Goal: Task Accomplishment & Management: Use online tool/utility

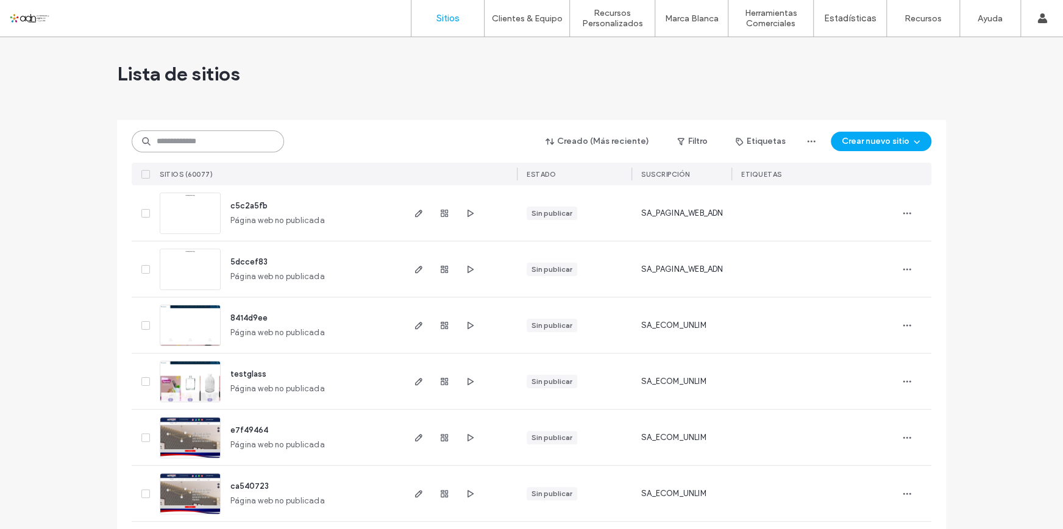
click at [215, 140] on input at bounding box center [208, 141] width 152 height 22
paste input "**********"
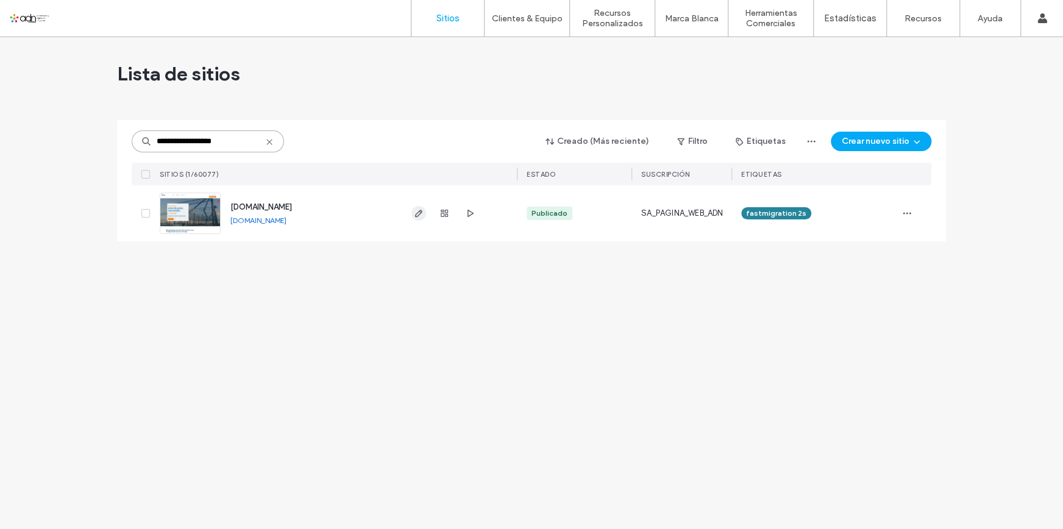
type input "**********"
click at [419, 215] on use "button" at bounding box center [418, 213] width 7 height 7
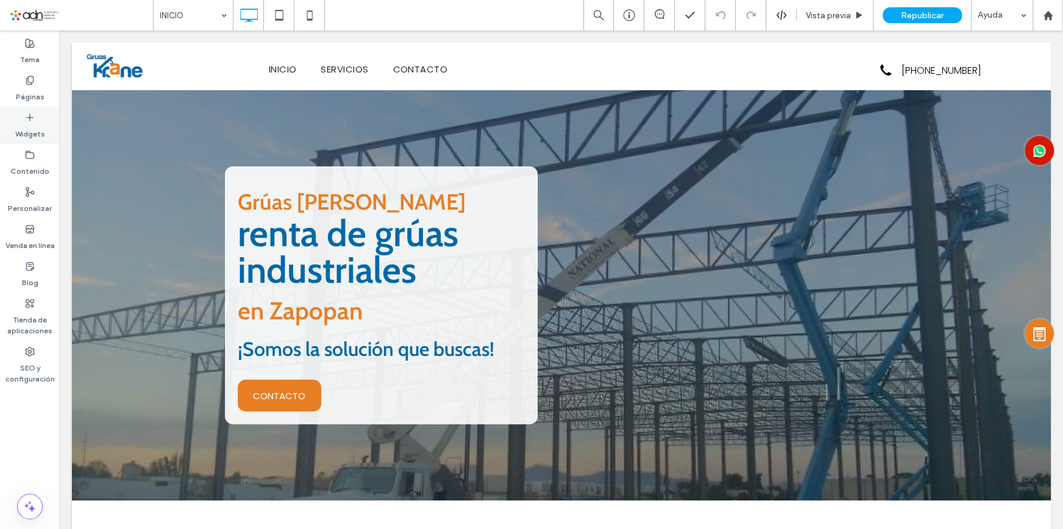
click at [30, 124] on label "Widgets" at bounding box center [30, 131] width 30 height 17
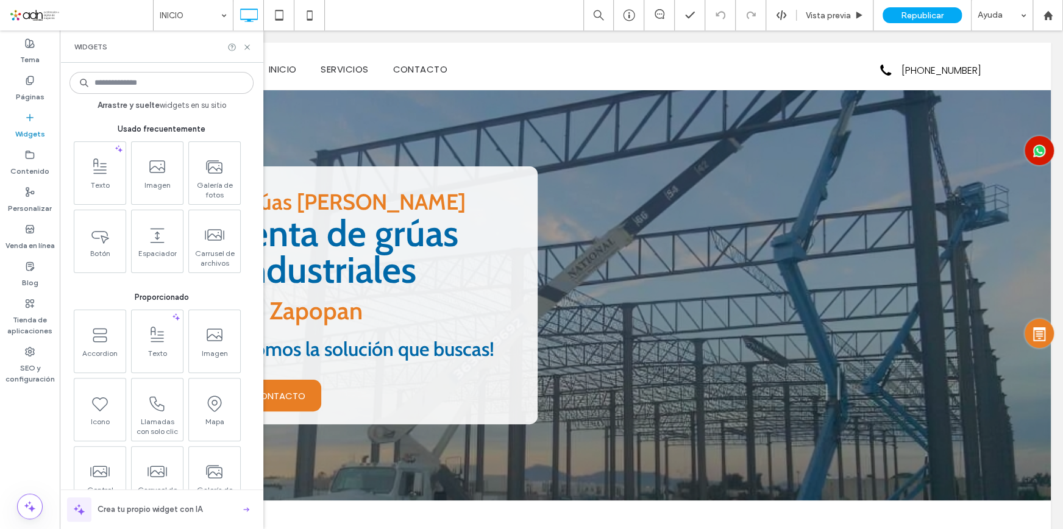
click at [149, 80] on input at bounding box center [161, 83] width 184 height 22
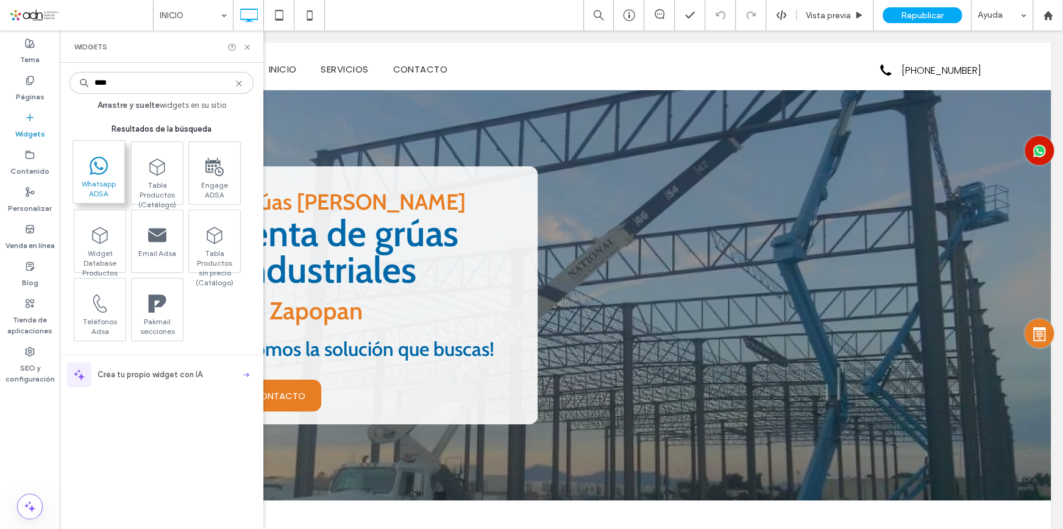
type input "****"
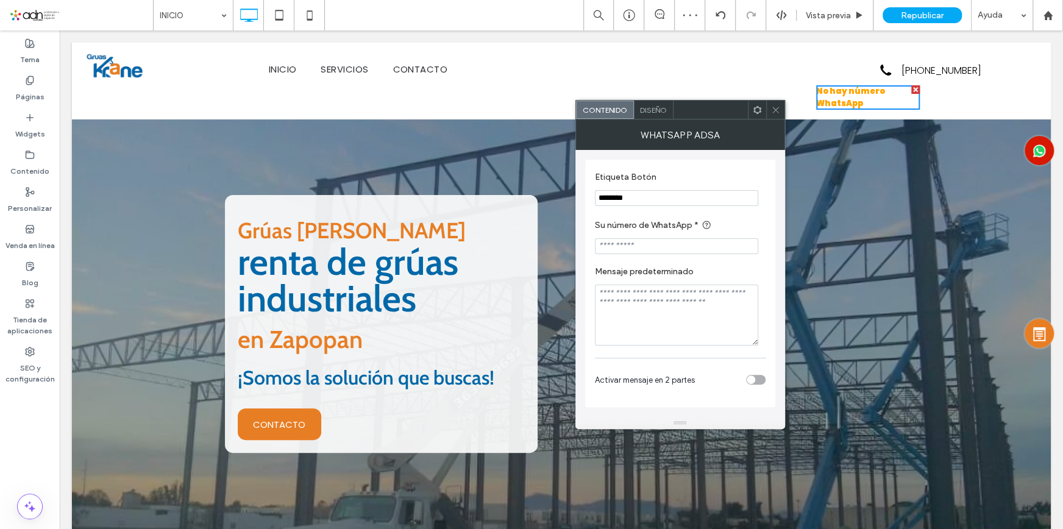
click at [774, 109] on use at bounding box center [775, 110] width 6 height 6
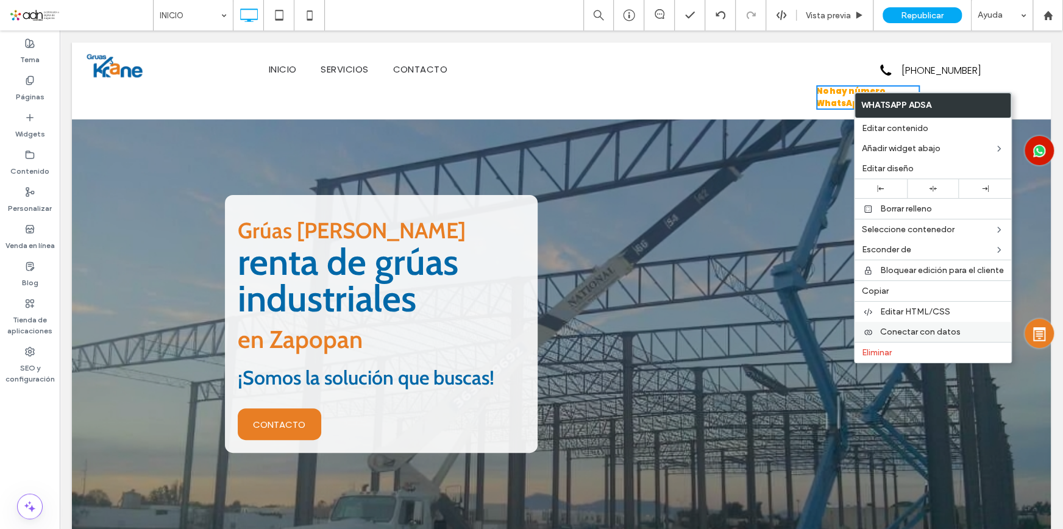
click at [921, 329] on span "Conectar con datos" at bounding box center [920, 332] width 80 height 10
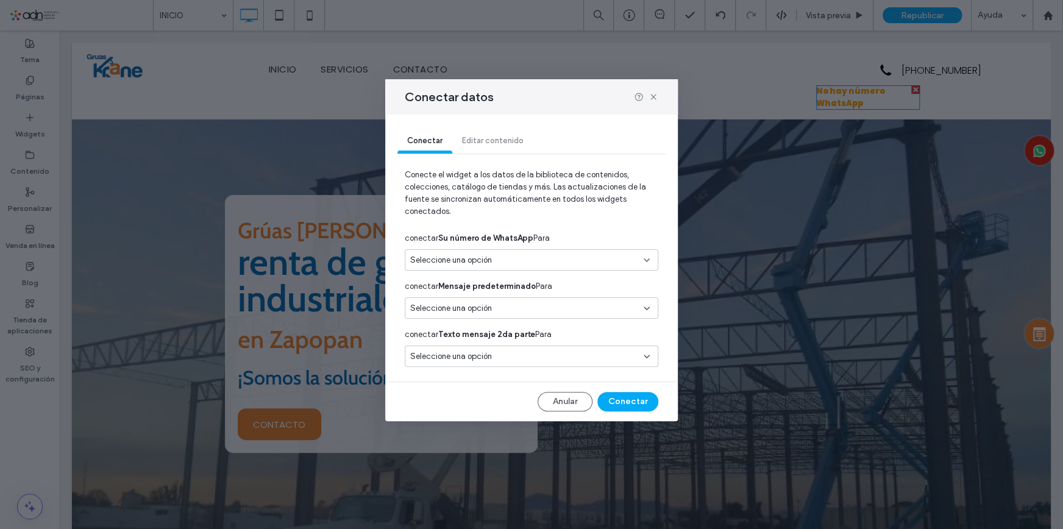
click at [498, 258] on div "Seleccione una opción" at bounding box center [524, 260] width 228 height 12
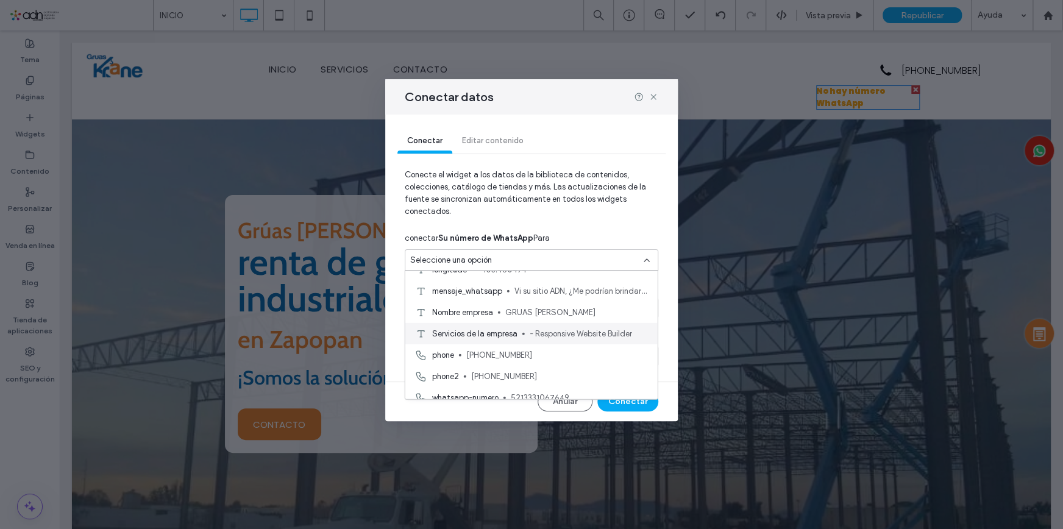
scroll to position [107, 0]
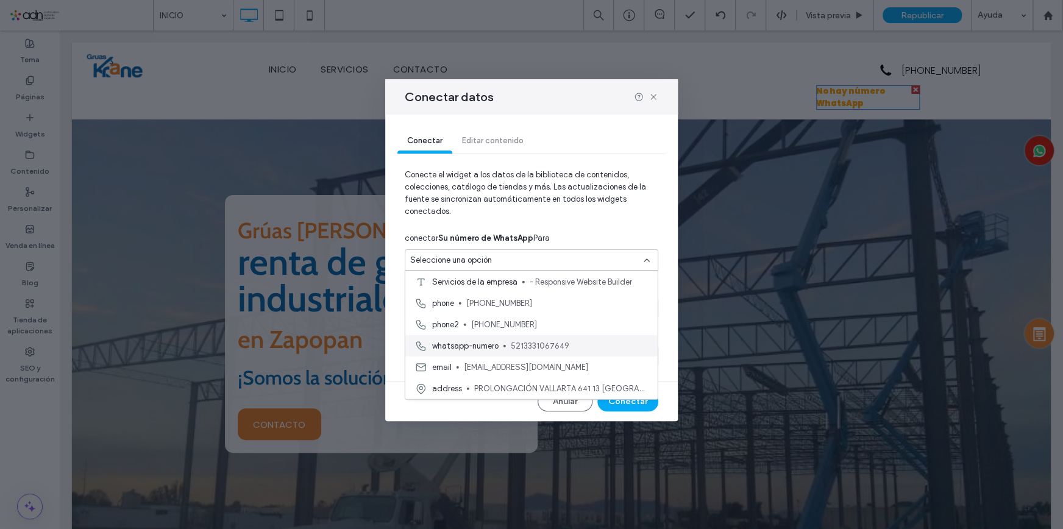
click at [528, 341] on span "5213331067649" at bounding box center [579, 346] width 137 height 12
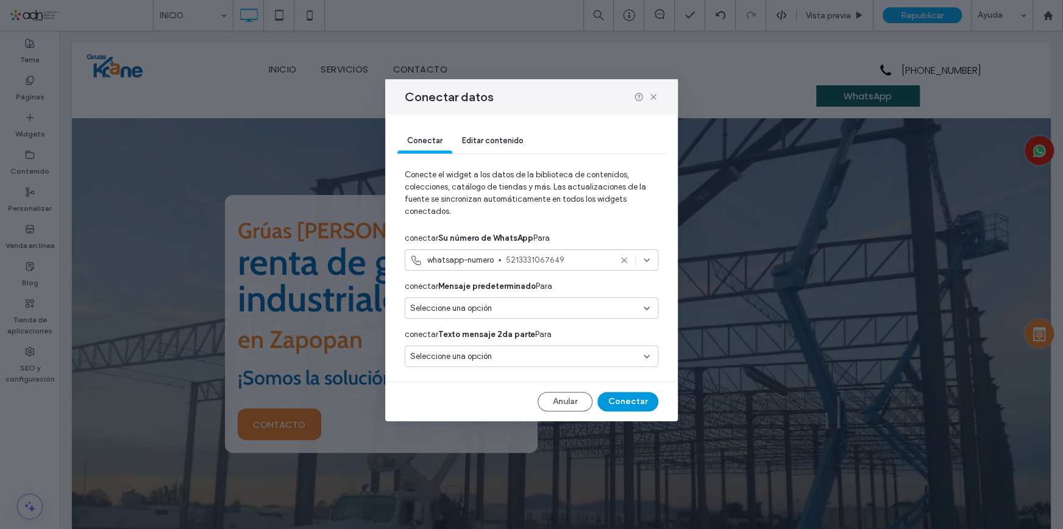
click at [632, 404] on button "Conectar" at bounding box center [627, 402] width 61 height 20
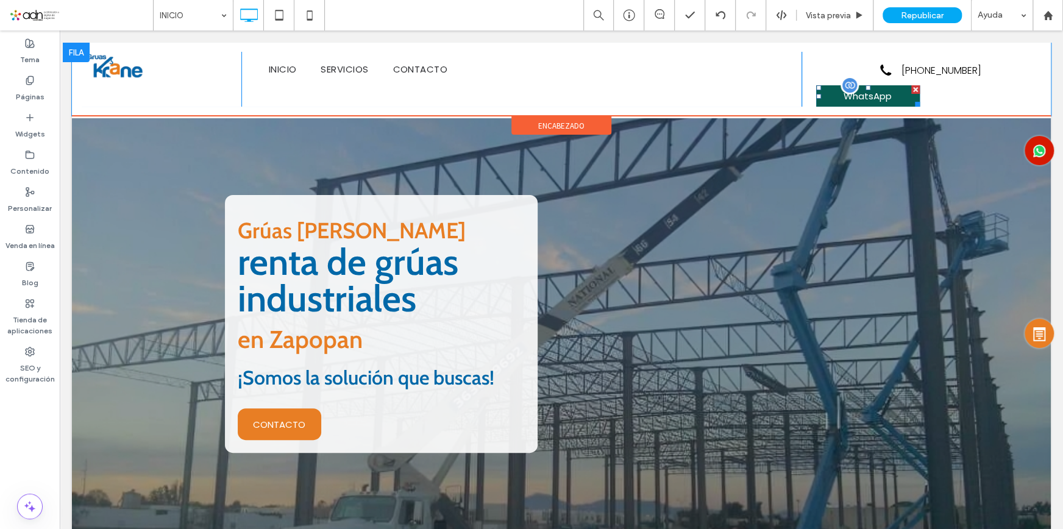
click at [896, 90] on span at bounding box center [868, 95] width 104 height 21
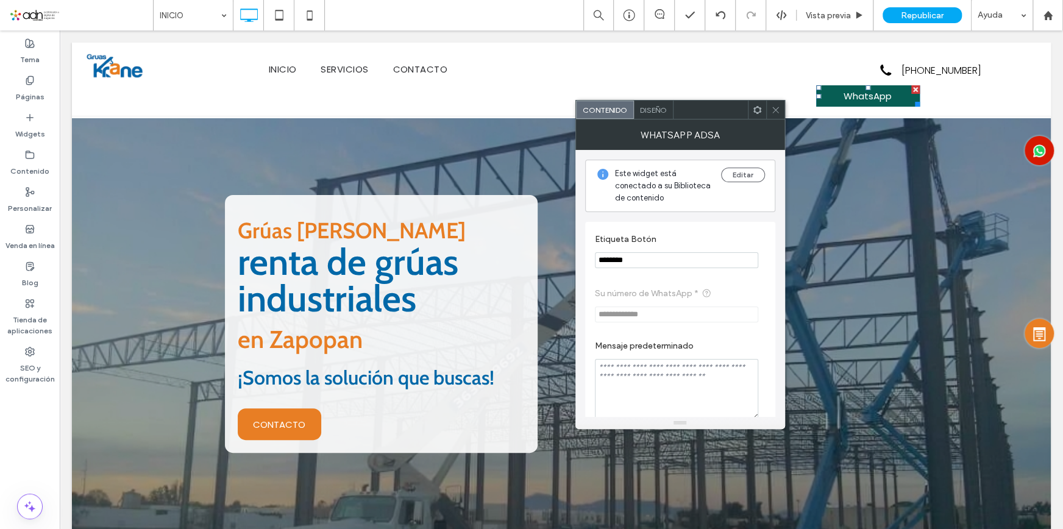
click at [660, 110] on span "Diseño" at bounding box center [653, 109] width 27 height 9
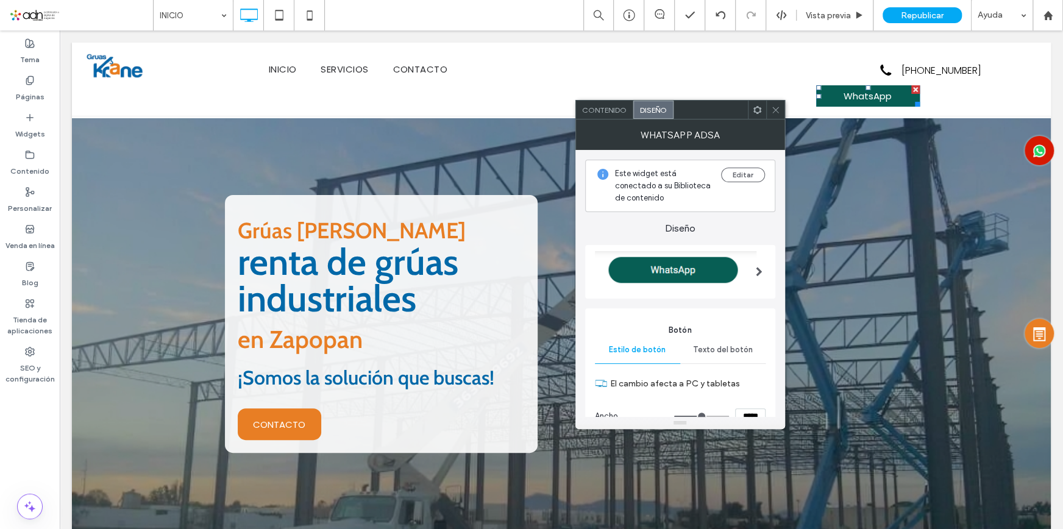
click at [719, 272] on img at bounding box center [676, 270] width 162 height 39
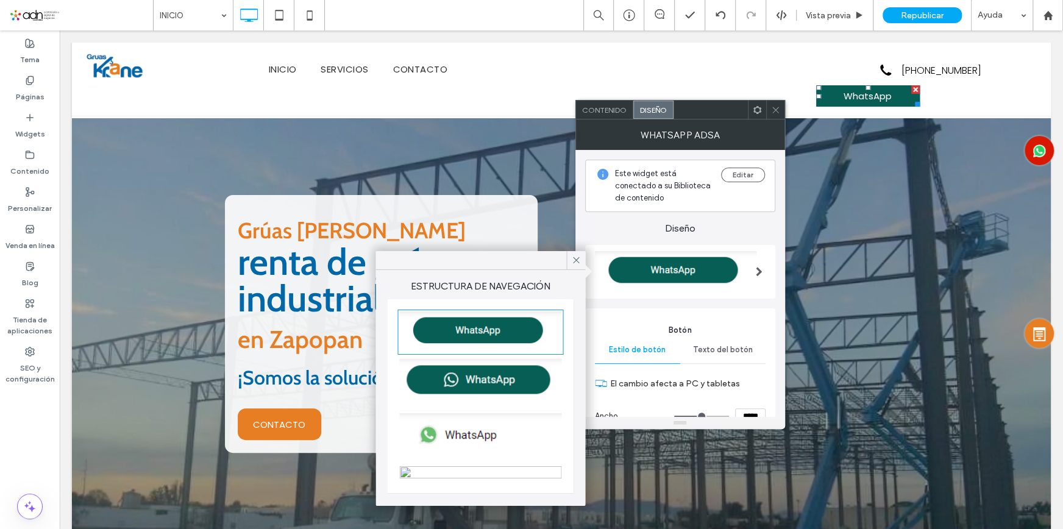
click at [480, 385] on img at bounding box center [480, 382] width 162 height 46
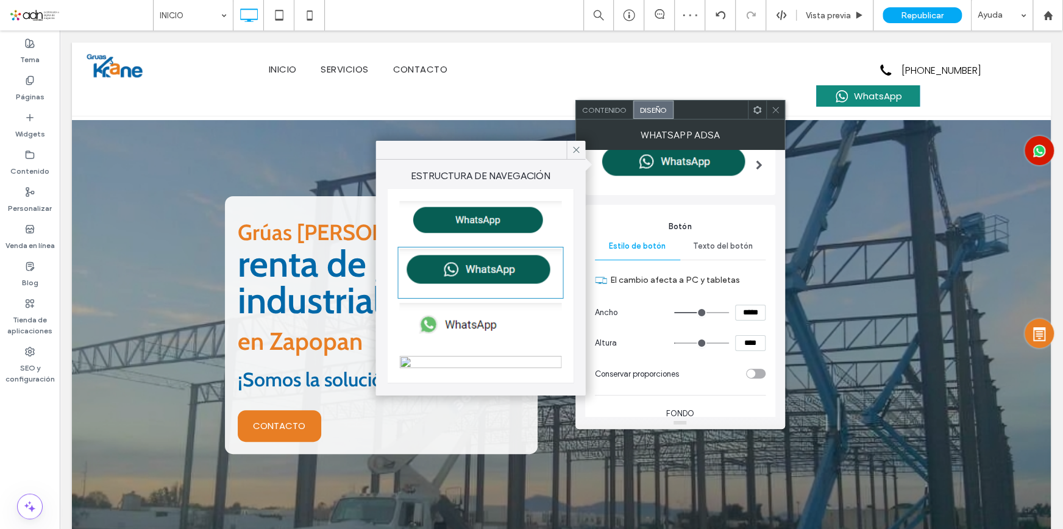
scroll to position [0, 0]
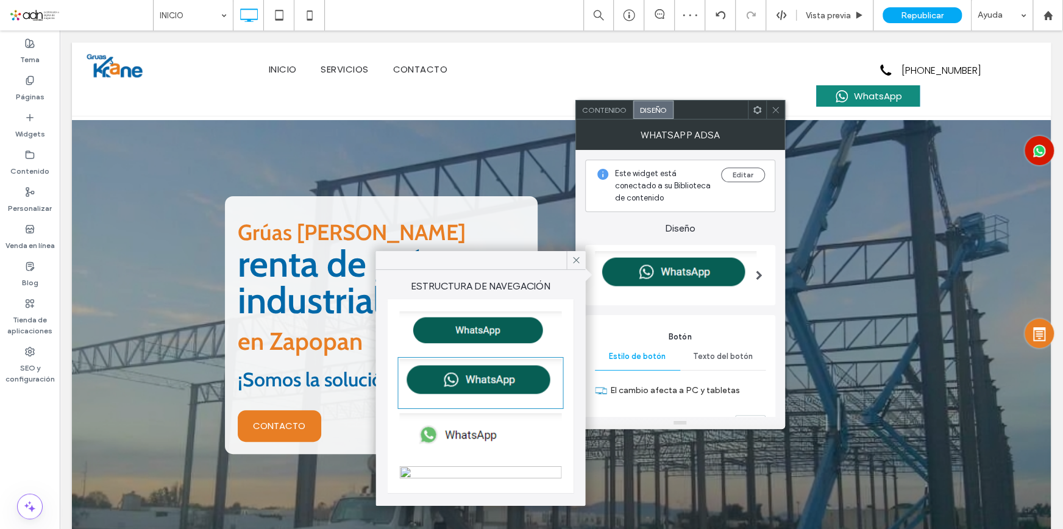
click at [772, 109] on icon at bounding box center [775, 109] width 9 height 9
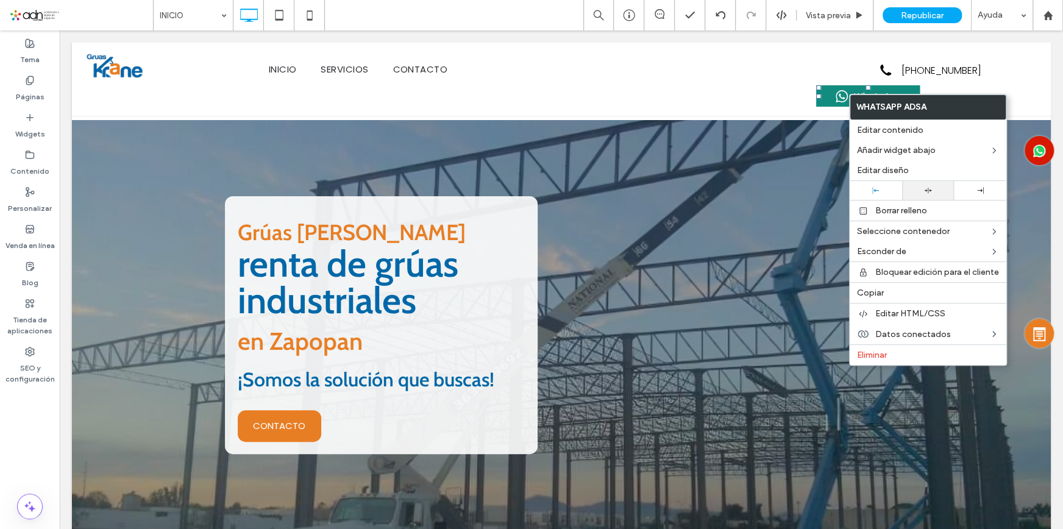
click at [920, 197] on div at bounding box center [928, 190] width 52 height 19
click at [988, 79] on div "[PHONE_NUMBER] Click To Paste WhatsApp" at bounding box center [922, 79] width 240 height 55
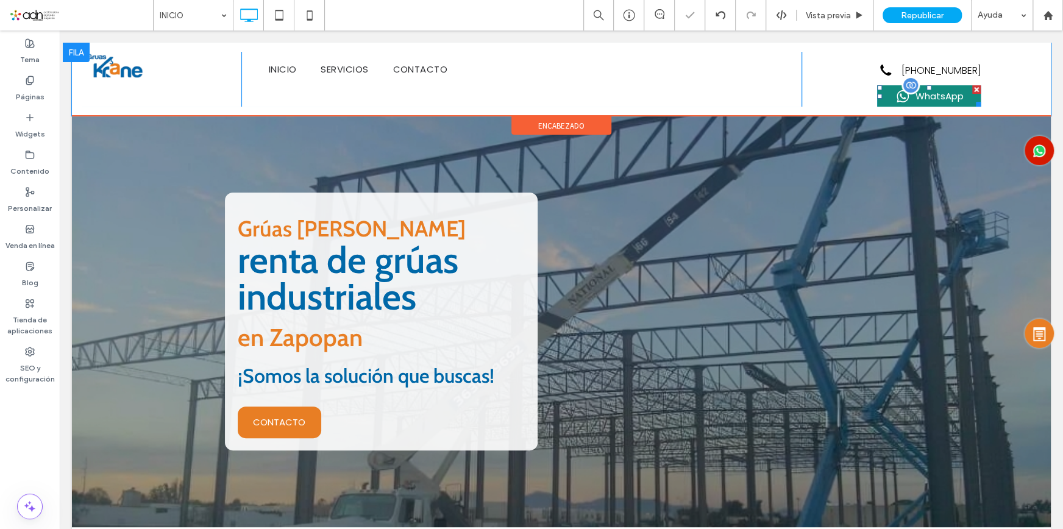
click at [948, 97] on span at bounding box center [929, 95] width 104 height 21
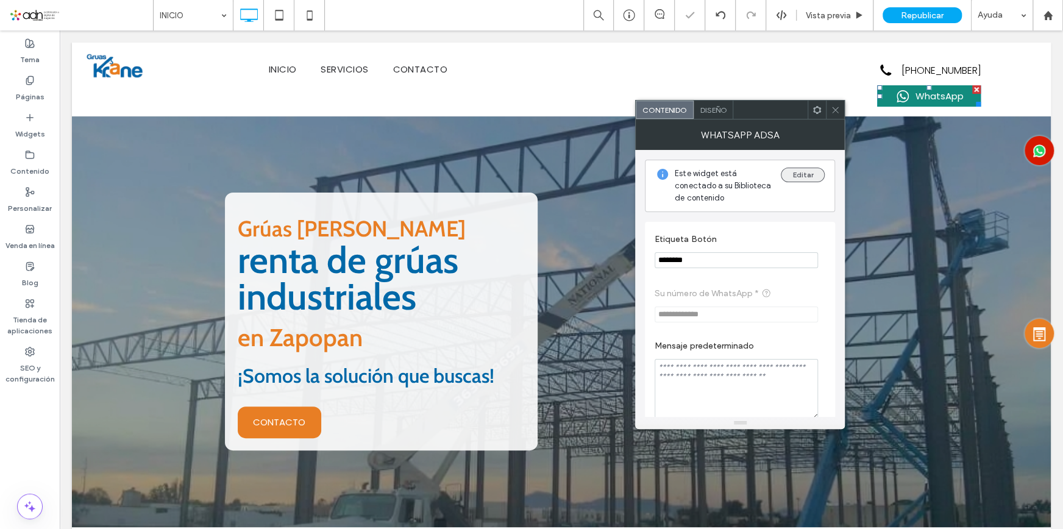
click at [802, 175] on button "Editar" at bounding box center [803, 175] width 44 height 15
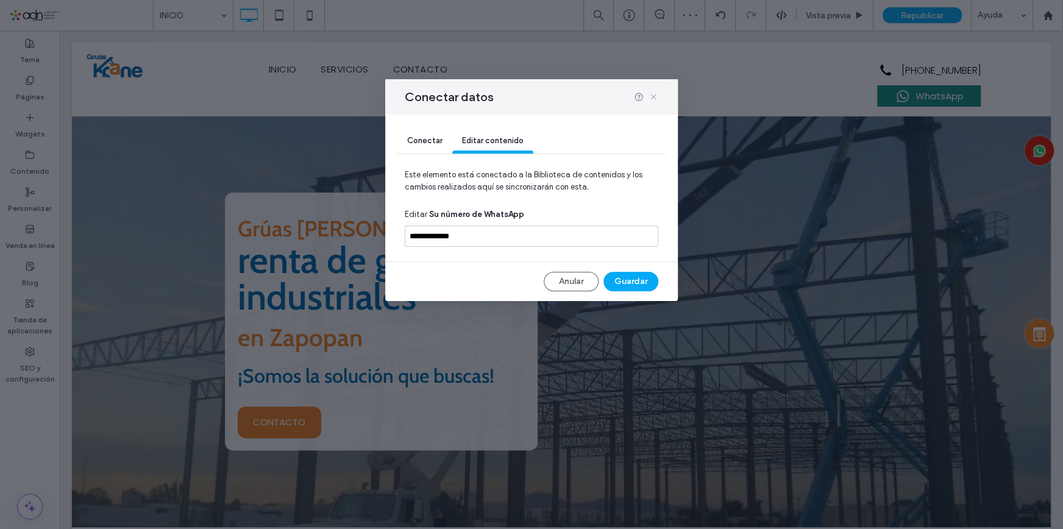
click at [654, 96] on use at bounding box center [652, 96] width 5 height 5
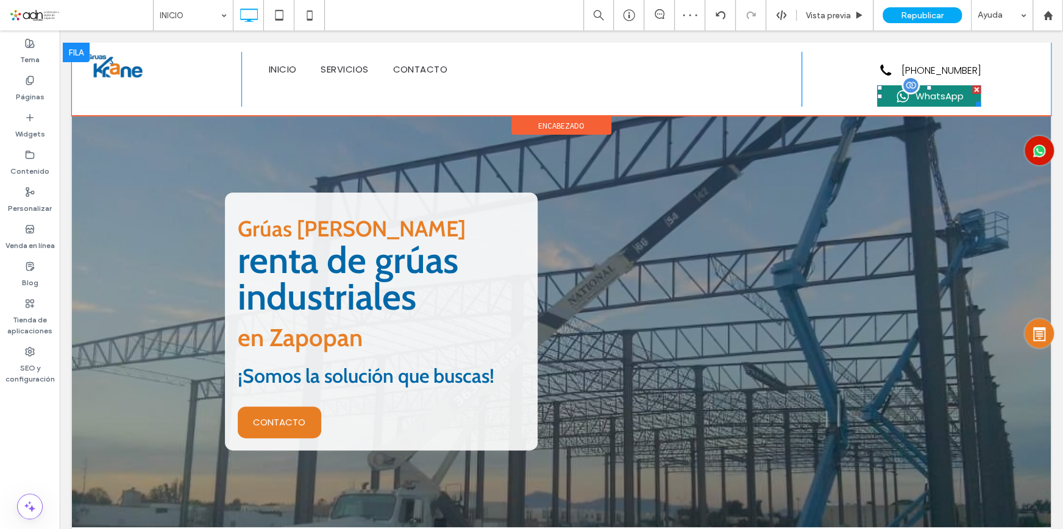
click at [909, 97] on span at bounding box center [929, 95] width 104 height 21
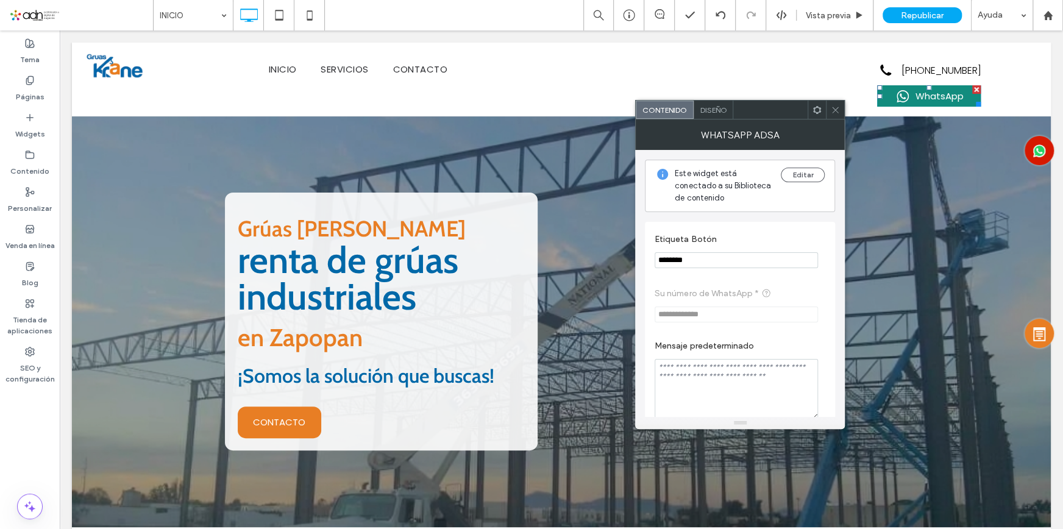
click at [718, 110] on span "Diseño" at bounding box center [713, 109] width 27 height 9
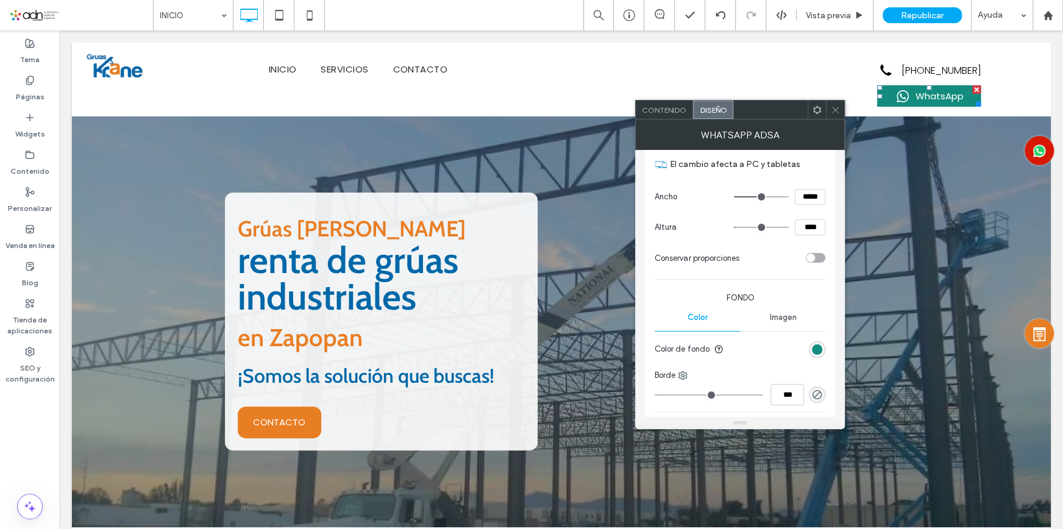
scroll to position [332, 0]
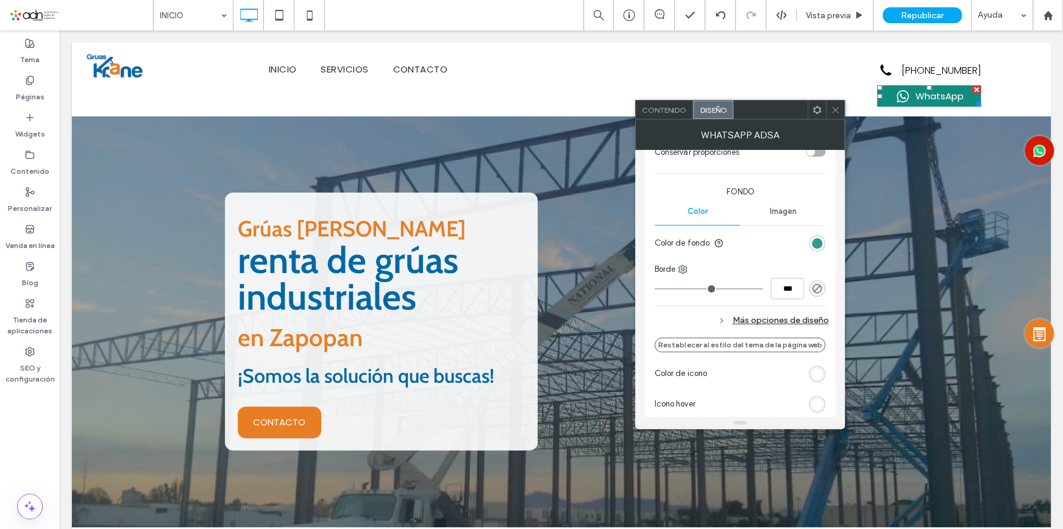
click at [821, 243] on div "rgb(18, 140, 126)" at bounding box center [817, 243] width 10 height 10
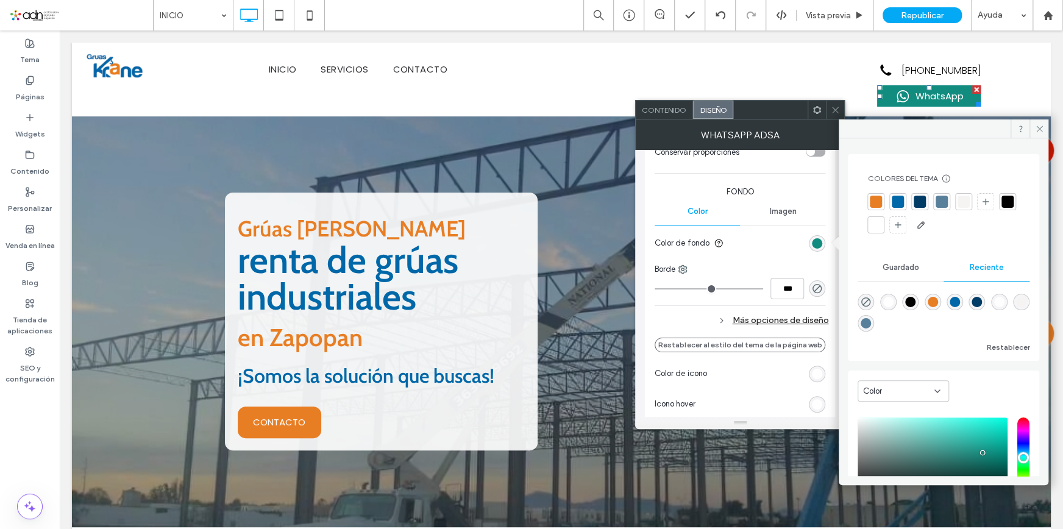
click at [874, 196] on div at bounding box center [876, 202] width 12 height 12
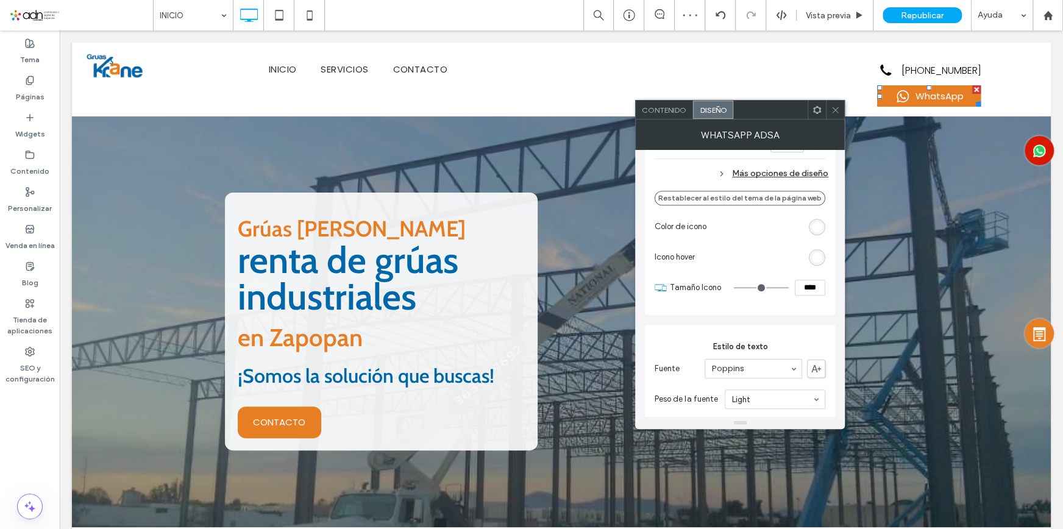
scroll to position [388, 0]
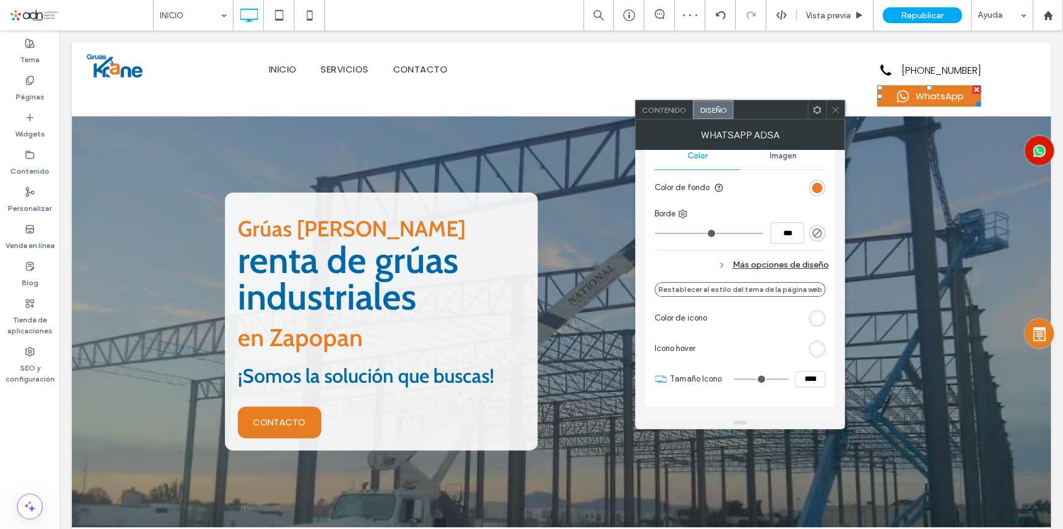
click at [796, 258] on div "Más opciones de diseño" at bounding box center [742, 265] width 174 height 16
click at [799, 262] on div "Menos opciones de diseño" at bounding box center [742, 265] width 174 height 16
click at [799, 262] on div "Más opciones de diseño" at bounding box center [742, 265] width 174 height 16
click at [817, 291] on div "rgb(232, 126, 36)" at bounding box center [817, 292] width 10 height 10
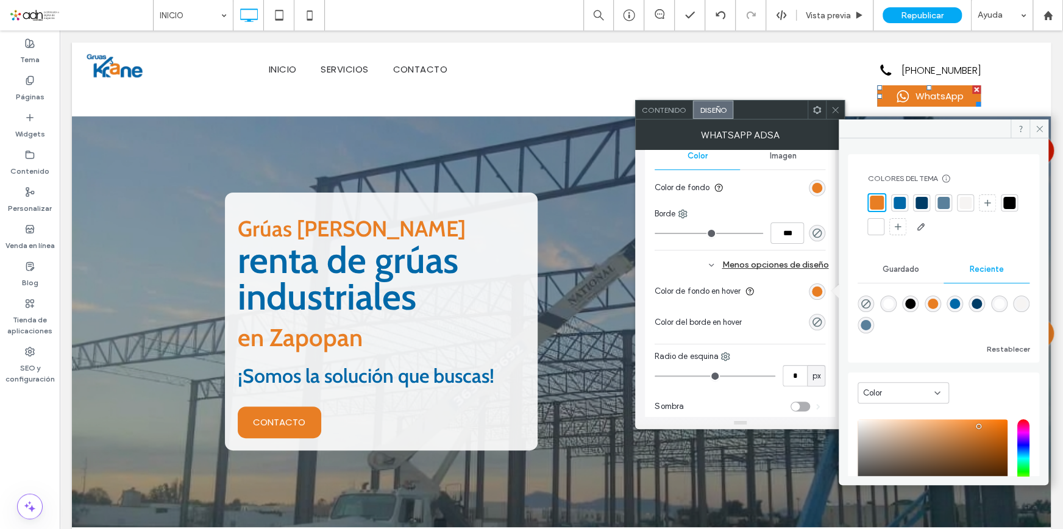
click at [904, 201] on div at bounding box center [900, 203] width 12 height 12
click at [1042, 126] on icon at bounding box center [1039, 128] width 9 height 9
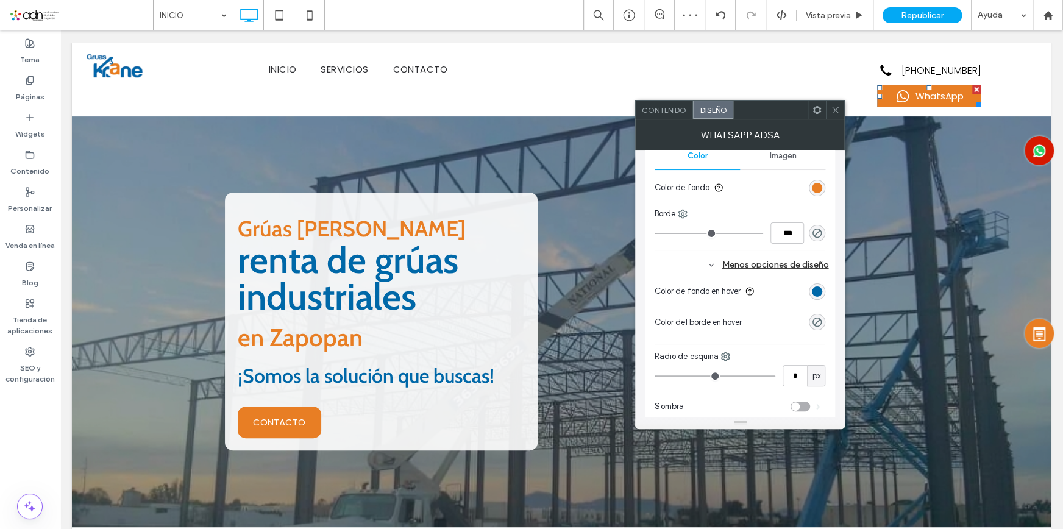
click at [836, 105] on icon at bounding box center [835, 109] width 9 height 9
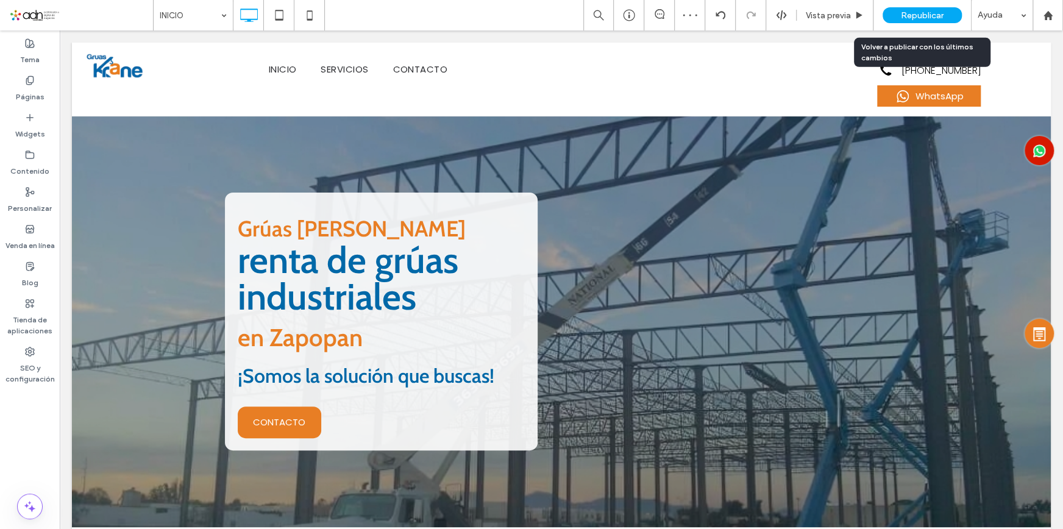
click at [934, 9] on div "Republicar" at bounding box center [922, 15] width 79 height 16
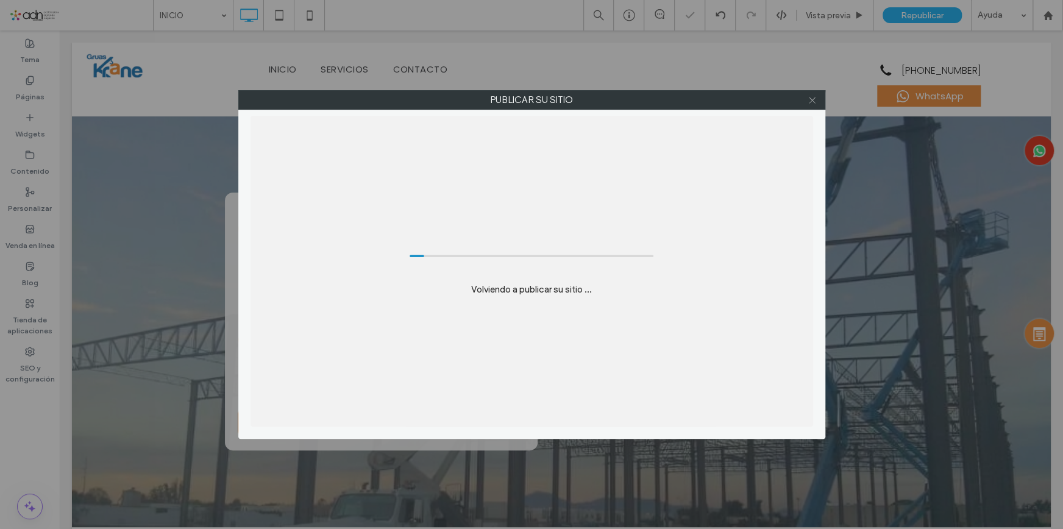
click at [809, 99] on icon at bounding box center [812, 100] width 9 height 9
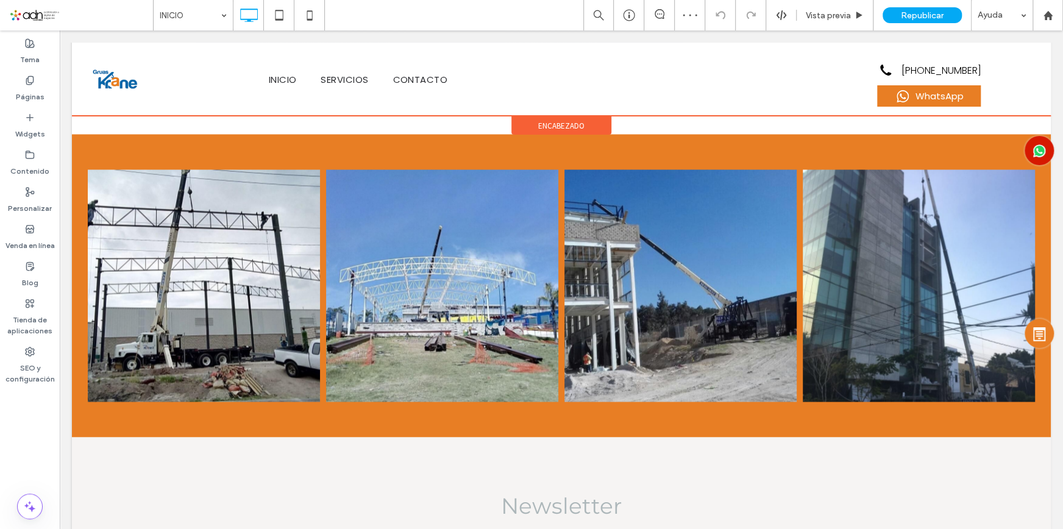
scroll to position [0, 0]
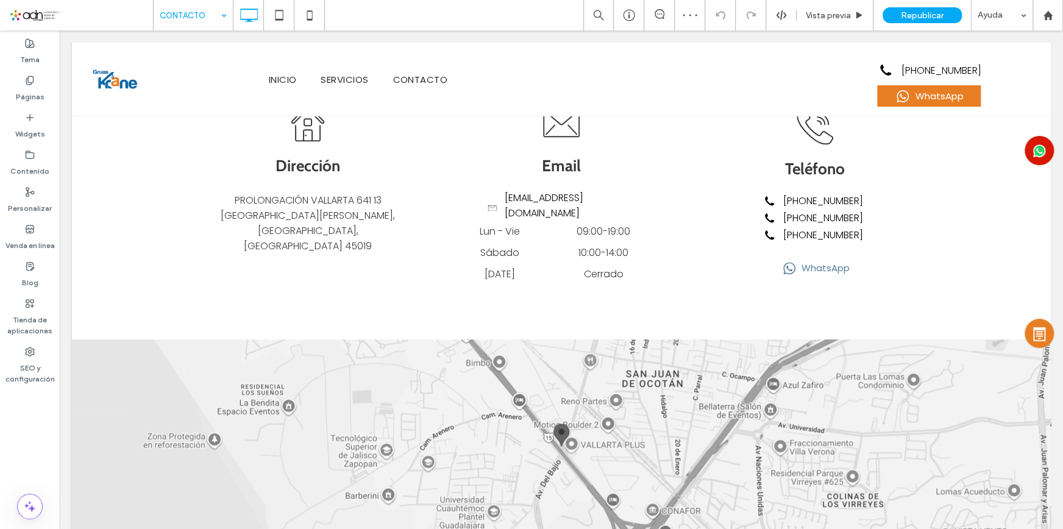
scroll to position [886, 0]
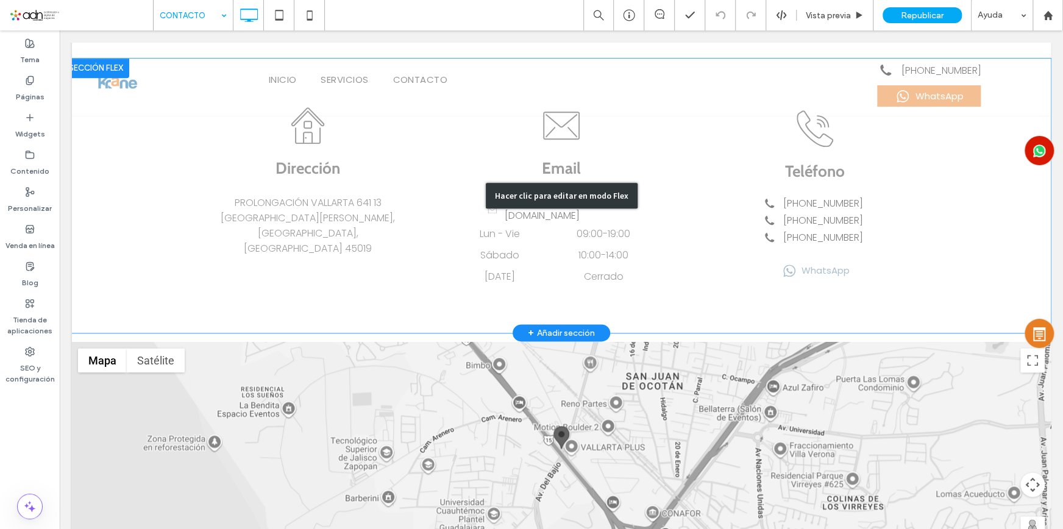
click at [817, 276] on div "Hacer clic para editar en modo Flex" at bounding box center [561, 196] width 979 height 274
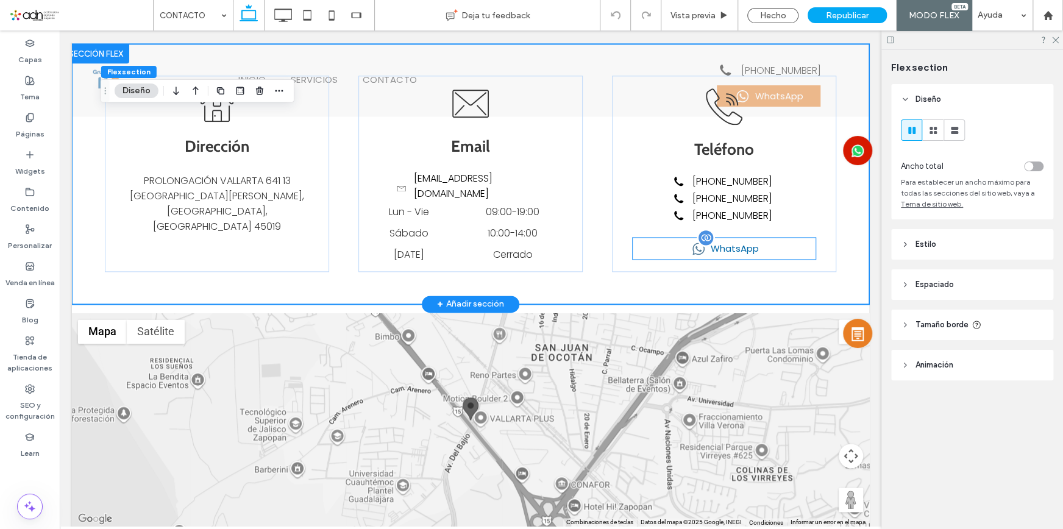
click at [718, 255] on span "WhatsApp" at bounding box center [735, 248] width 48 height 14
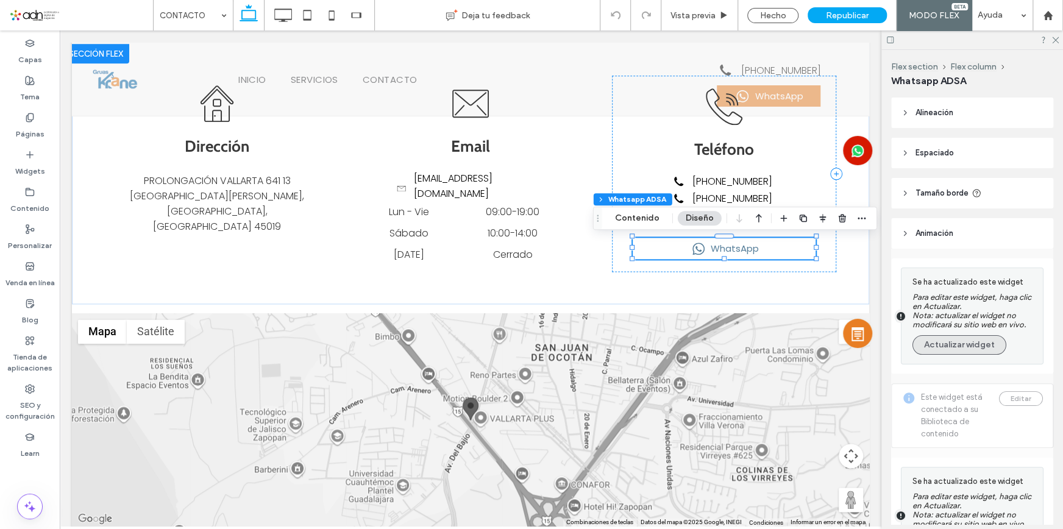
click at [975, 352] on button "Actualizar widget" at bounding box center [960, 345] width 94 height 20
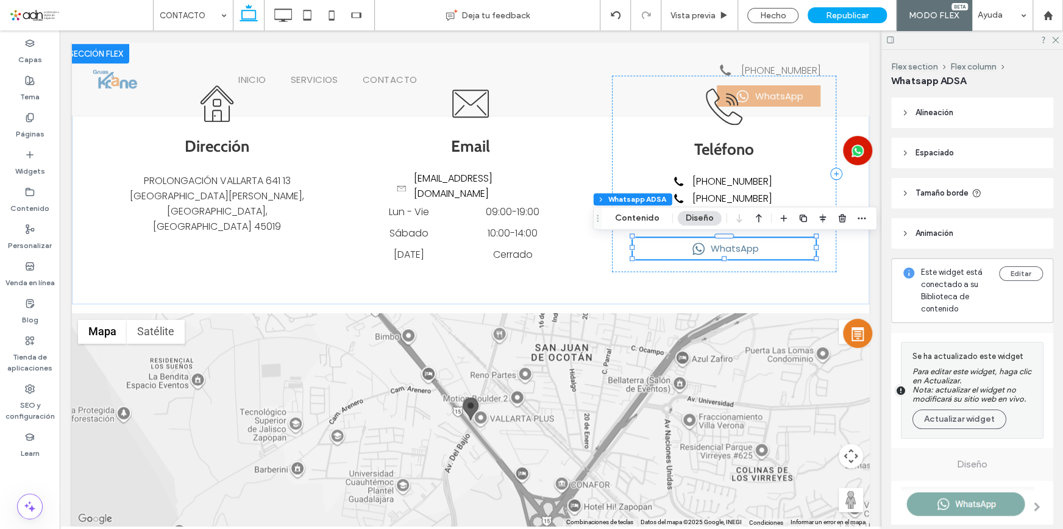
scroll to position [110, 0]
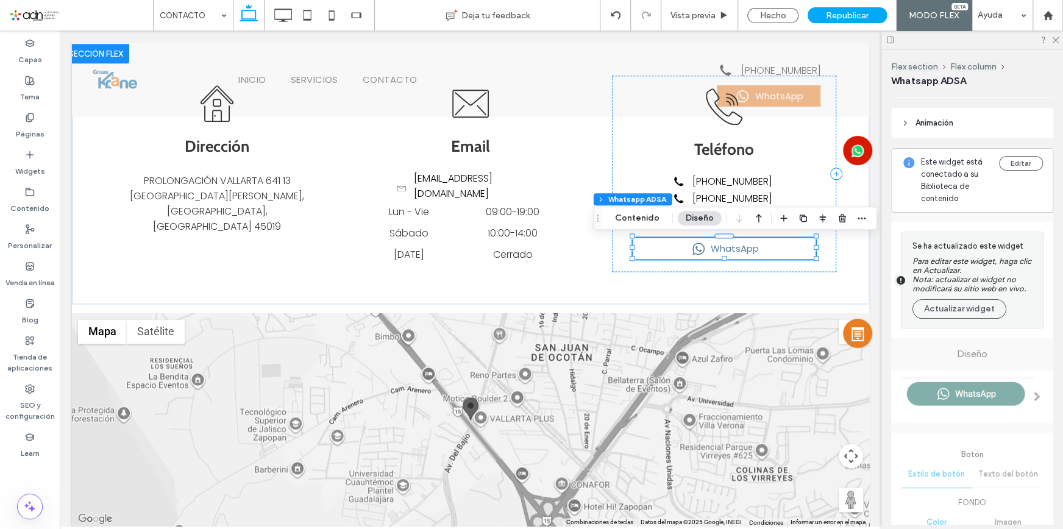
click at [953, 297] on div "Se ha actualizado este widget Para editar este widget, haga clic en Actualizar.…" at bounding box center [975, 280] width 124 height 84
click at [958, 307] on button "Actualizar widget" at bounding box center [960, 309] width 94 height 20
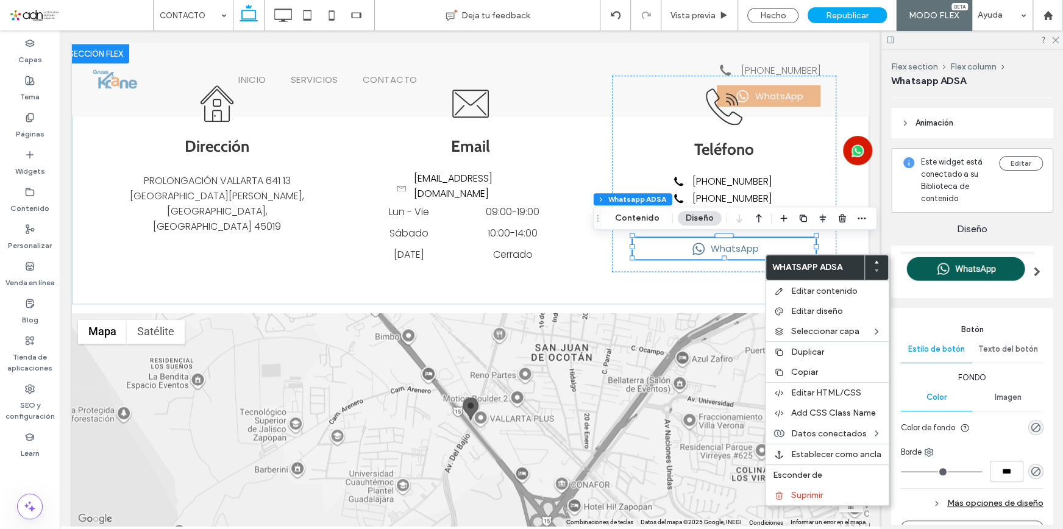
click at [1034, 276] on span at bounding box center [1037, 272] width 7 height 22
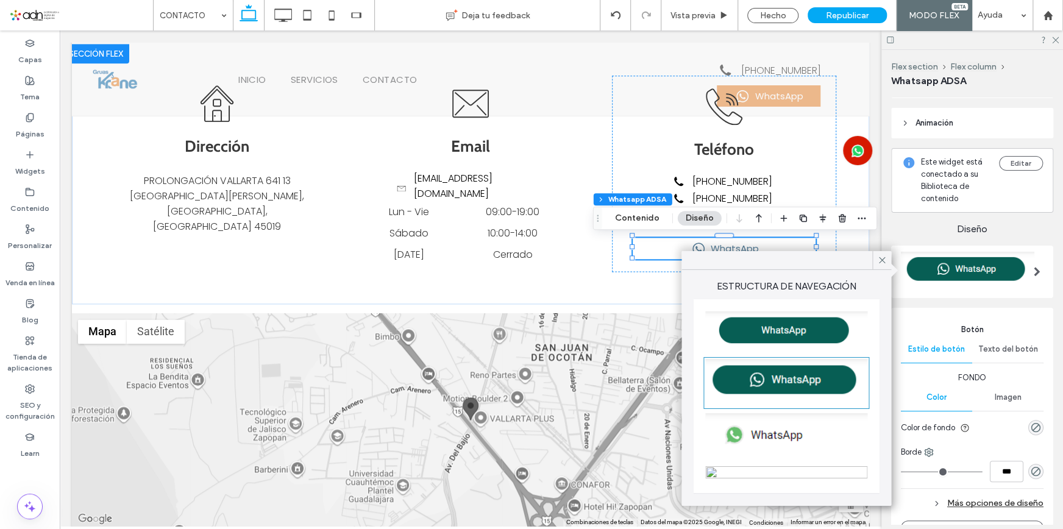
click at [808, 381] on img at bounding box center [786, 382] width 162 height 46
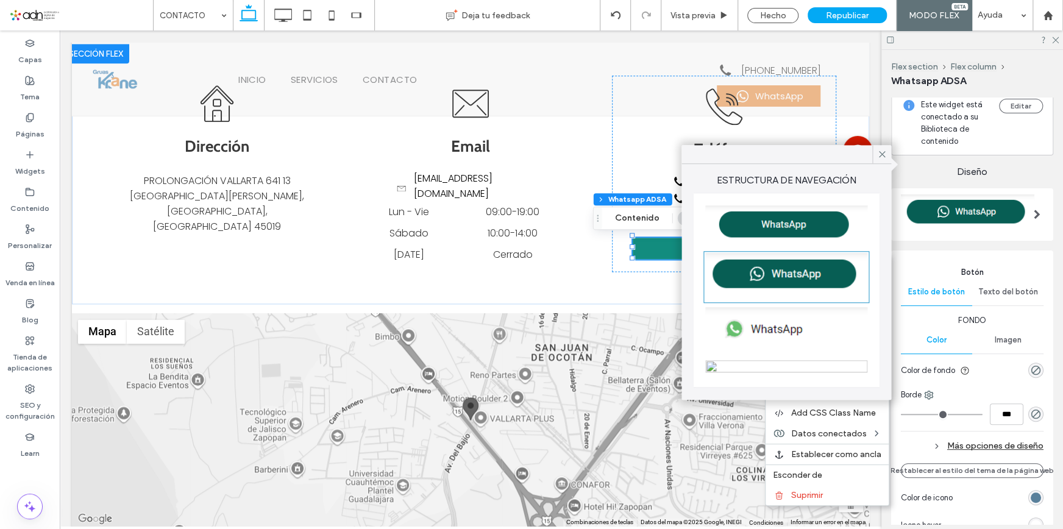
scroll to position [221, 0]
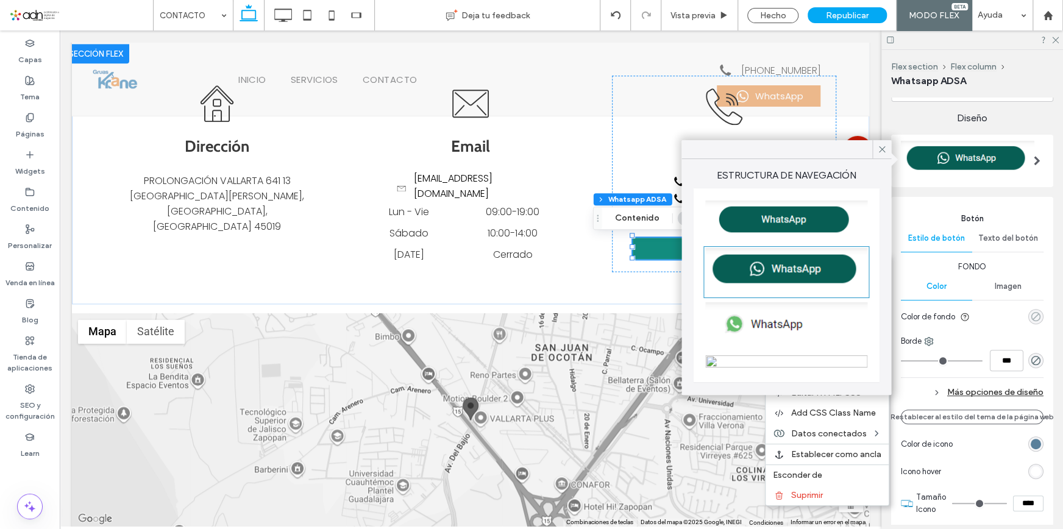
click at [1031, 314] on div "rgba(204, 164, 166, 0)" at bounding box center [1036, 316] width 10 height 10
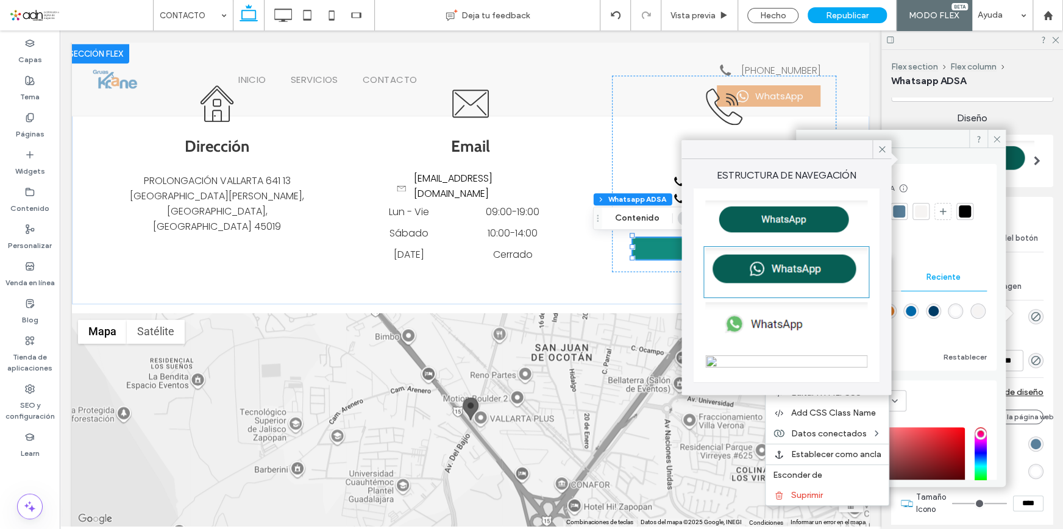
click at [897, 310] on div "rgba(232, 126, 36, 1)" at bounding box center [888, 311] width 15 height 15
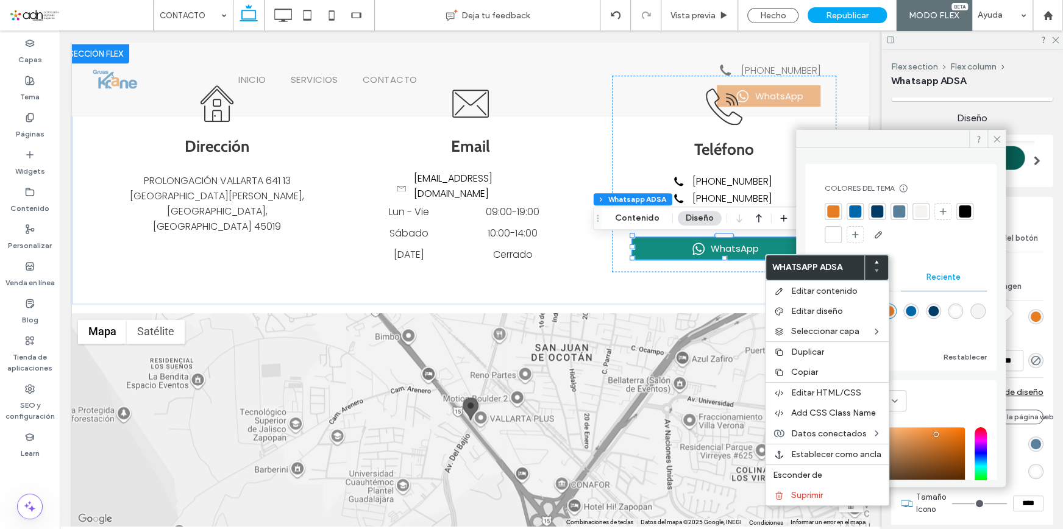
type input "*******"
type input "***"
type input "****"
click at [1031, 439] on div "rgb(89, 128, 155)" at bounding box center [1036, 444] width 10 height 10
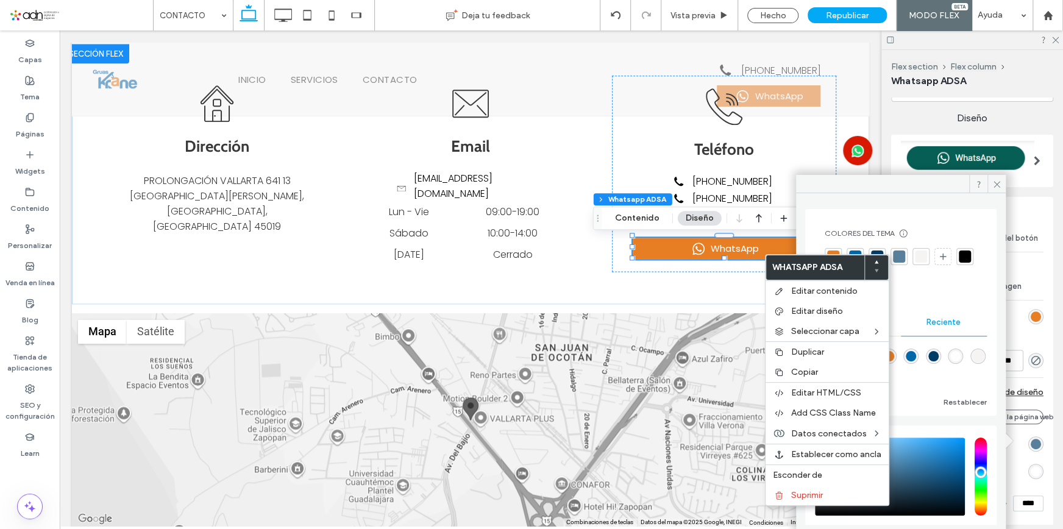
click at [1029, 386] on div "Más opciones de diseño" at bounding box center [972, 392] width 143 height 16
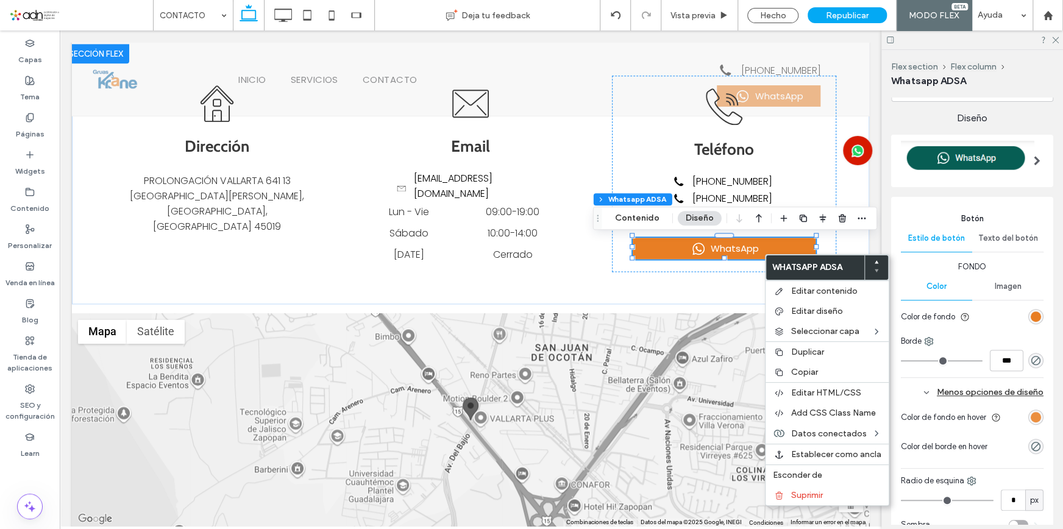
click at [1031, 415] on div "rgb(232, 126, 36)" at bounding box center [1036, 417] width 10 height 10
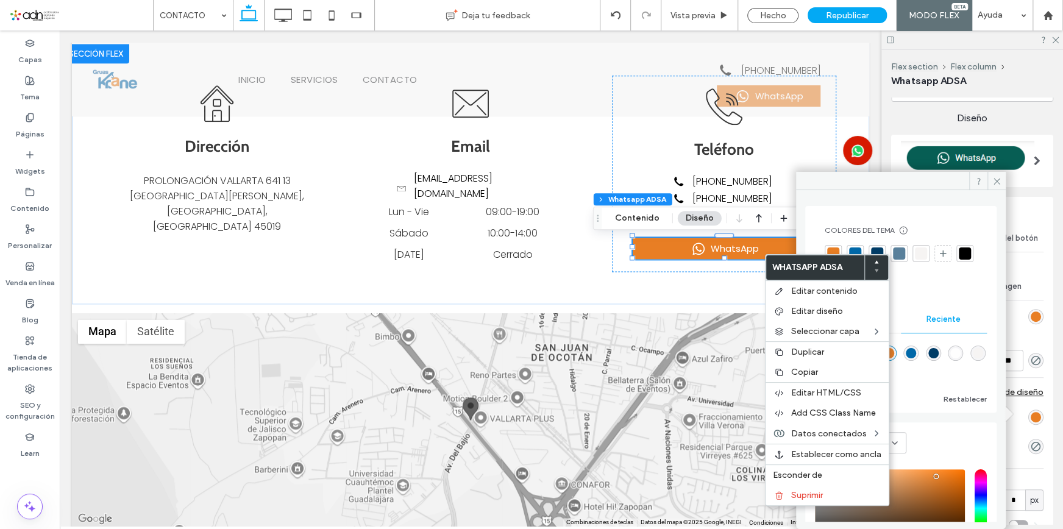
click at [857, 249] on div at bounding box center [855, 253] width 12 height 12
click at [994, 177] on icon at bounding box center [996, 181] width 9 height 9
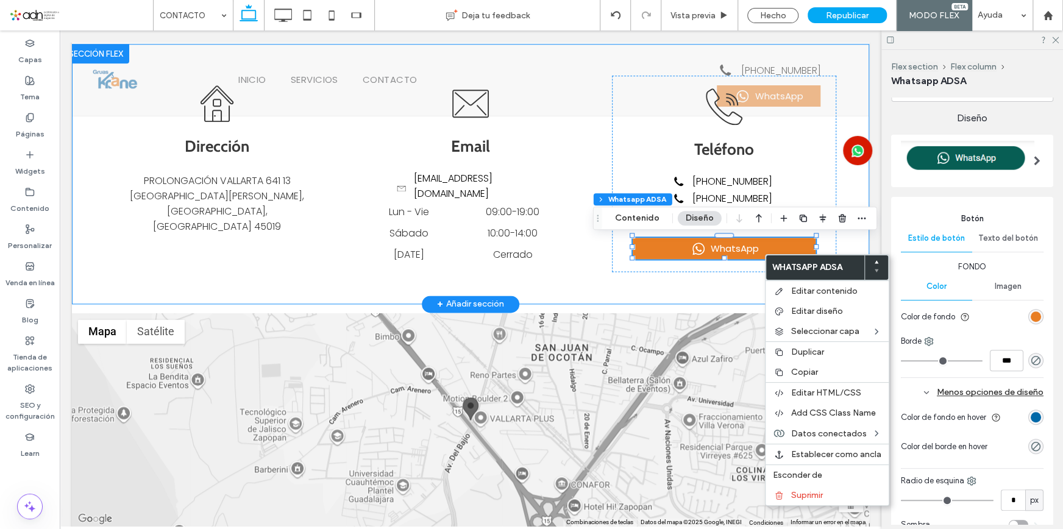
click at [680, 284] on div "GRUAS [PERSON_NAME] Dirección PROLONGACIÓN VALLARTA 641 13 [GEOGRAPHIC_DATA][PE…" at bounding box center [470, 174] width 731 height 260
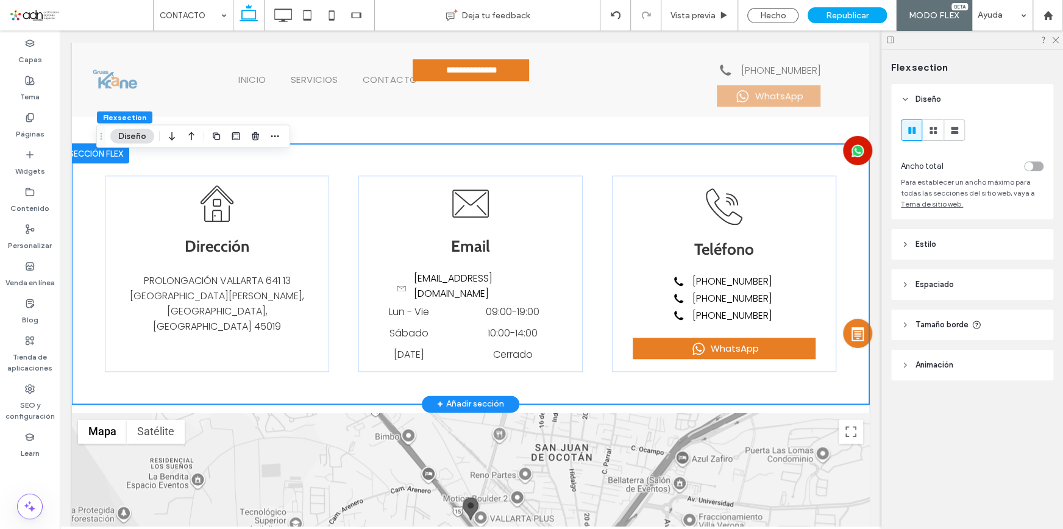
scroll to position [775, 0]
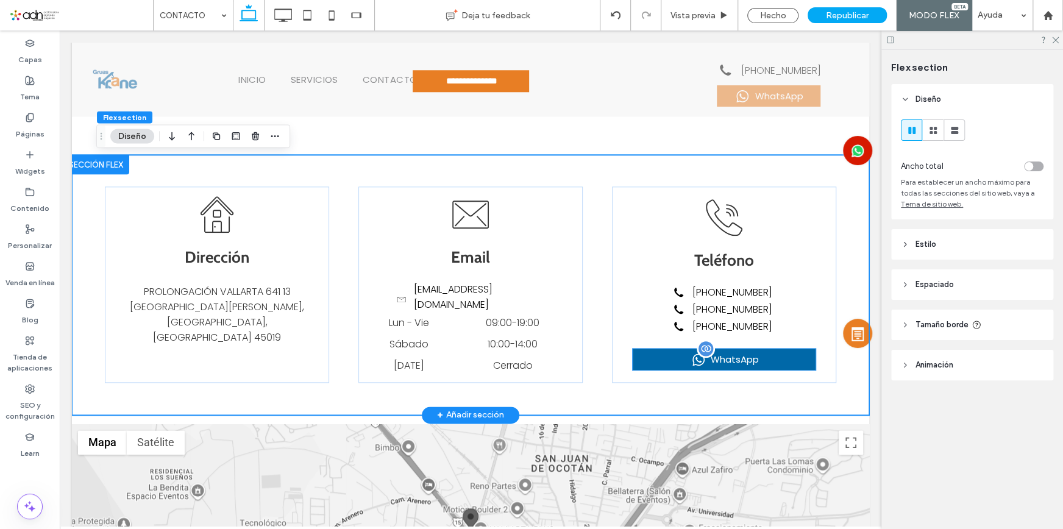
click at [786, 361] on div "WhatsApp" at bounding box center [724, 359] width 183 height 21
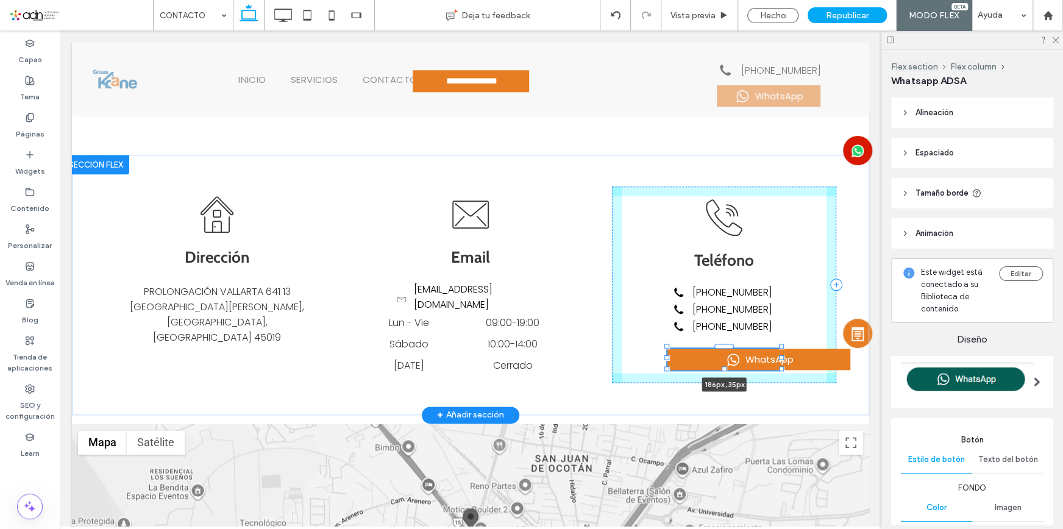
drag, startPoint x: 809, startPoint y: 360, endPoint x: 774, endPoint y: 360, distance: 34.7
click at [779, 360] on div at bounding box center [781, 357] width 5 height 5
type input "***"
drag, startPoint x: 658, startPoint y: 358, endPoint x: 624, endPoint y: 355, distance: 34.8
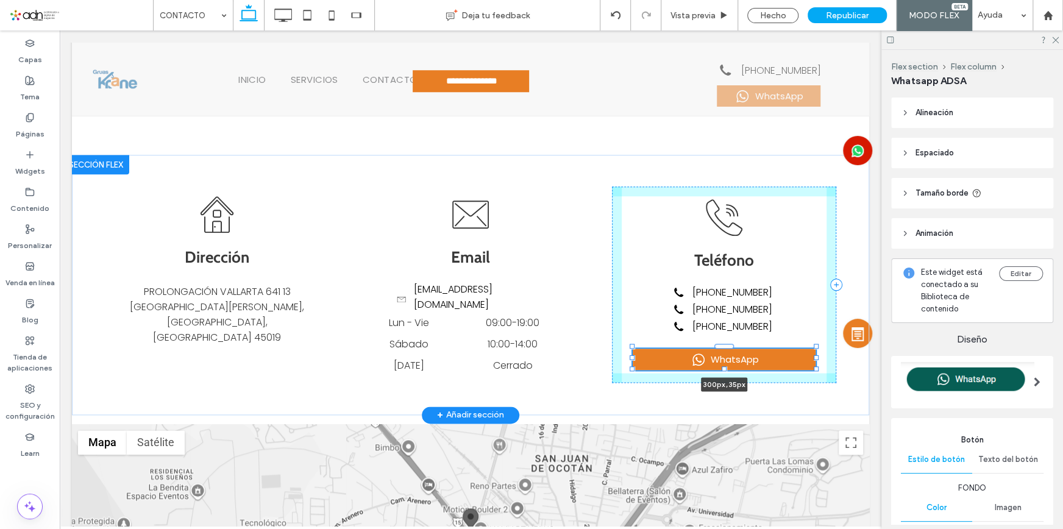
click at [633, 347] on div at bounding box center [633, 347] width 1 height 1
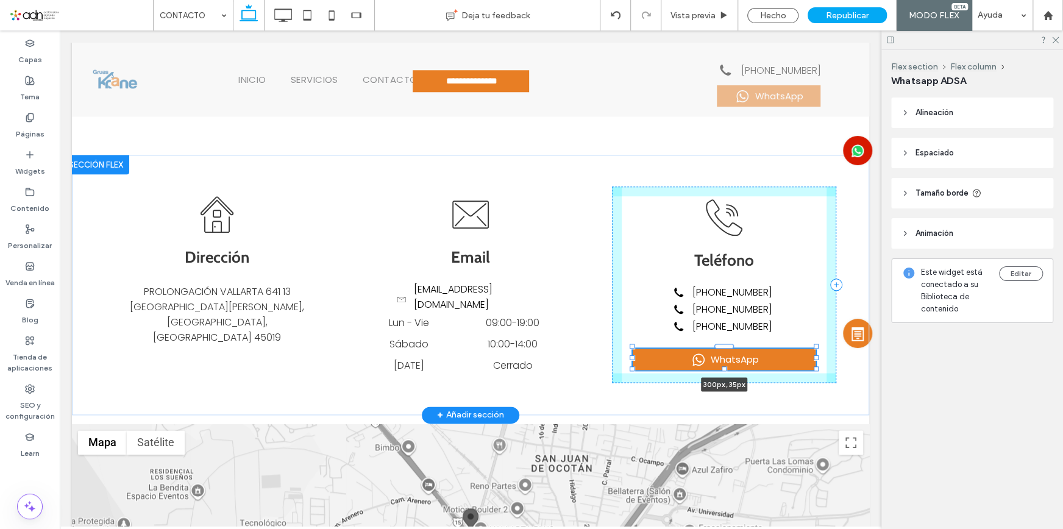
type input "***"
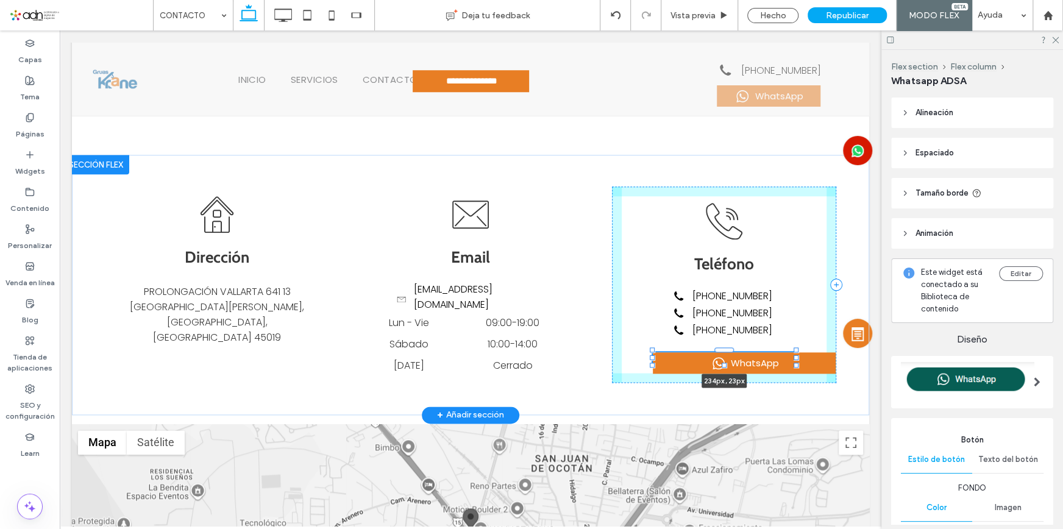
drag, startPoint x: 624, startPoint y: 347, endPoint x: 644, endPoint y: 357, distance: 22.1
click at [653, 351] on div at bounding box center [653, 351] width 1 height 1
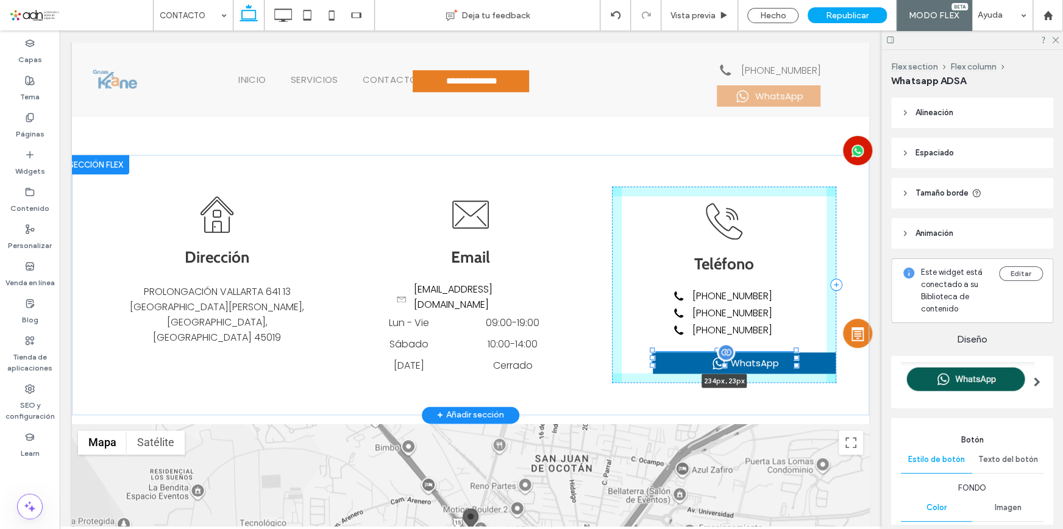
type input "***"
type input "**"
type input "***"
type input "**"
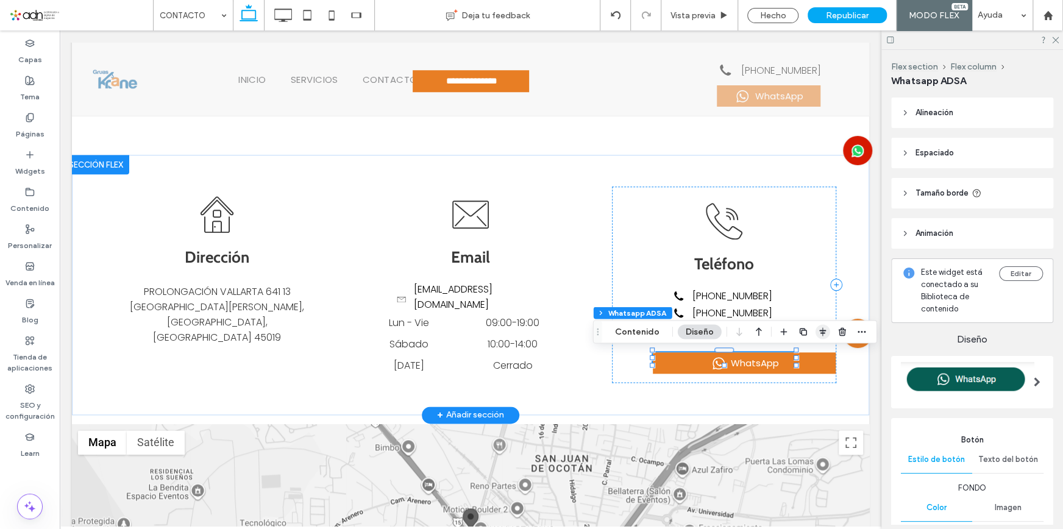
click at [816, 332] on span "button" at bounding box center [823, 331] width 15 height 15
click at [803, 357] on span "center" at bounding box center [810, 355] width 15 height 15
click at [791, 357] on icon "flex-start" at bounding box center [791, 356] width 10 height 10
click at [808, 356] on use "center" at bounding box center [810, 355] width 7 height 9
click at [781, 383] on div "GRUAS [PERSON_NAME] Dirección PROLONGACIÓN VALLARTA 641 13 [GEOGRAPHIC_DATA][PE…" at bounding box center [470, 285] width 731 height 260
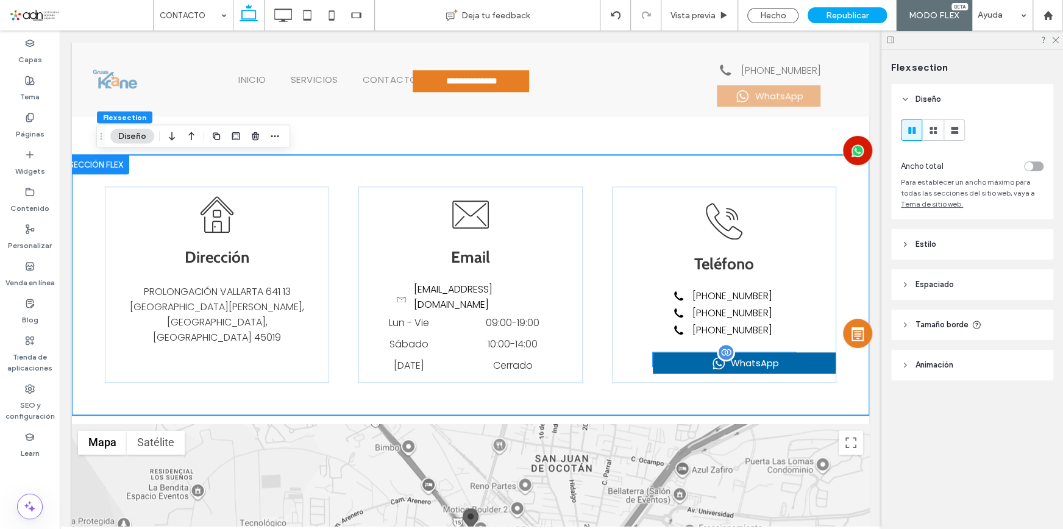
click at [797, 365] on div "WhatsApp" at bounding box center [744, 362] width 183 height 21
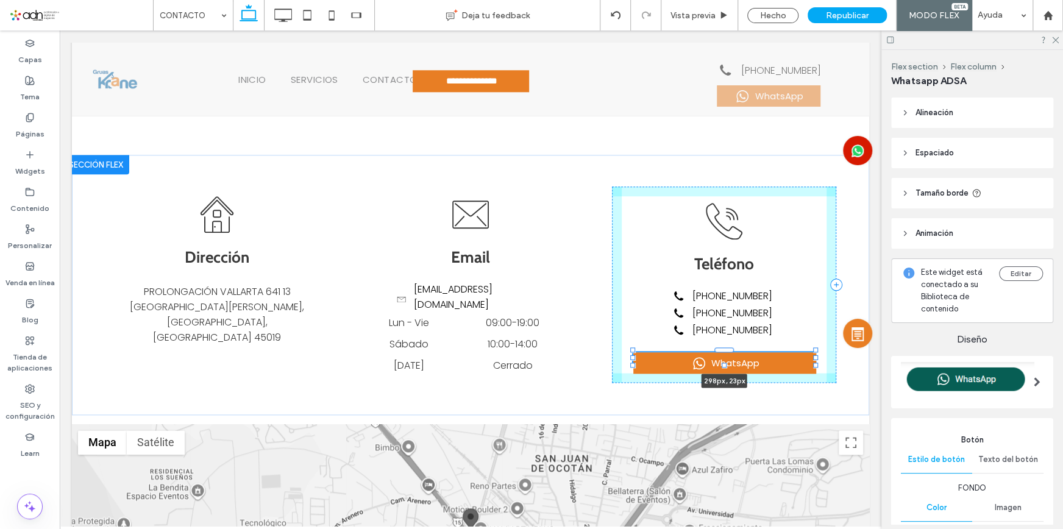
drag, startPoint x: 788, startPoint y: 359, endPoint x: 808, endPoint y: 360, distance: 19.5
click at [813, 360] on div at bounding box center [815, 357] width 5 height 5
type input "***"
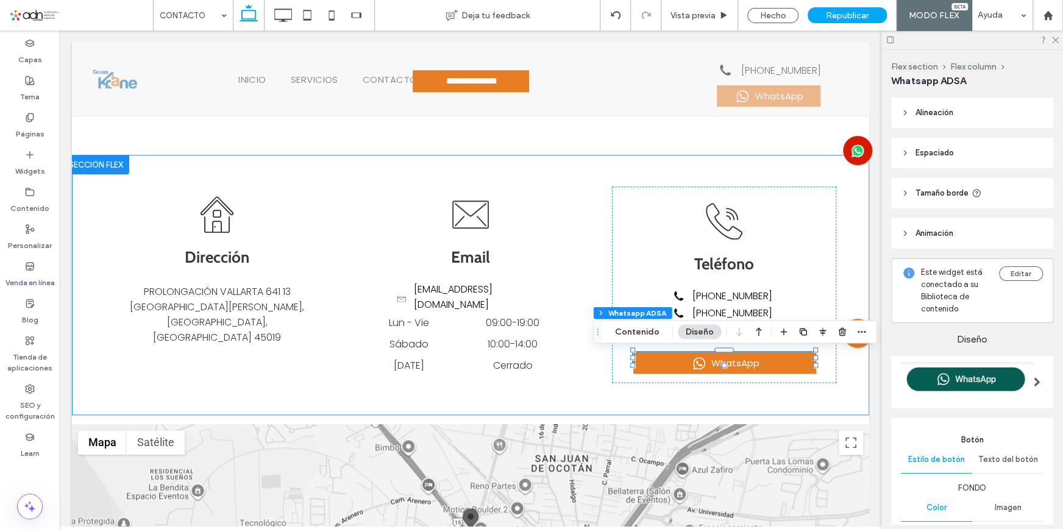
click at [797, 385] on div "GRUAS [PERSON_NAME] Dirección PROLONGACIÓN VALLARTA 641 13 [GEOGRAPHIC_DATA][PE…" at bounding box center [470, 285] width 731 height 260
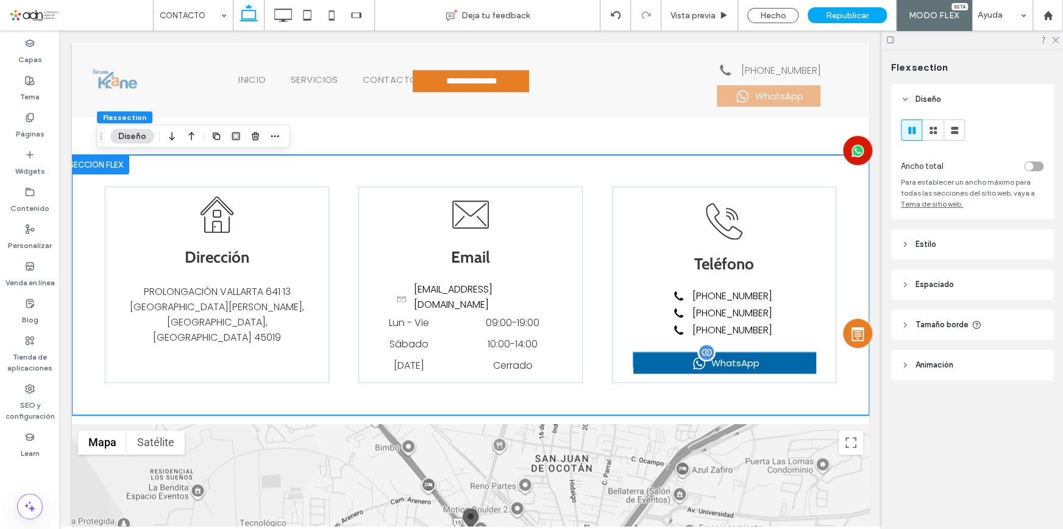
click at [781, 362] on div "WhatsApp" at bounding box center [724, 362] width 183 height 21
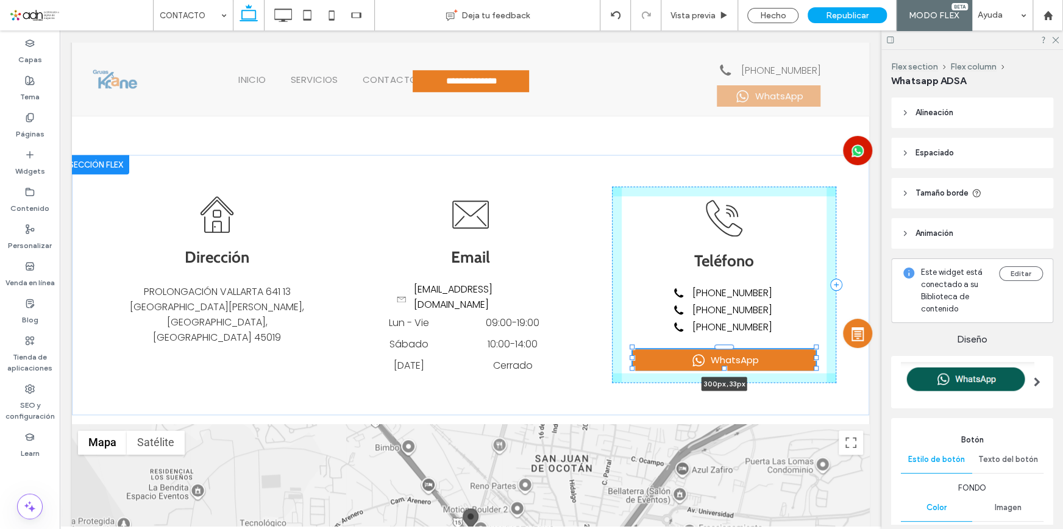
click at [814, 370] on div at bounding box center [816, 368] width 5 height 5
type input "***"
type input "**"
type input "***"
type input "**"
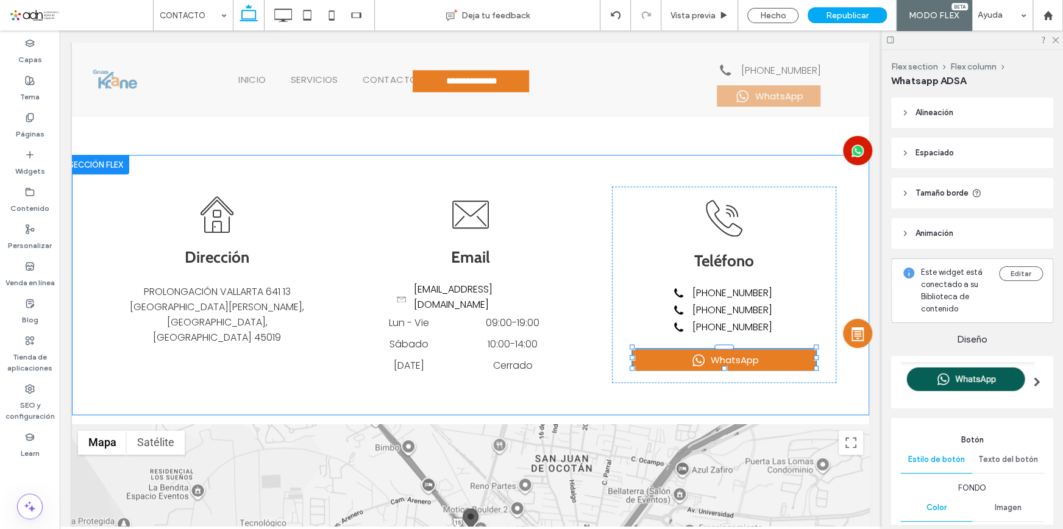
click at [774, 404] on div "GRUAS [PERSON_NAME] Dirección PROLONGACIÓN VALLARTA 641 13 [GEOGRAPHIC_DATA][PE…" at bounding box center [470, 285] width 731 height 260
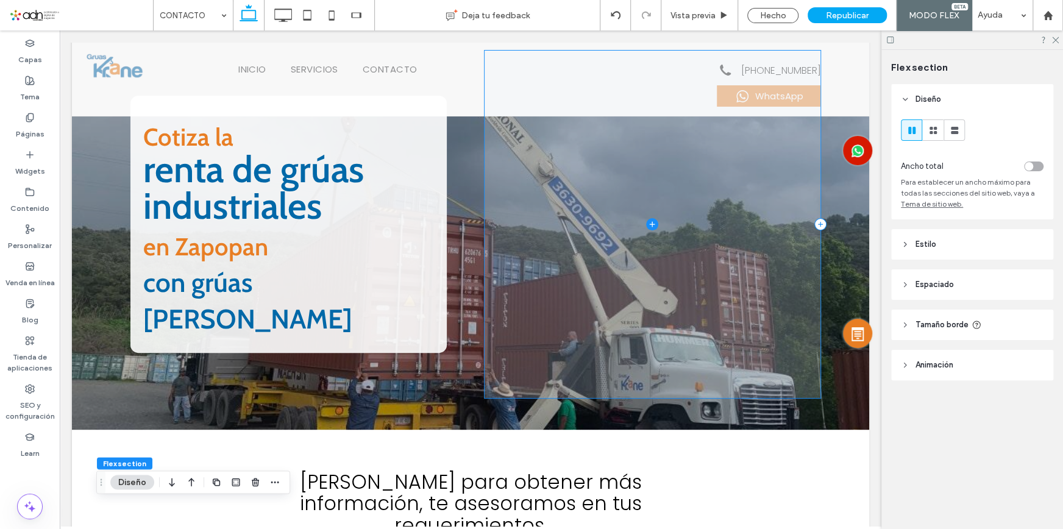
scroll to position [0, 0]
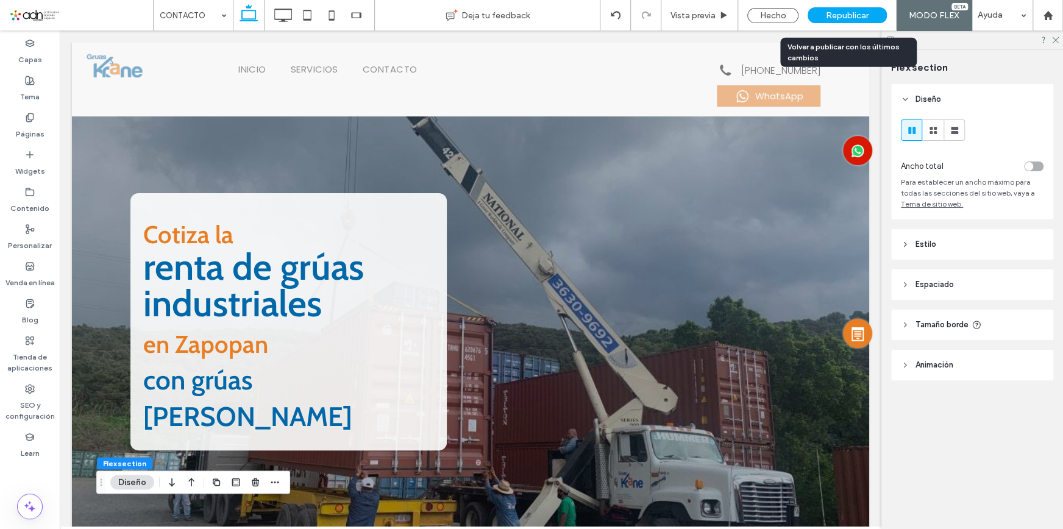
click at [861, 20] on span "Republicar" at bounding box center [847, 15] width 43 height 10
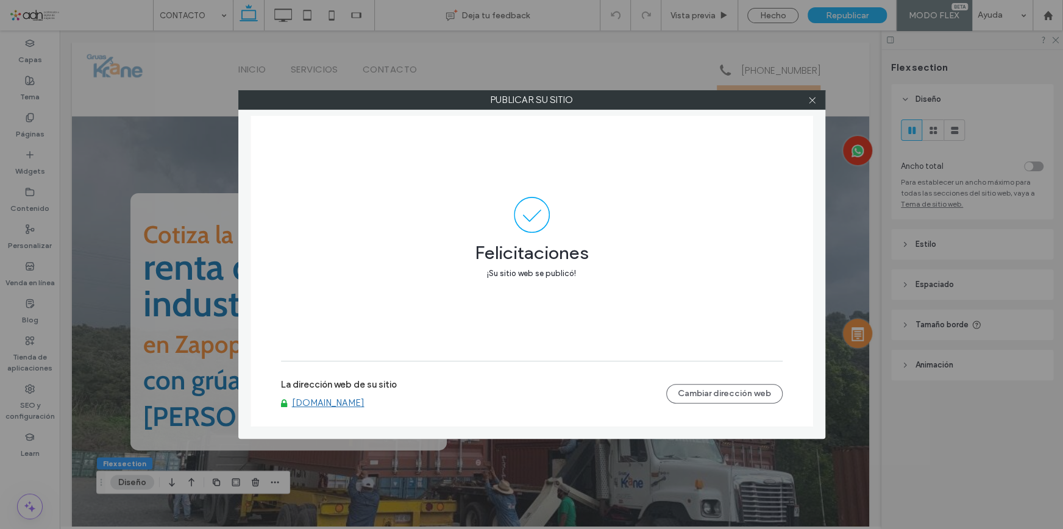
click at [336, 401] on link "[DOMAIN_NAME]" at bounding box center [328, 402] width 73 height 11
click at [810, 99] on icon at bounding box center [812, 100] width 9 height 9
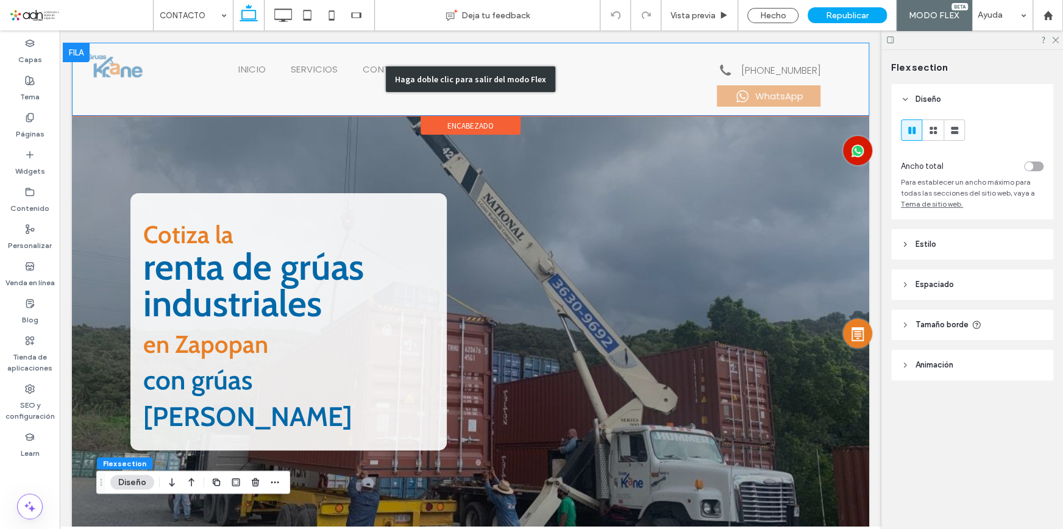
click at [774, 96] on div "Haga doble clic para salir del modo Flex" at bounding box center [470, 79] width 797 height 73
click at [756, 94] on div "Haga doble clic para salir del modo Flex" at bounding box center [470, 79] width 797 height 73
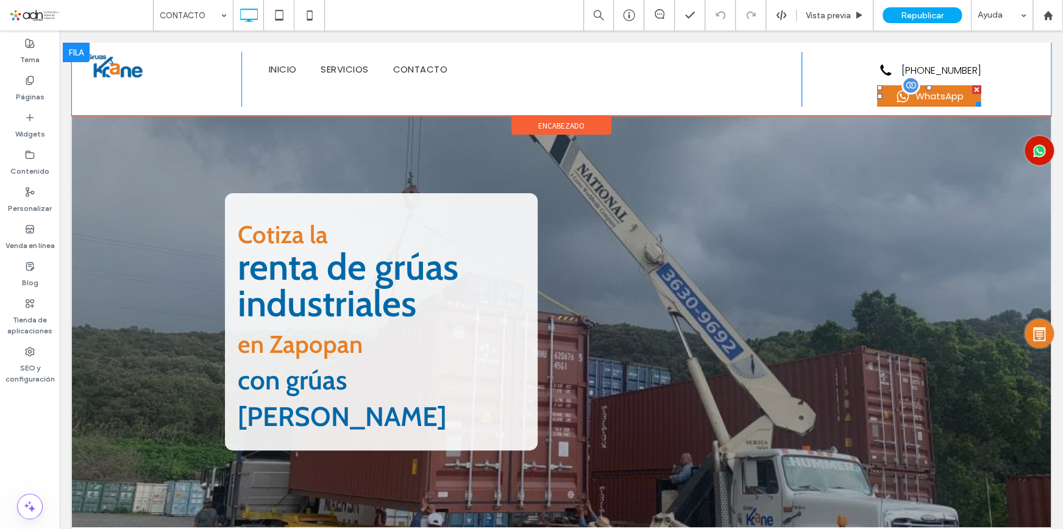
click at [882, 94] on span at bounding box center [929, 95] width 104 height 21
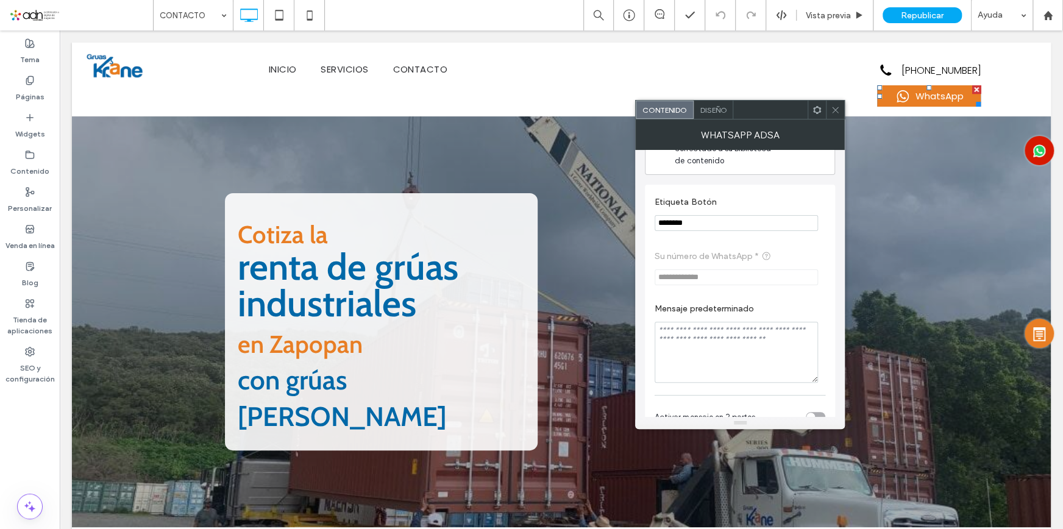
scroll to position [55, 0]
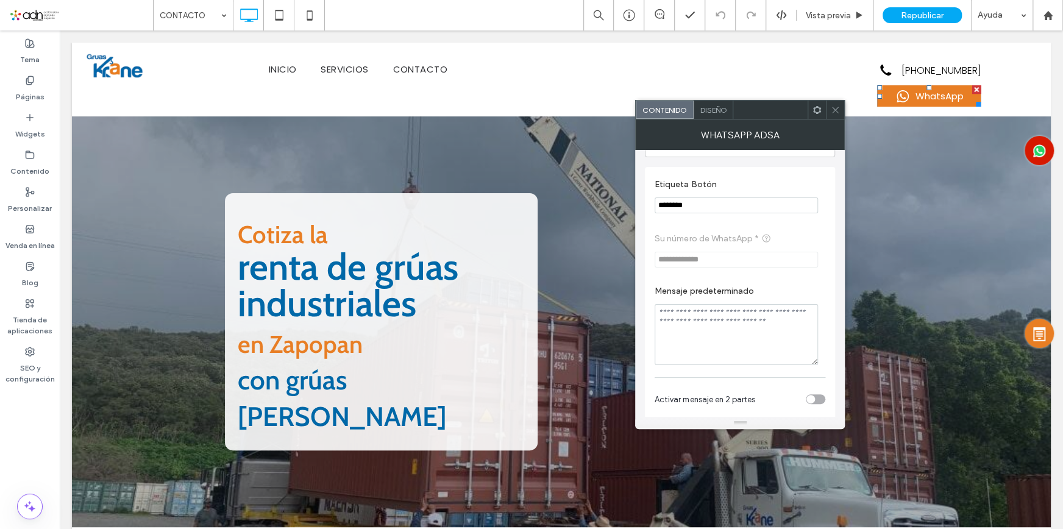
click at [699, 316] on textarea "Mensaje predeterminado" at bounding box center [736, 334] width 163 height 61
paste textarea "**********"
click at [791, 335] on textarea "**********" at bounding box center [736, 334] width 163 height 61
click at [781, 319] on textarea "**********" at bounding box center [736, 334] width 163 height 61
click at [660, 315] on textarea "**********" at bounding box center [736, 334] width 163 height 61
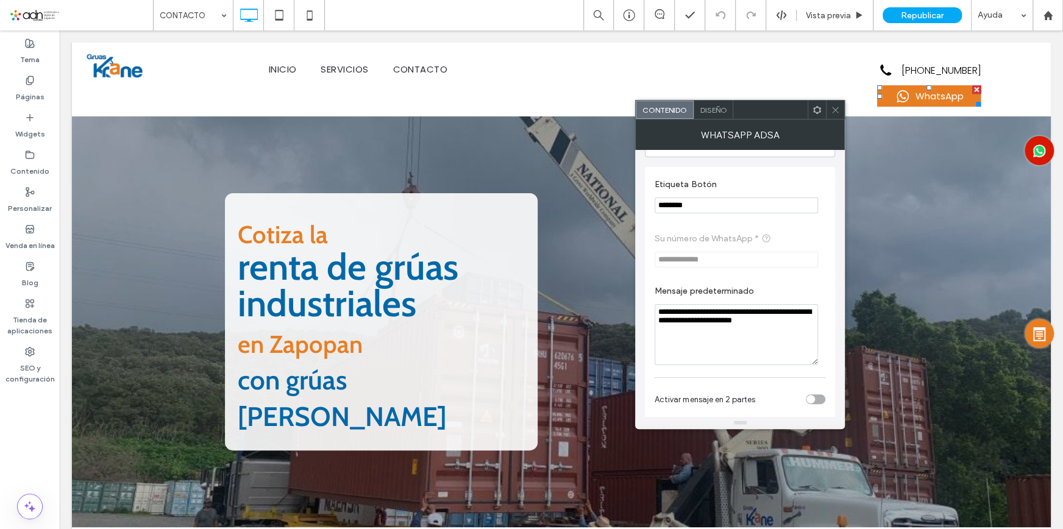
click at [786, 338] on textarea "**********" at bounding box center [736, 334] width 163 height 61
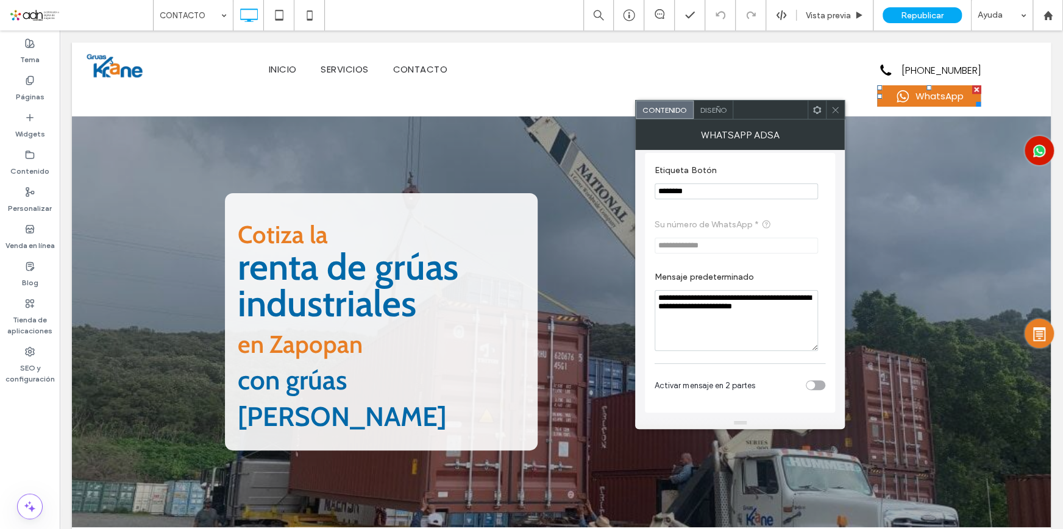
scroll to position [73, 0]
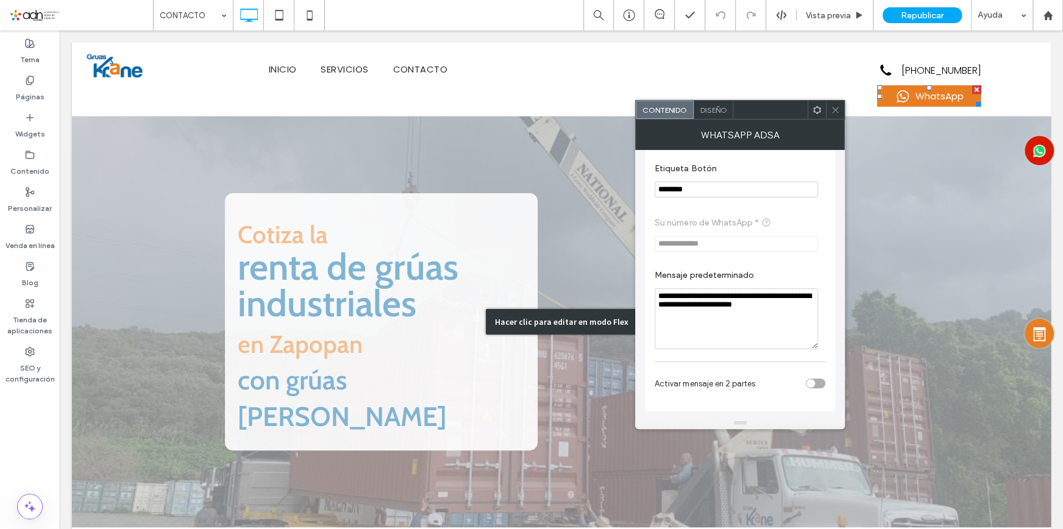
drag, startPoint x: 852, startPoint y: 337, endPoint x: 622, endPoint y: 284, distance: 236.4
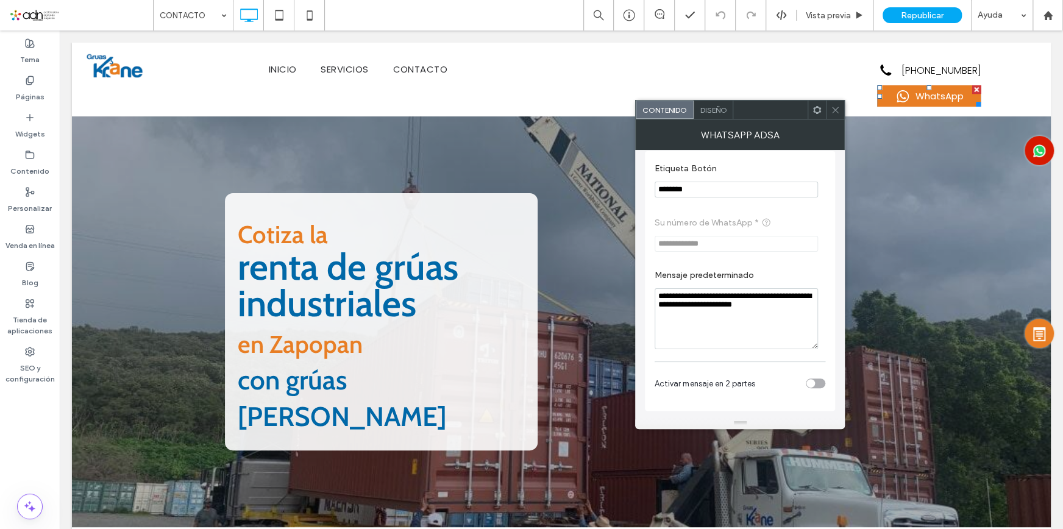
type textarea "**********"
click at [835, 107] on icon at bounding box center [835, 109] width 9 height 9
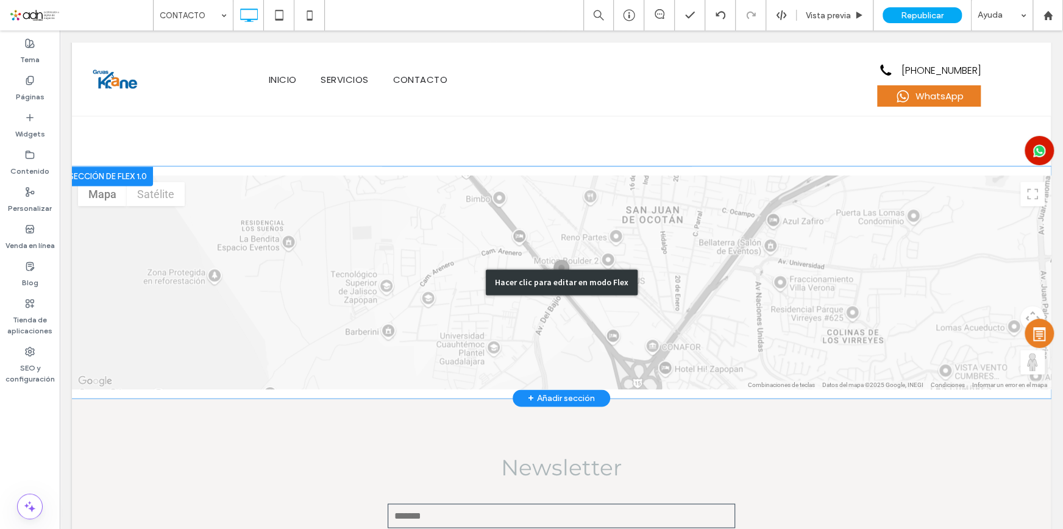
scroll to position [831, 0]
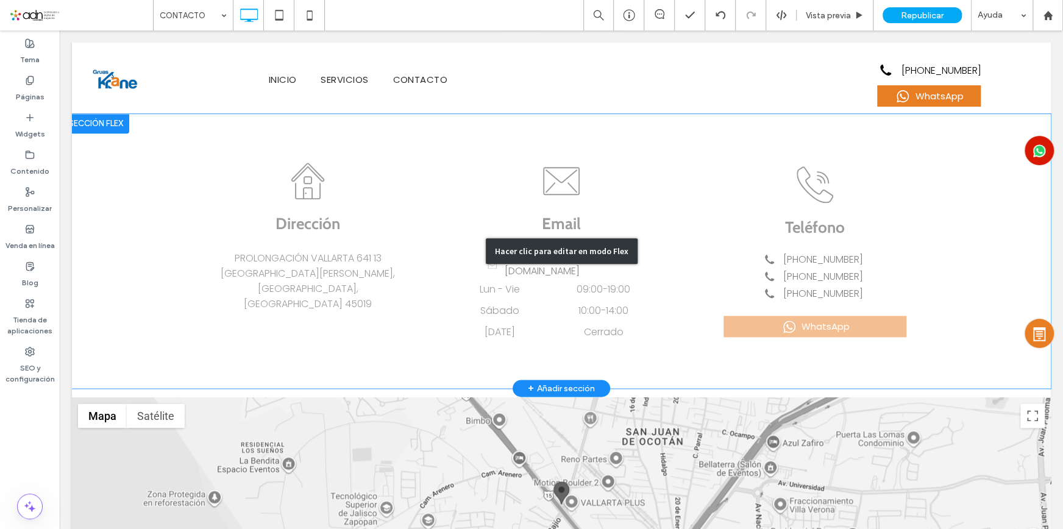
click at [817, 316] on div "Hacer clic para editar en modo Flex" at bounding box center [561, 251] width 979 height 274
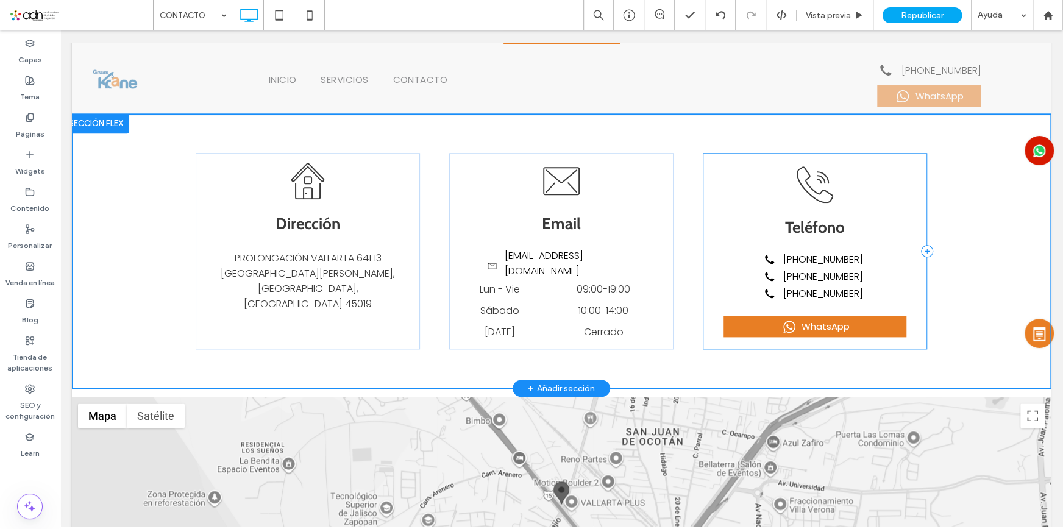
scroll to position [824, 0]
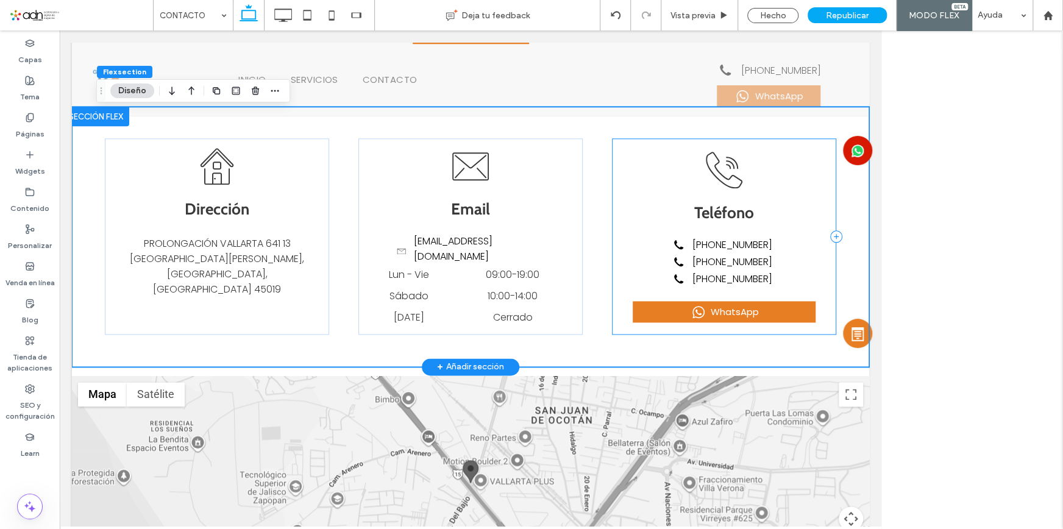
click at [788, 329] on div "Teléfono GRUAS [PERSON_NAME] [PHONE_NUMBER] [PHONE_NUMBER] [PHONE_NUMBER] Whats…" at bounding box center [724, 236] width 224 height 196
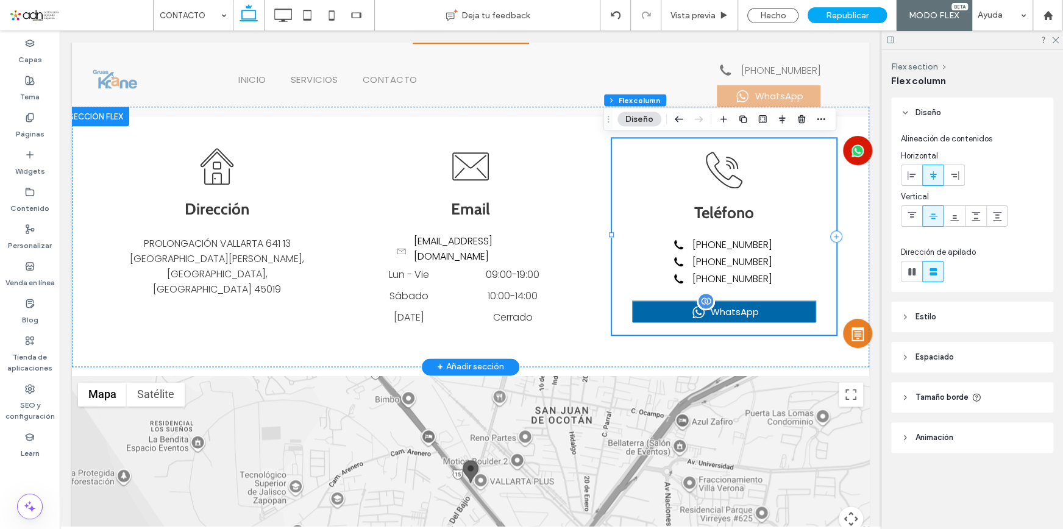
click at [750, 310] on div "WhatsApp" at bounding box center [724, 311] width 183 height 21
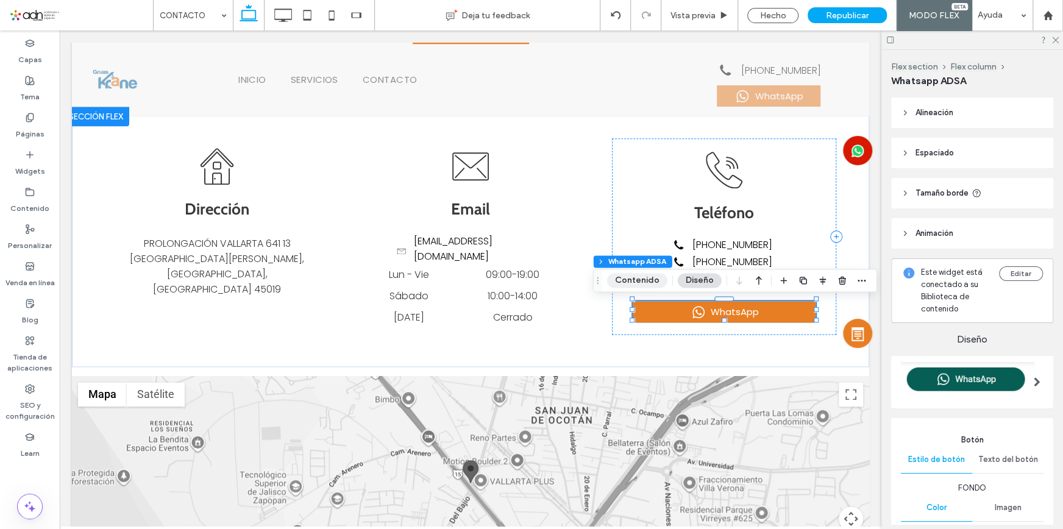
click at [646, 283] on button "Contenido" at bounding box center [637, 280] width 60 height 15
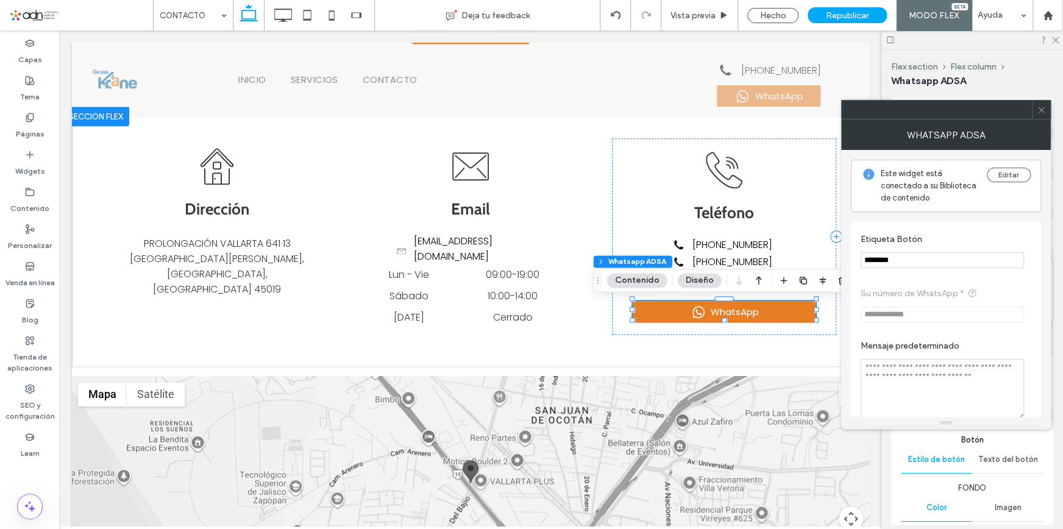
click at [924, 365] on textarea "Mensaje predeterminado" at bounding box center [942, 389] width 163 height 61
paste textarea "**********"
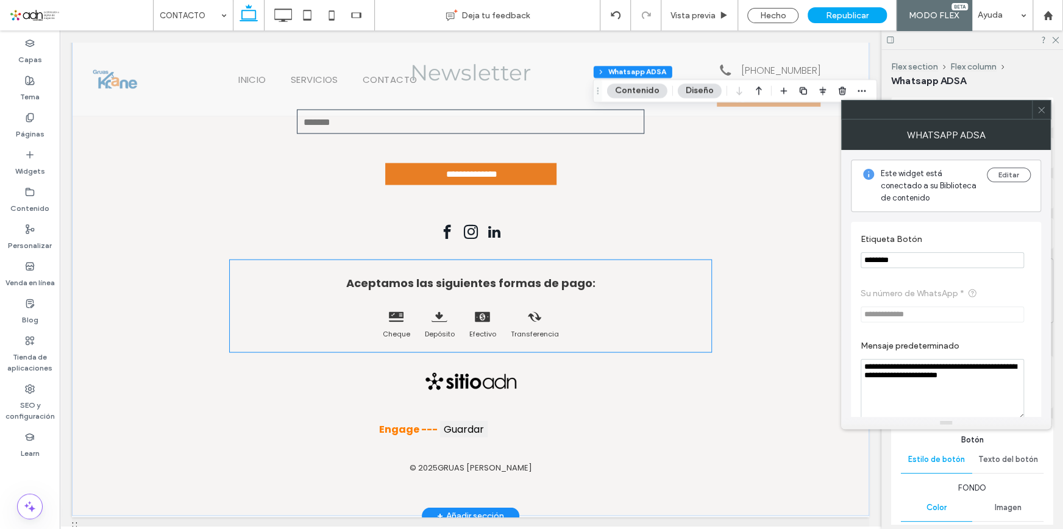
scroll to position [0, 0]
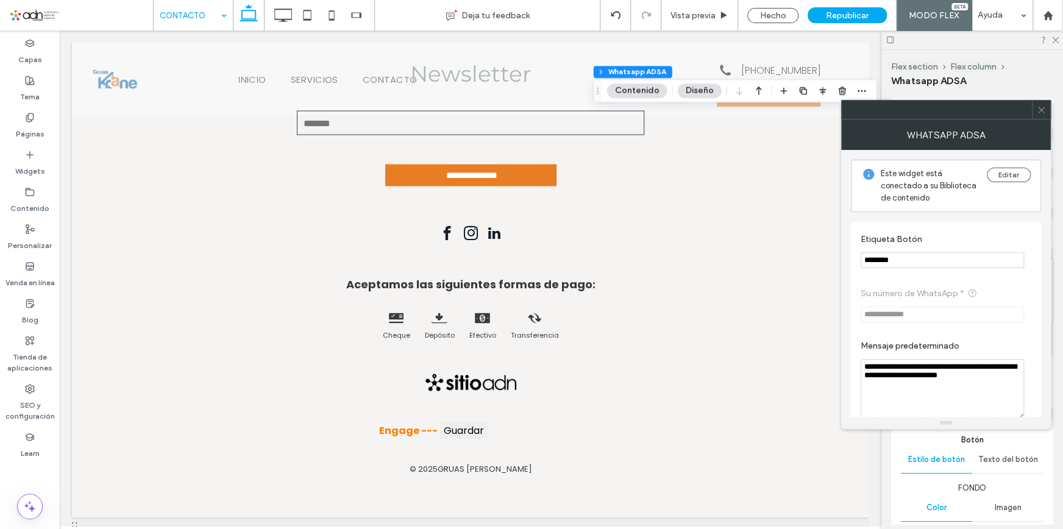
type textarea "**********"
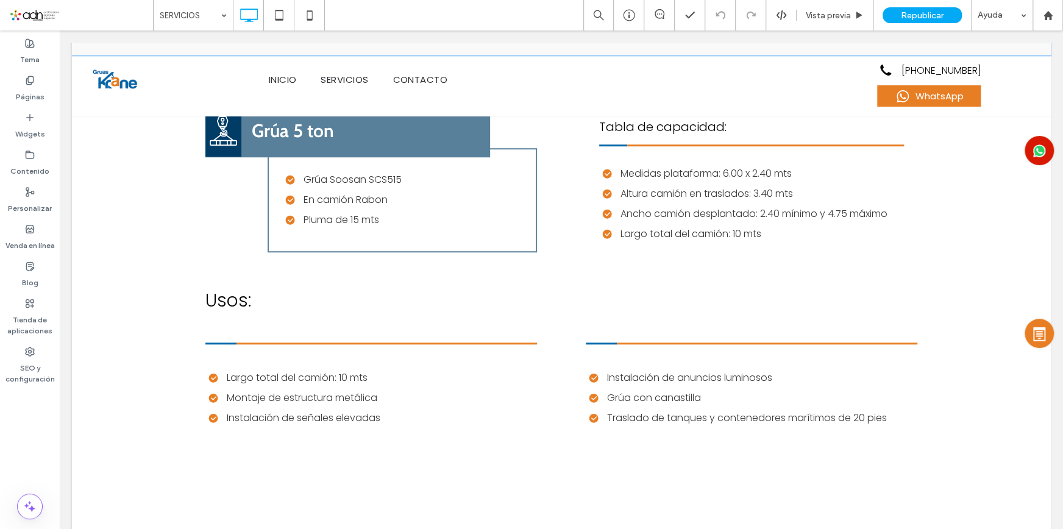
scroll to position [3309, 0]
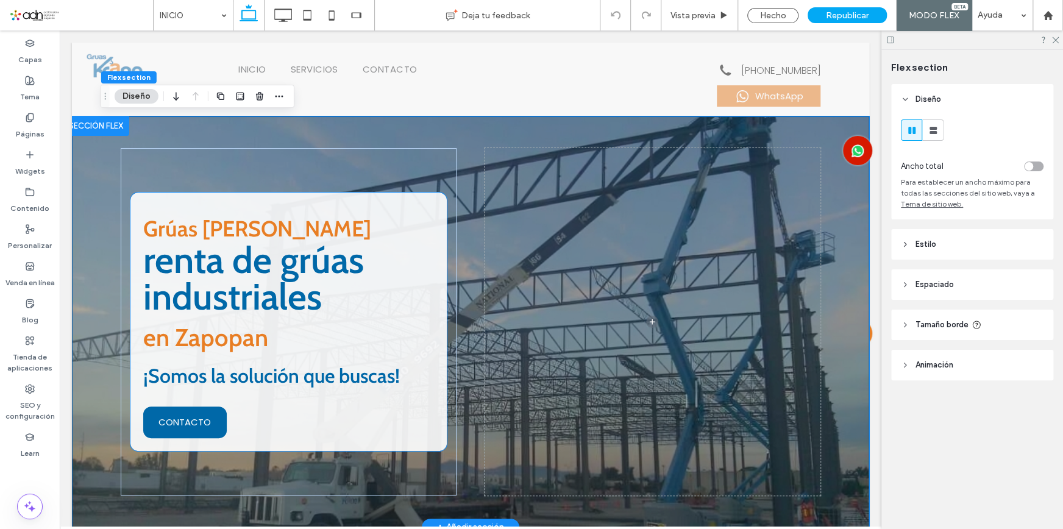
click at [216, 416] on link "CONTACTO" at bounding box center [185, 423] width 84 height 32
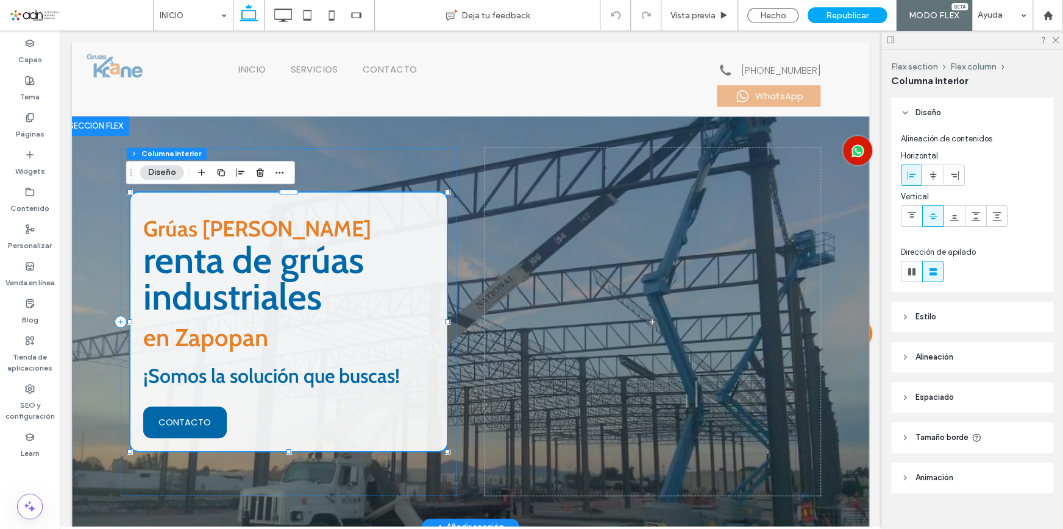
click at [215, 417] on link "CONTACTO" at bounding box center [185, 423] width 84 height 32
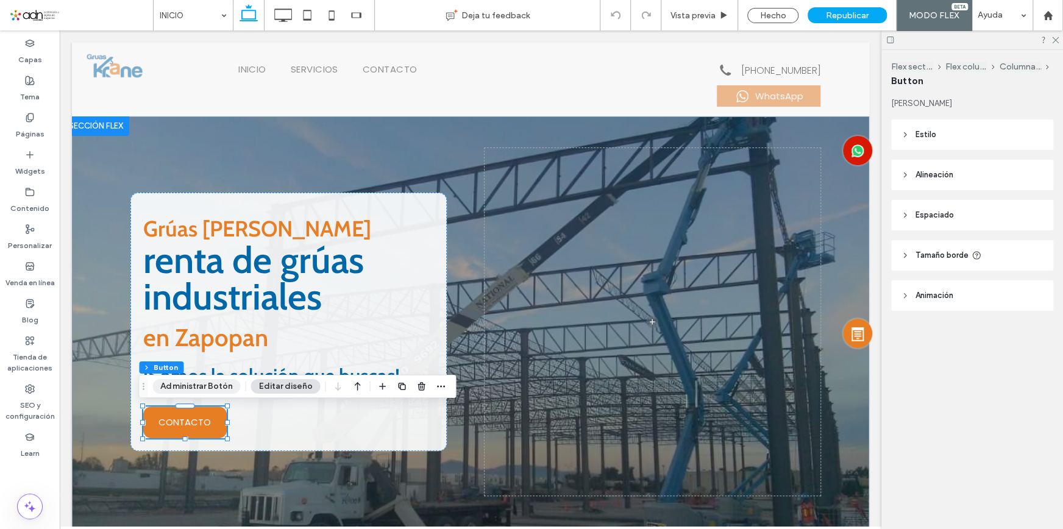
click at [198, 389] on button "Administrar Botón" at bounding box center [196, 386] width 88 height 15
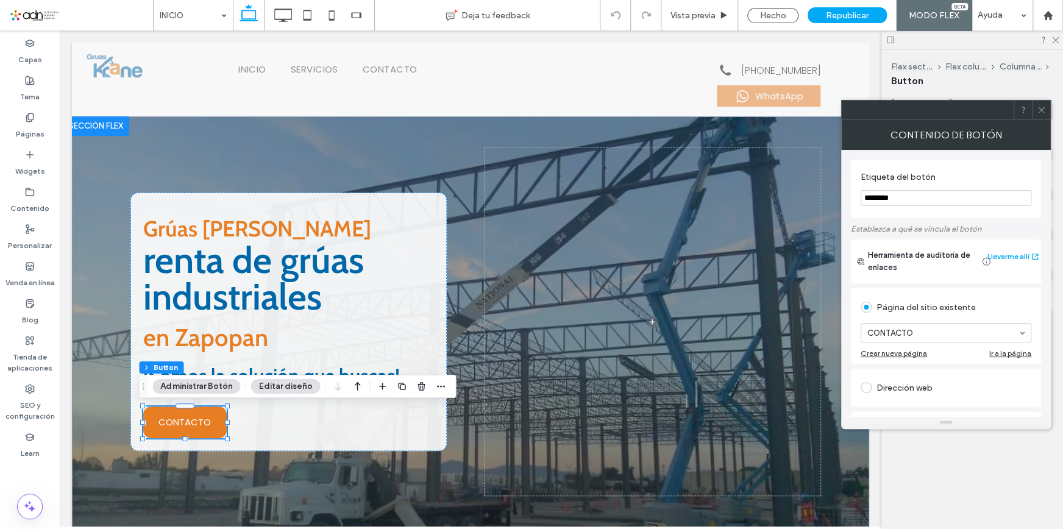
click at [214, 383] on button "Administrar Botón" at bounding box center [196, 386] width 88 height 15
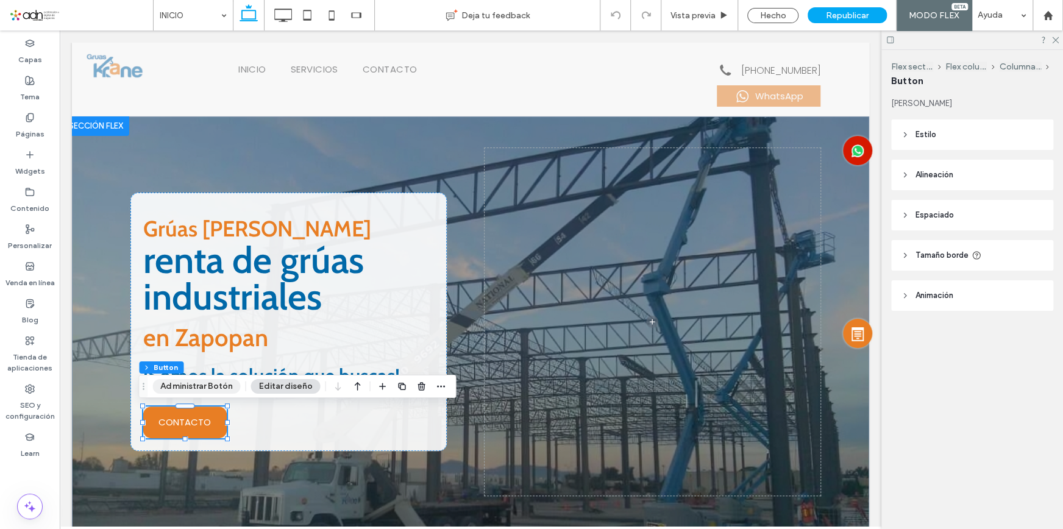
click at [215, 383] on button "Administrar Botón" at bounding box center [196, 386] width 88 height 15
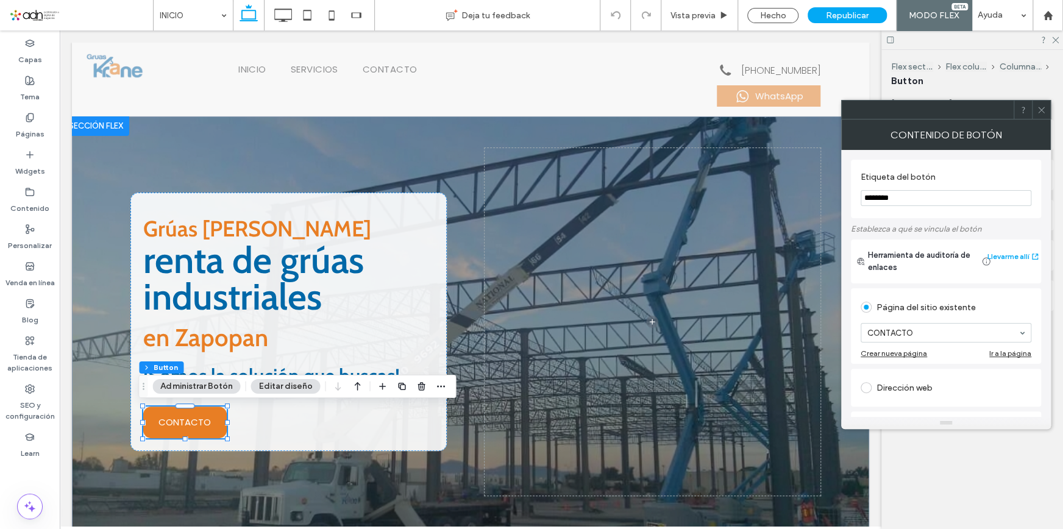
click at [215, 383] on button "Administrar Botón" at bounding box center [196, 386] width 88 height 15
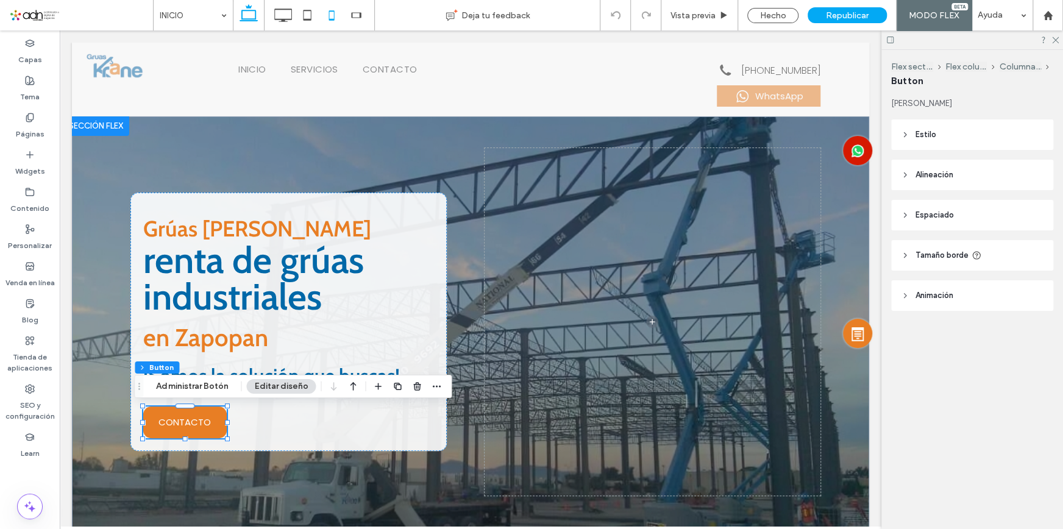
click at [331, 17] on icon at bounding box center [331, 15] width 24 height 24
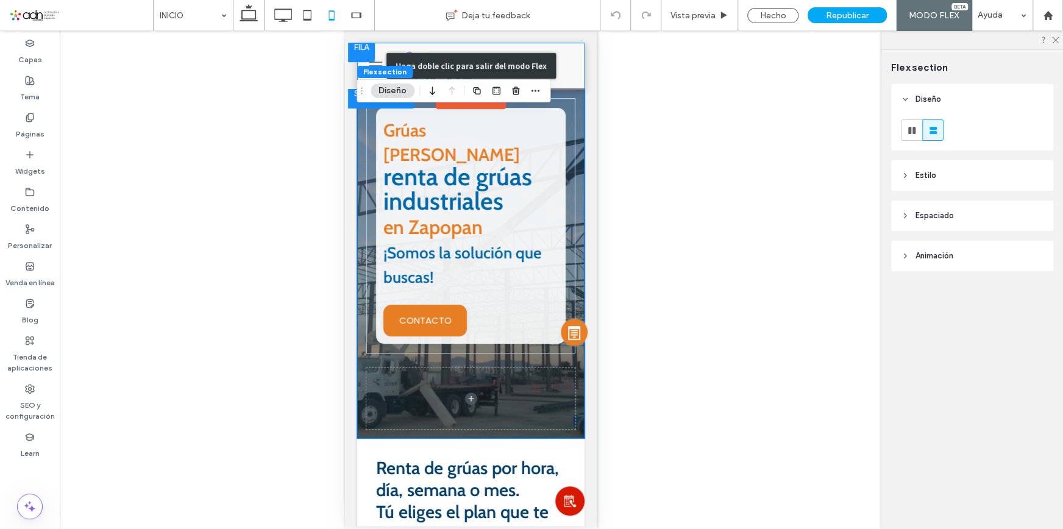
click at [546, 62] on div "Haga doble clic para salir del modo Flex" at bounding box center [470, 66] width 169 height 26
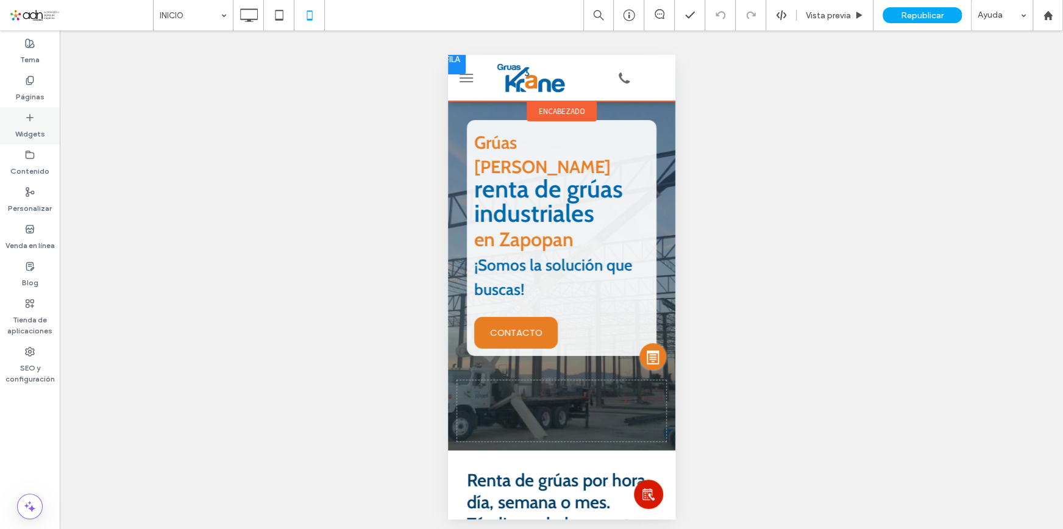
click at [30, 114] on use at bounding box center [30, 117] width 6 height 6
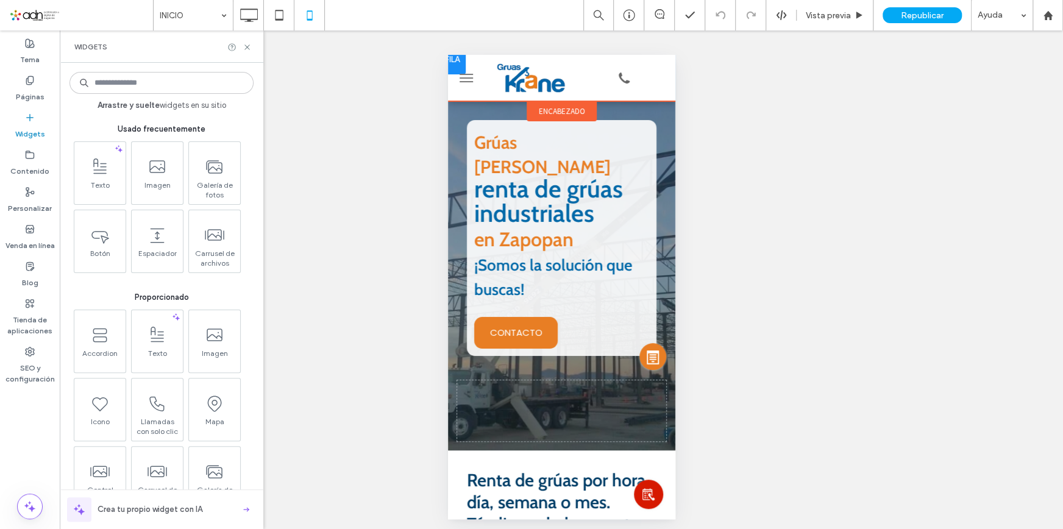
click at [141, 85] on input at bounding box center [161, 83] width 184 height 22
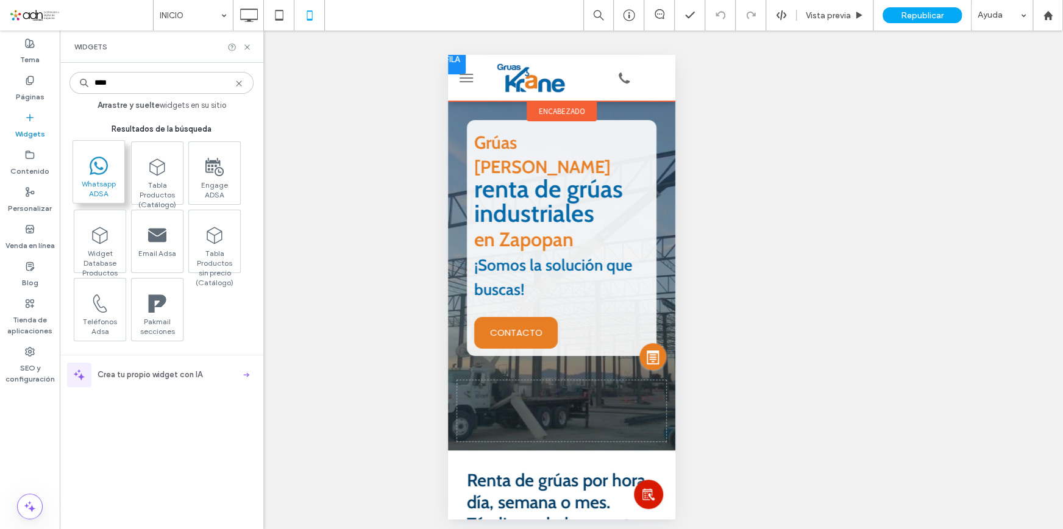
type input "****"
click at [646, 81] on div at bounding box center [651, 78] width 36 height 34
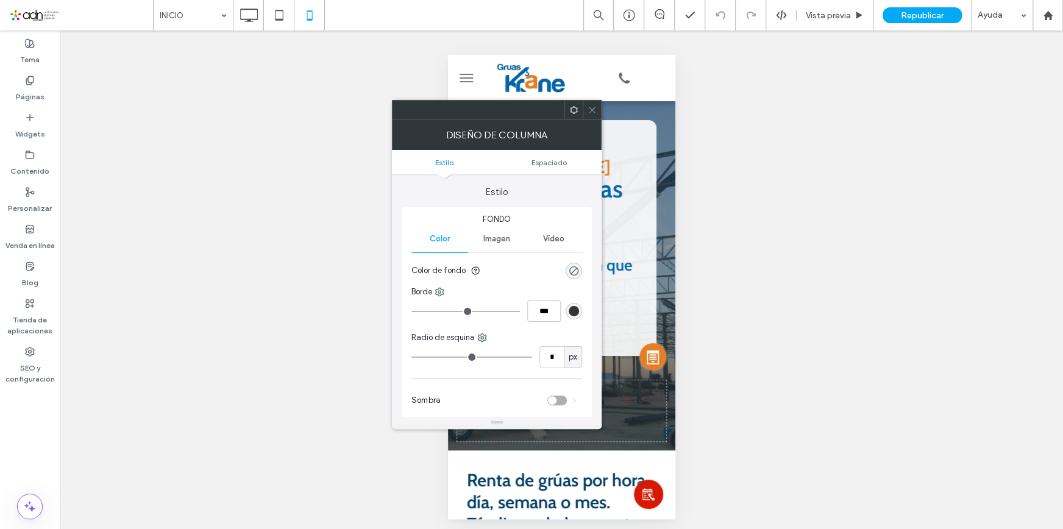
click at [589, 110] on icon at bounding box center [592, 109] width 9 height 9
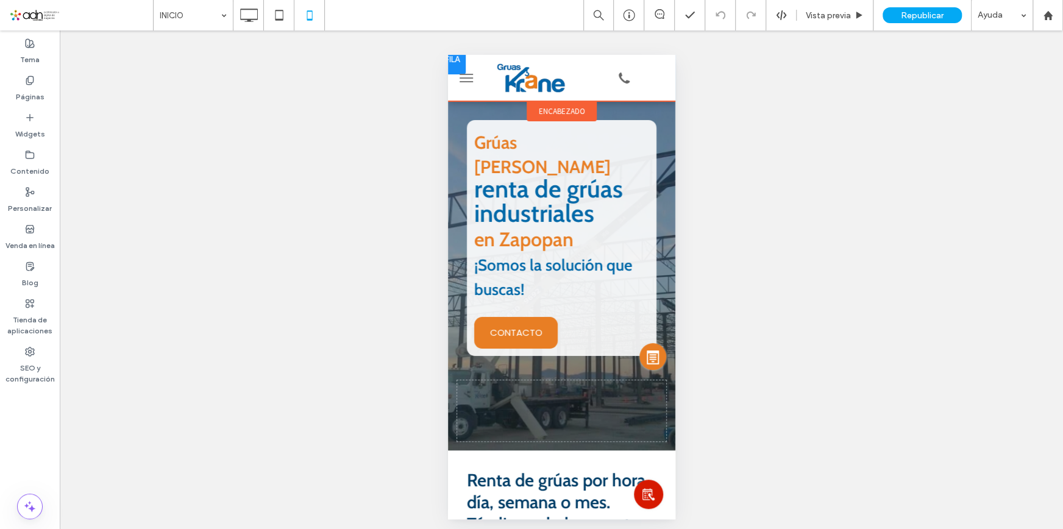
click at [605, 76] on div at bounding box center [615, 78] width 36 height 34
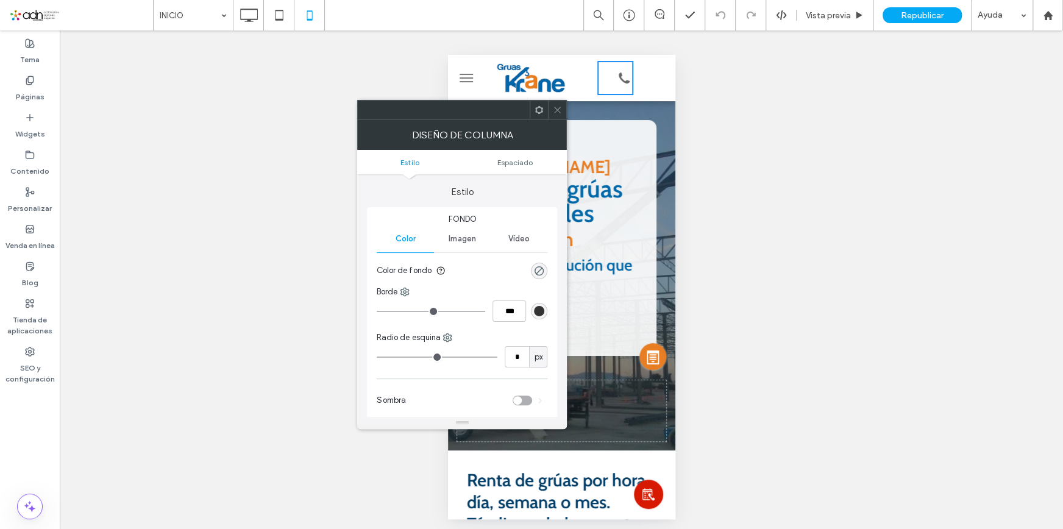
click at [597, 75] on div at bounding box center [615, 78] width 36 height 34
click at [553, 108] on icon at bounding box center [557, 109] width 9 height 9
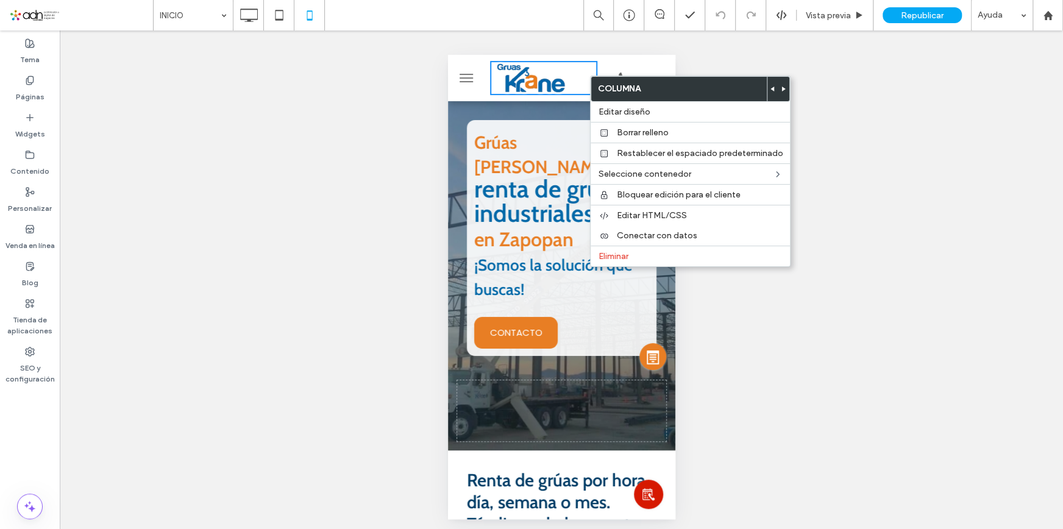
click at [633, 62] on div at bounding box center [651, 78] width 36 height 34
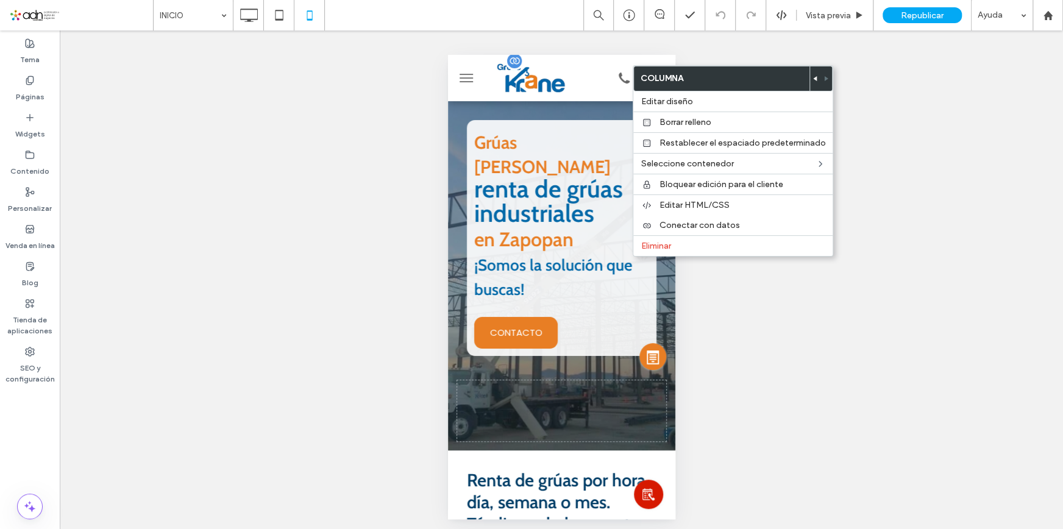
click at [564, 90] on img at bounding box center [532, 78] width 86 height 34
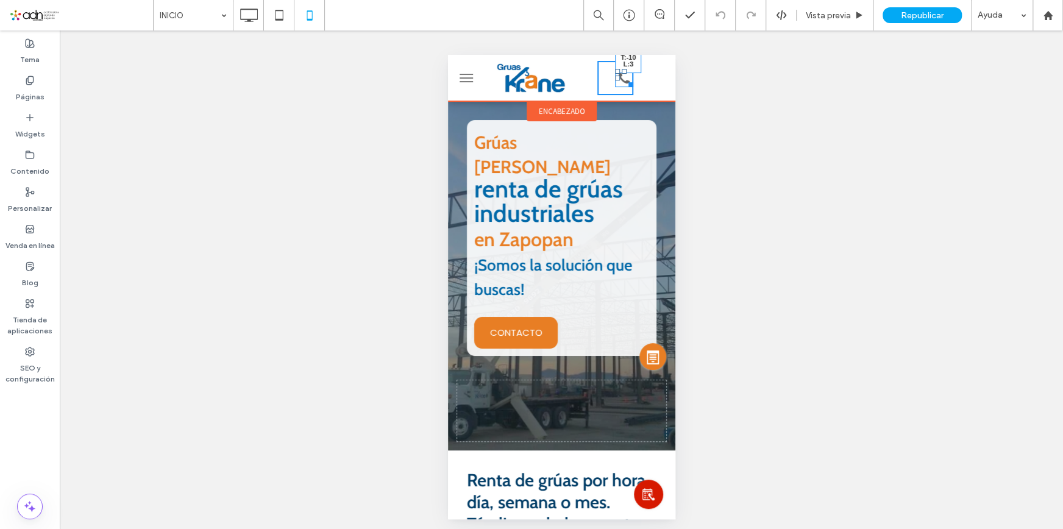
drag, startPoint x: 609, startPoint y: 71, endPoint x: 595, endPoint y: 61, distance: 17.1
click at [597, 61] on div "T:-10 L:3" at bounding box center [615, 78] width 36 height 34
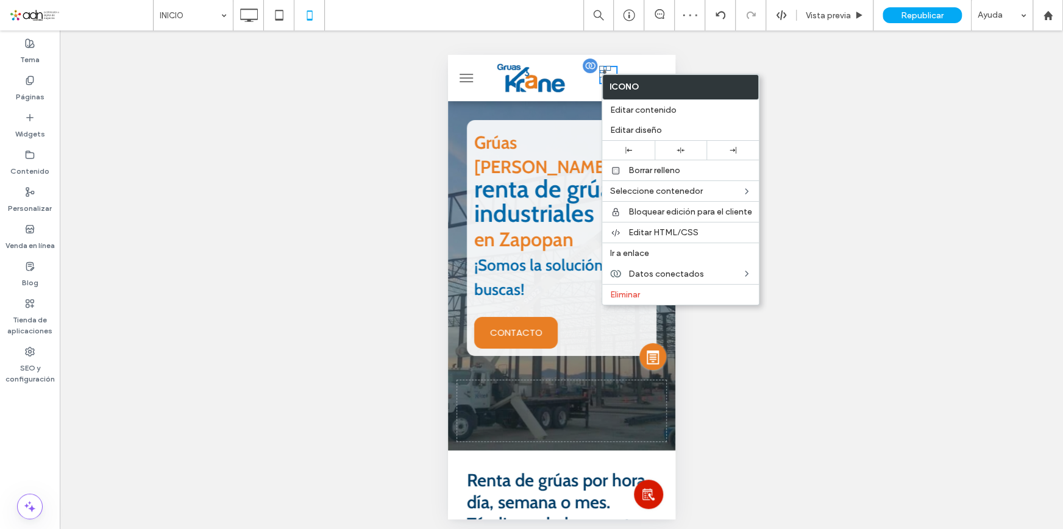
click at [599, 74] on div at bounding box center [601, 75] width 5 height 5
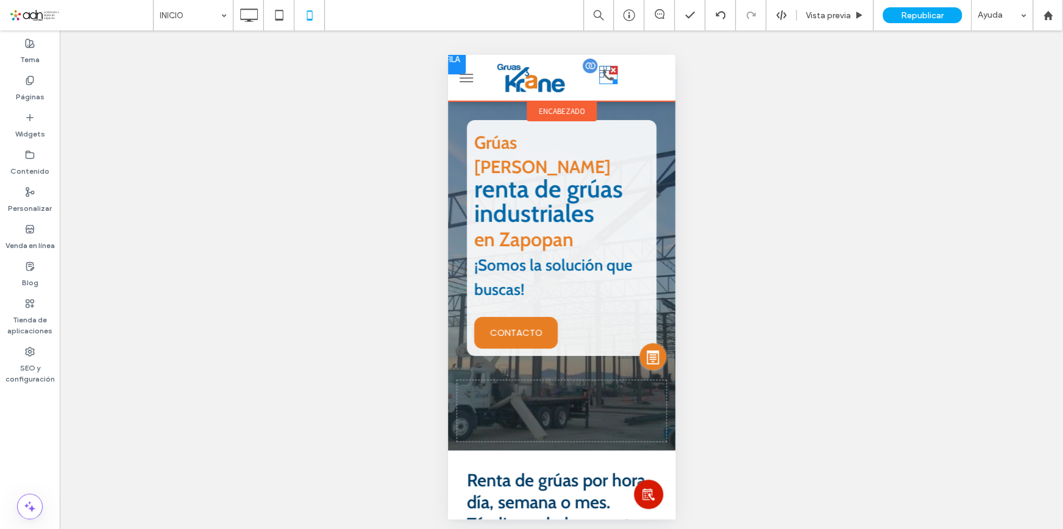
click at [607, 85] on link at bounding box center [608, 80] width 18 height 13
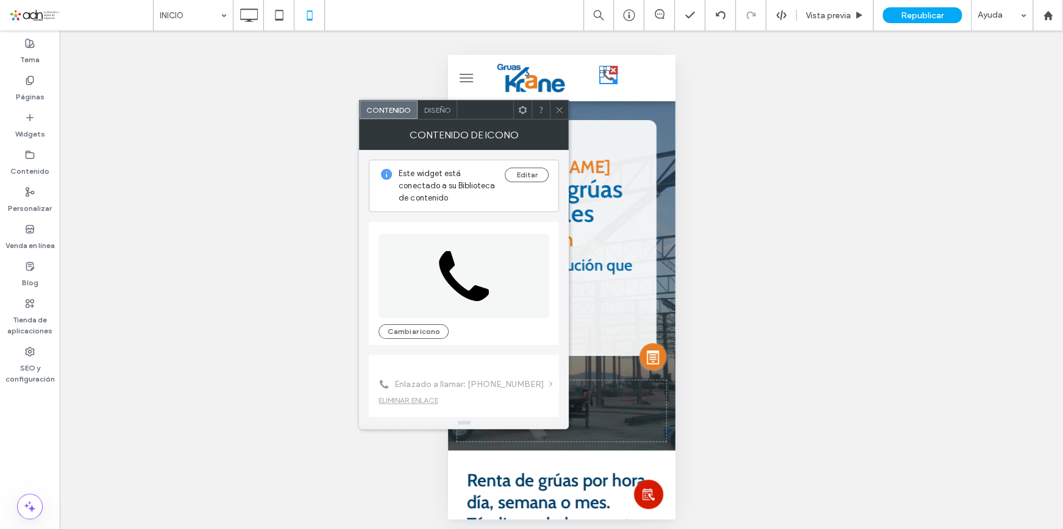
click at [611, 85] on div at bounding box center [615, 78] width 36 height 34
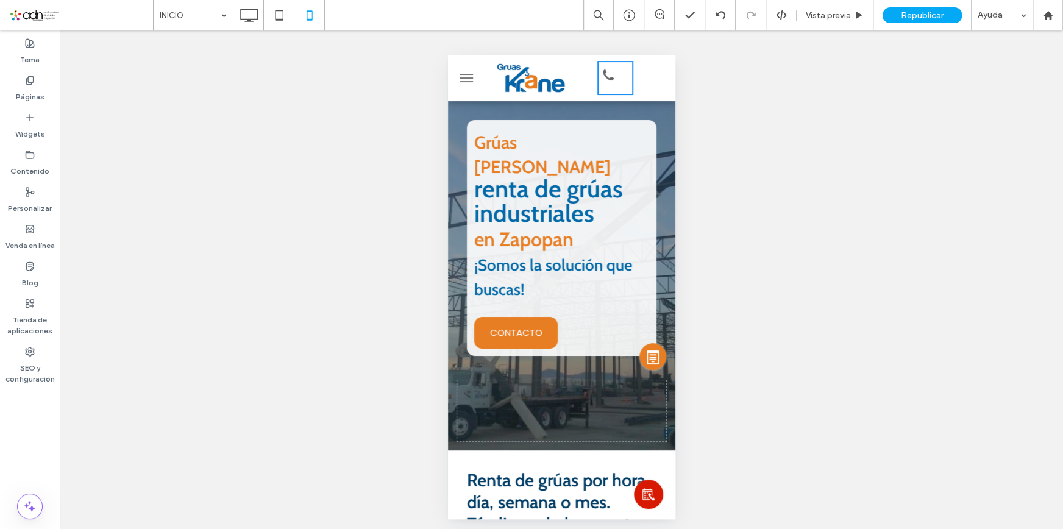
click at [621, 87] on div at bounding box center [615, 78] width 36 height 34
click at [557, 90] on img at bounding box center [532, 78] width 86 height 34
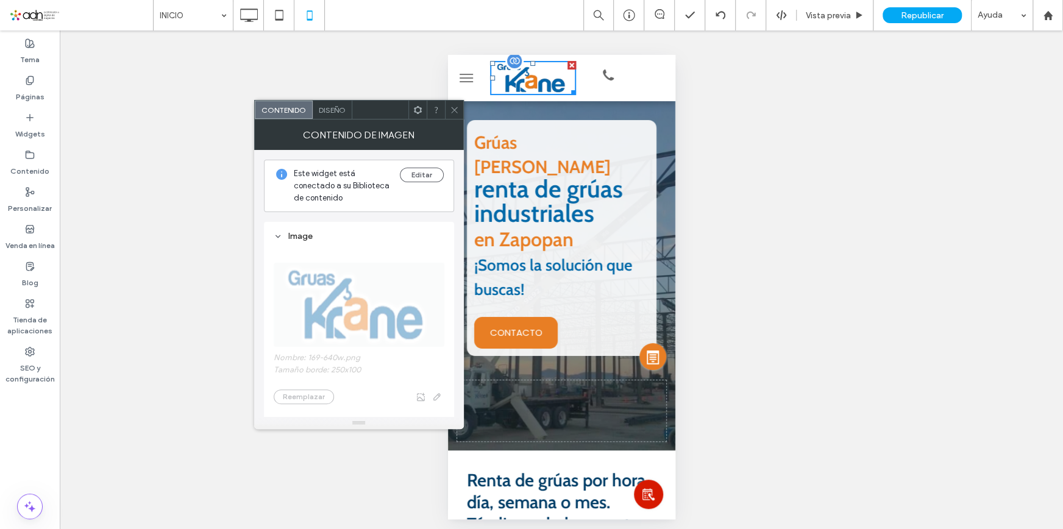
click at [557, 90] on img at bounding box center [532, 78] width 86 height 34
click at [472, 76] on button "menu" at bounding box center [466, 78] width 24 height 24
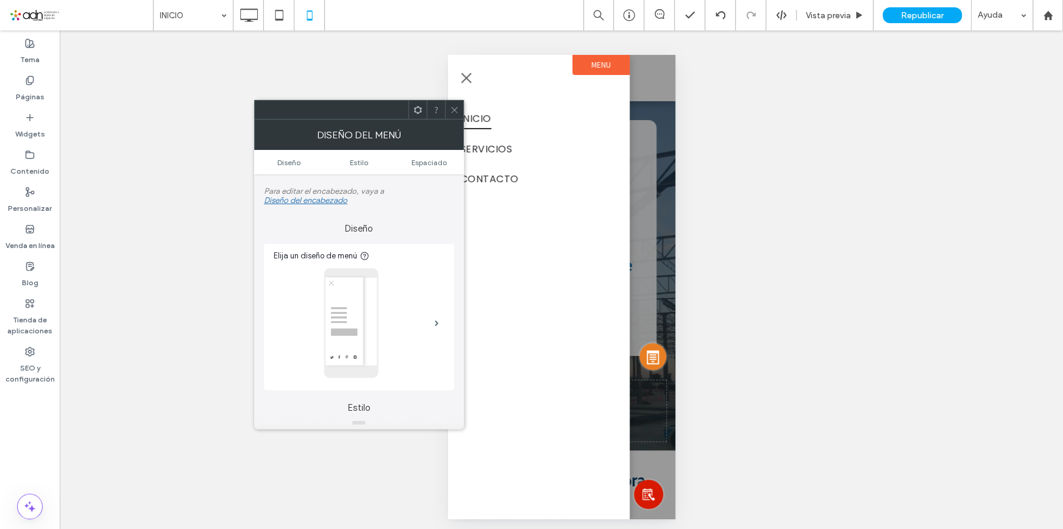
click at [470, 76] on button "menu" at bounding box center [466, 78] width 24 height 24
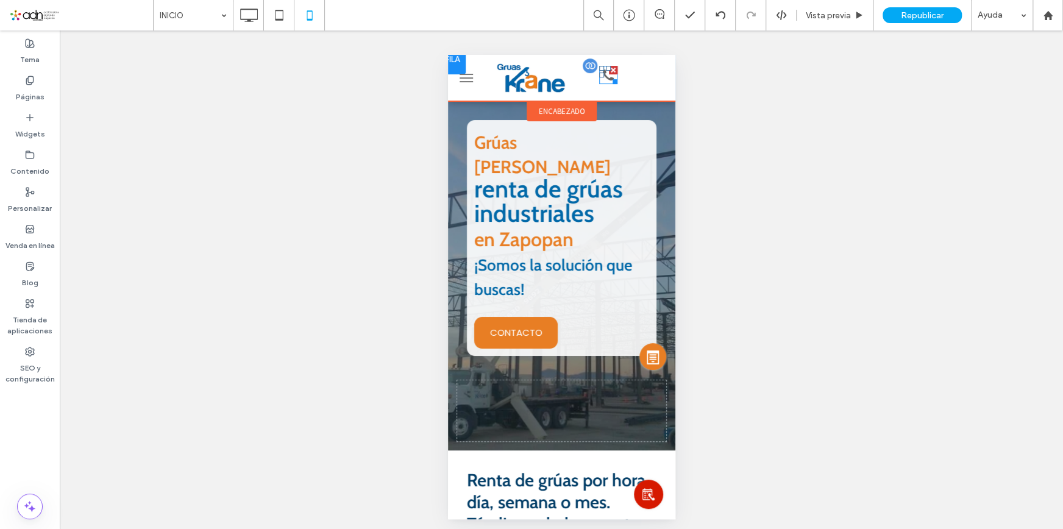
click at [602, 78] on icon at bounding box center [607, 74] width 11 height 11
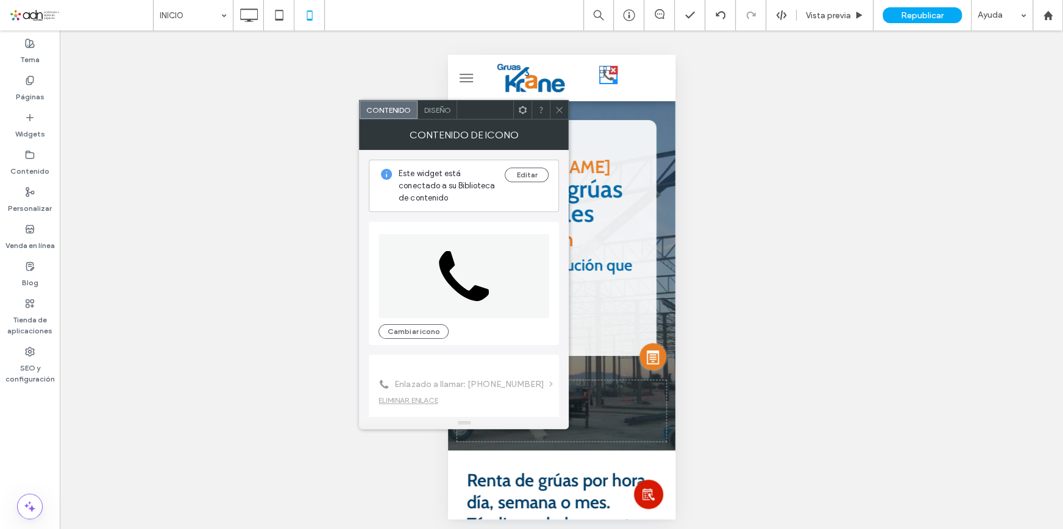
click at [558, 108] on icon at bounding box center [559, 109] width 9 height 9
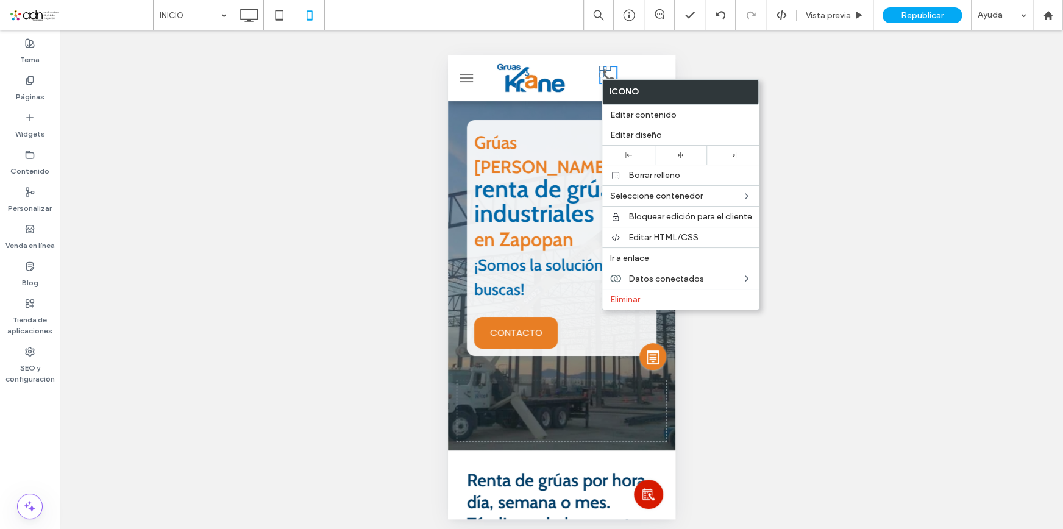
click at [642, 72] on div at bounding box center [651, 78] width 36 height 34
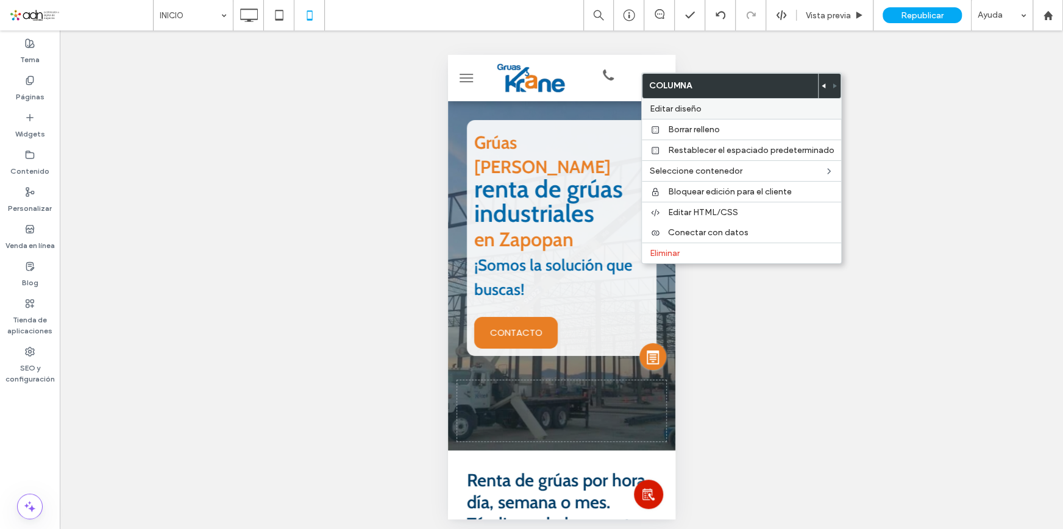
click at [676, 110] on span "Editar diseño" at bounding box center [675, 109] width 52 height 10
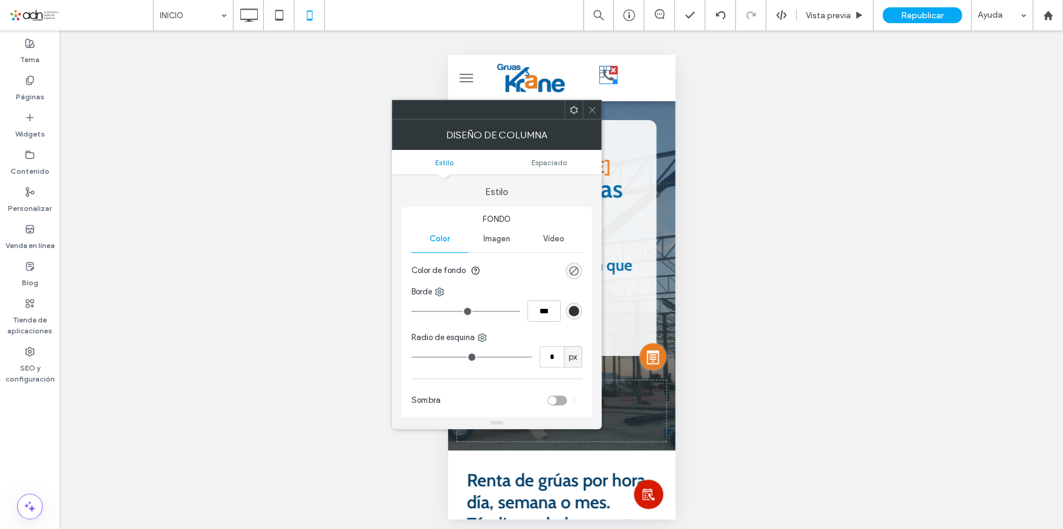
click at [594, 113] on icon at bounding box center [592, 109] width 9 height 9
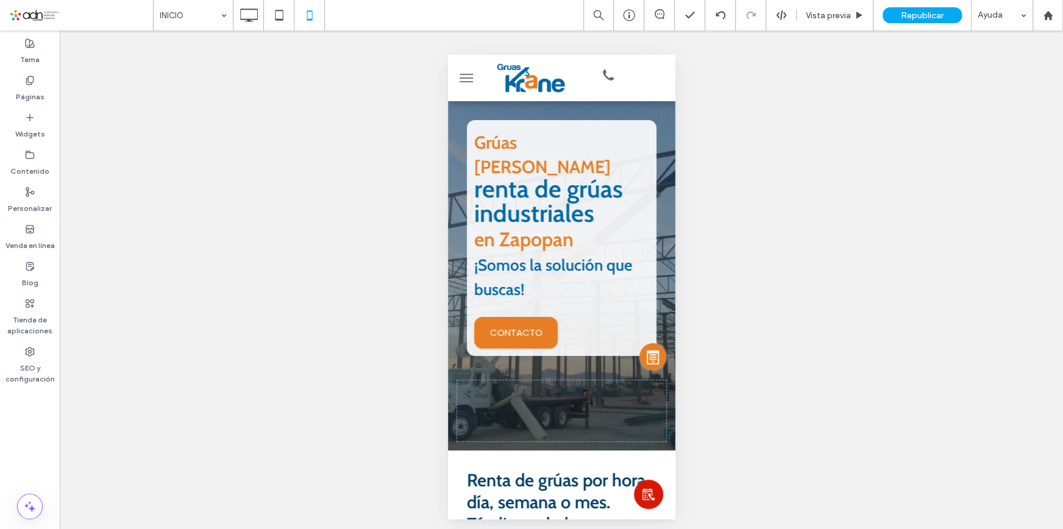
click at [222, 279] on div at bounding box center [561, 282] width 1003 height 504
click at [174, 256] on div at bounding box center [561, 282] width 1003 height 504
click at [608, 77] on div at bounding box center [612, 79] width 9 height 9
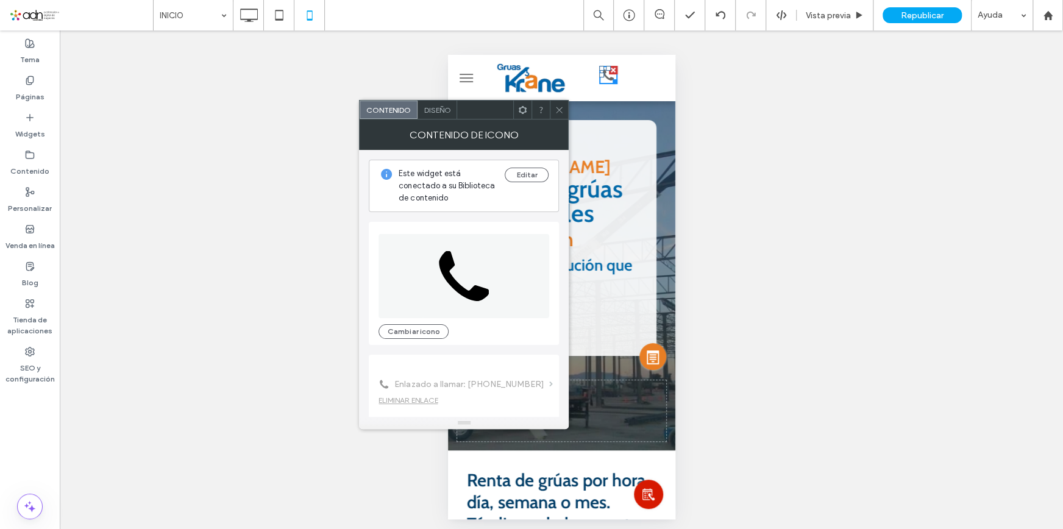
click at [560, 105] on icon at bounding box center [559, 109] width 9 height 9
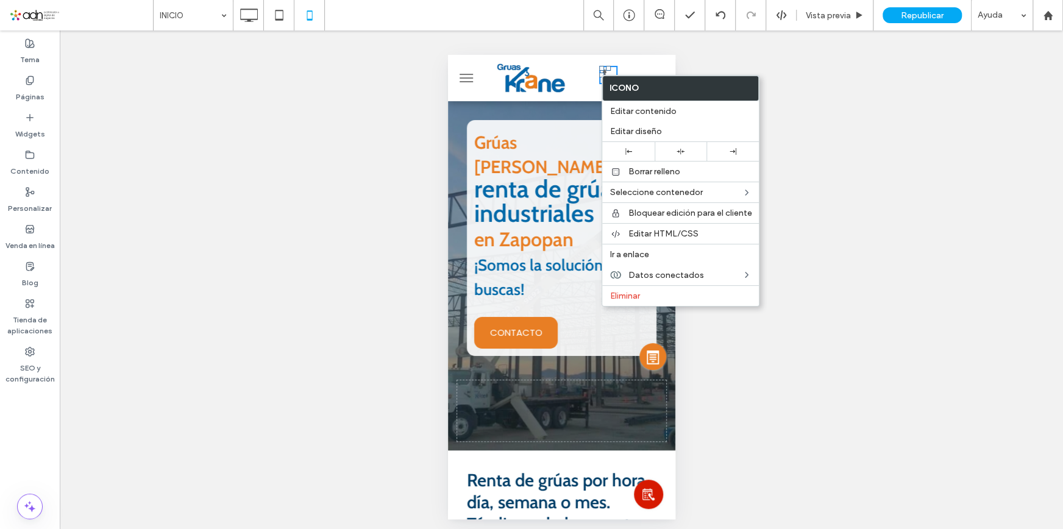
click at [586, 83] on div at bounding box center [543, 78] width 108 height 34
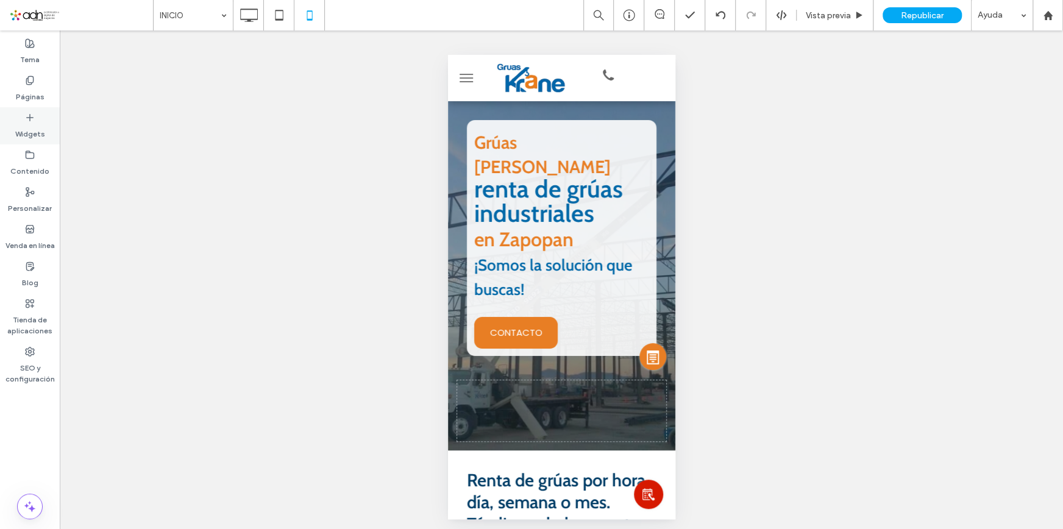
click at [33, 113] on icon at bounding box center [30, 118] width 10 height 10
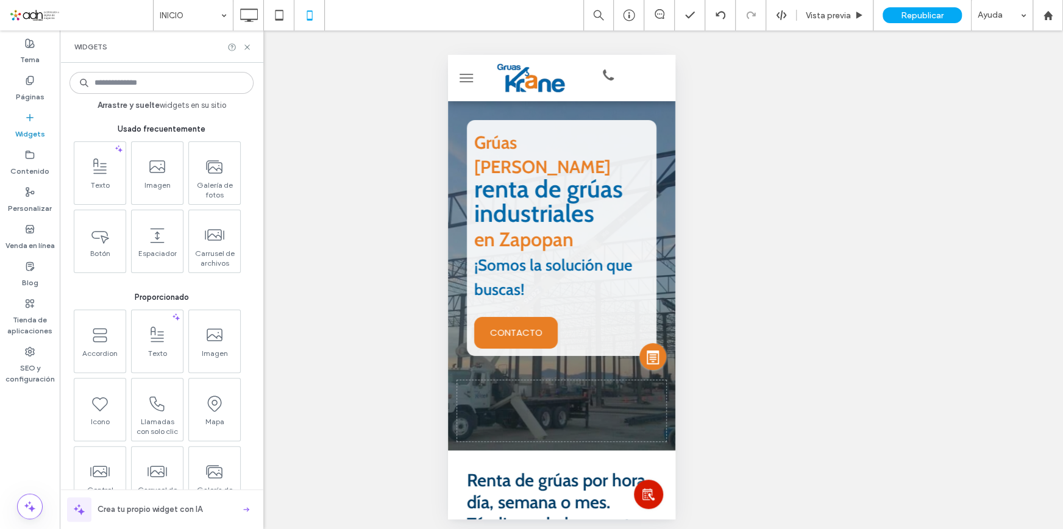
click at [156, 80] on input at bounding box center [161, 83] width 184 height 22
click at [600, 74] on icon at bounding box center [608, 75] width 18 height 18
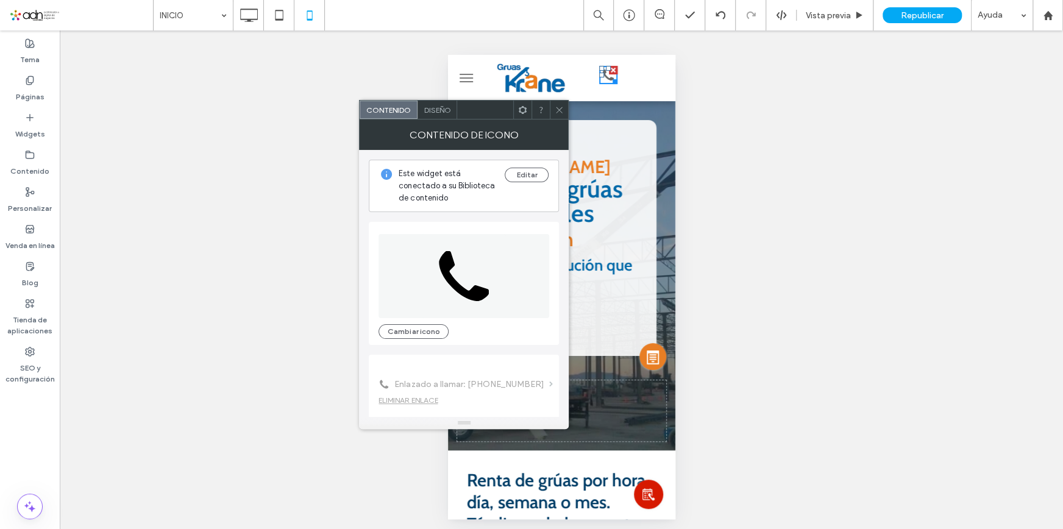
click at [557, 105] on icon at bounding box center [559, 109] width 9 height 9
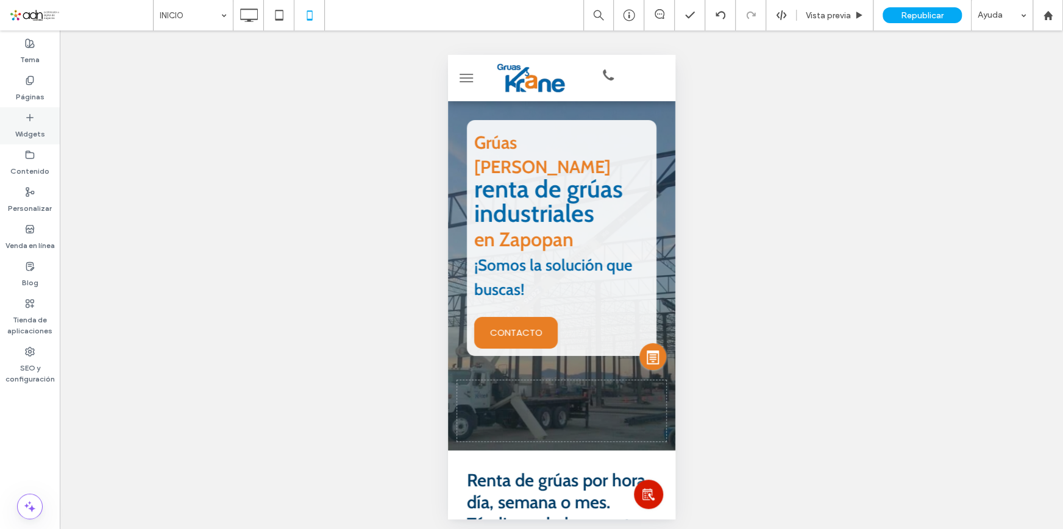
click at [21, 117] on div "Widgets" at bounding box center [30, 125] width 60 height 37
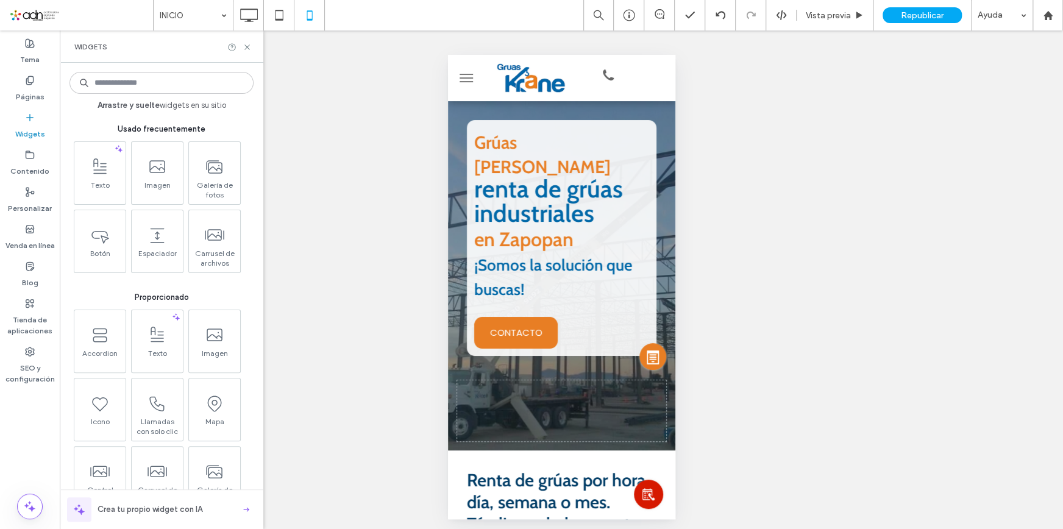
click at [129, 82] on input at bounding box center [161, 83] width 184 height 22
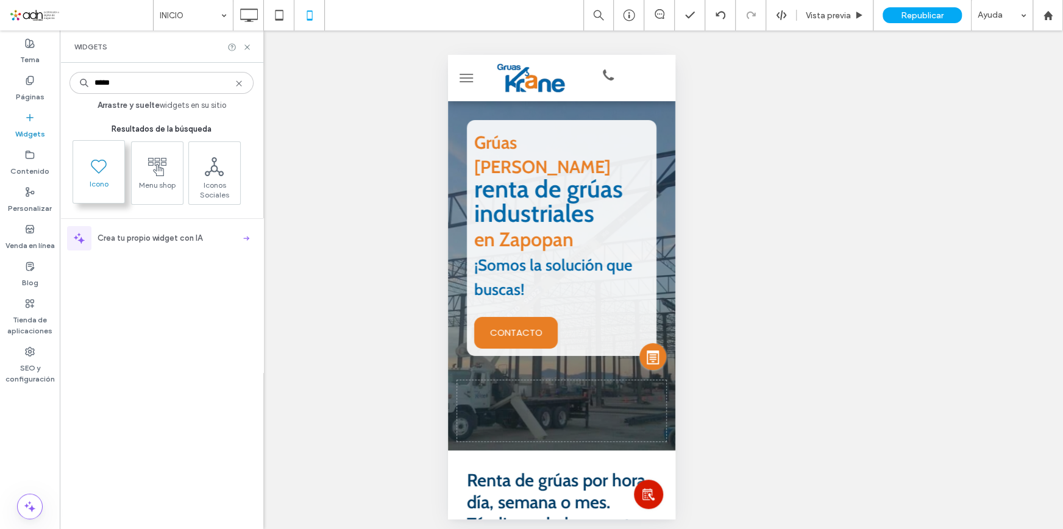
type input "*****"
click at [615, 80] on div at bounding box center [615, 78] width 36 height 34
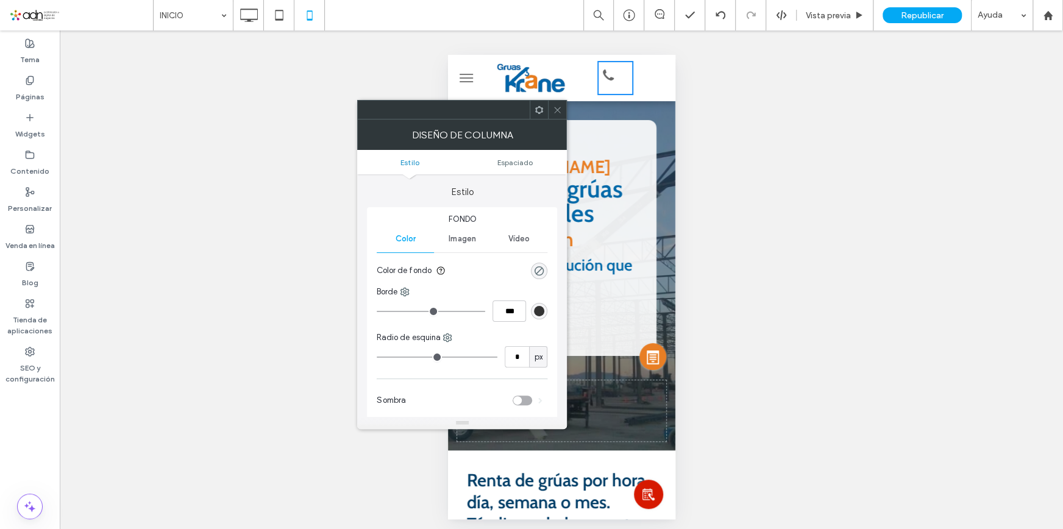
click at [555, 107] on use at bounding box center [558, 110] width 6 height 6
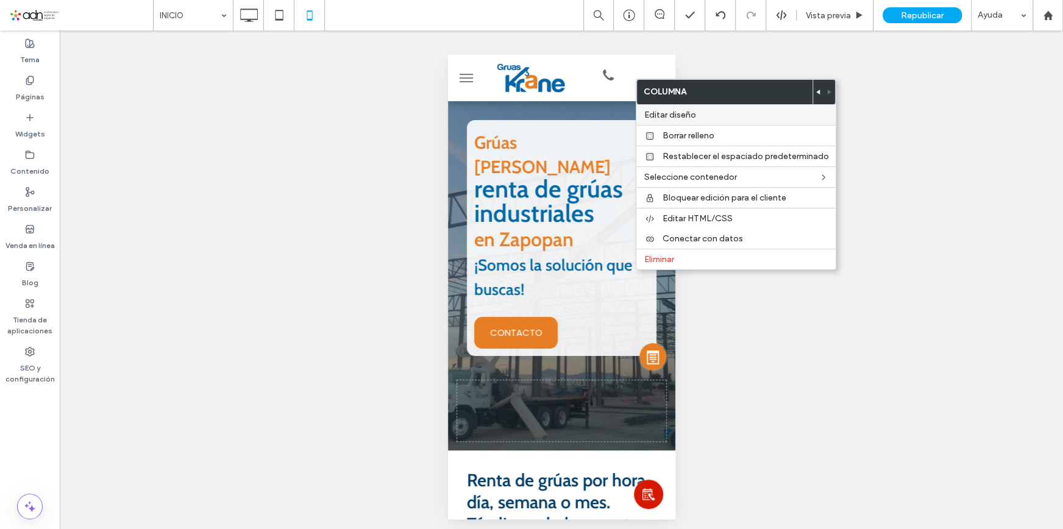
click at [697, 117] on label "Editar diseño" at bounding box center [736, 115] width 185 height 10
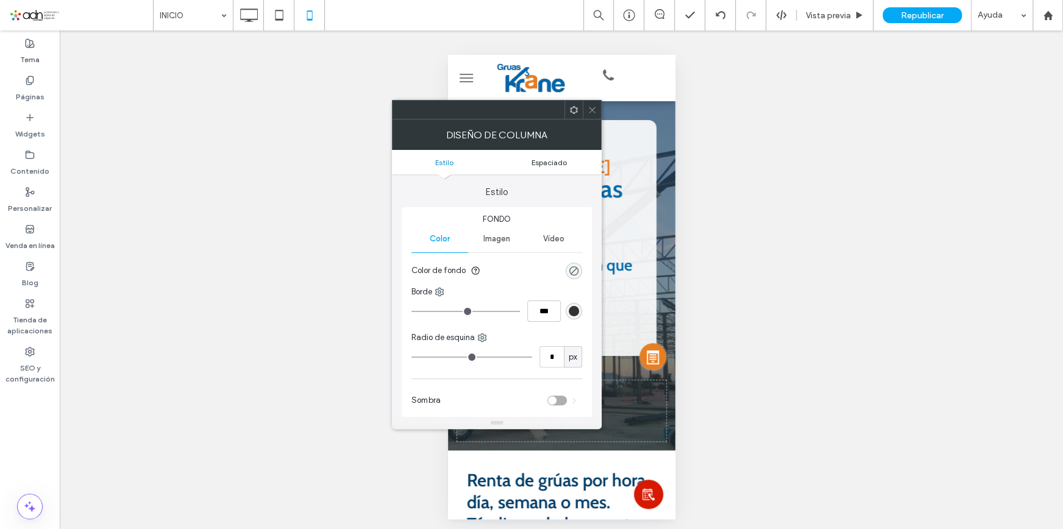
click at [549, 163] on span "Espaciado" at bounding box center [549, 162] width 35 height 9
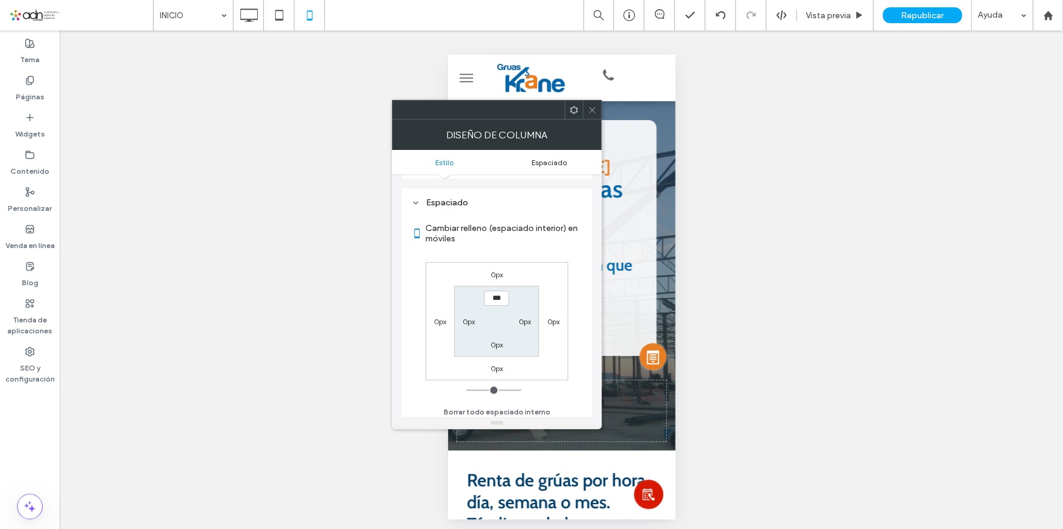
scroll to position [247, 0]
click at [594, 109] on icon at bounding box center [592, 109] width 9 height 9
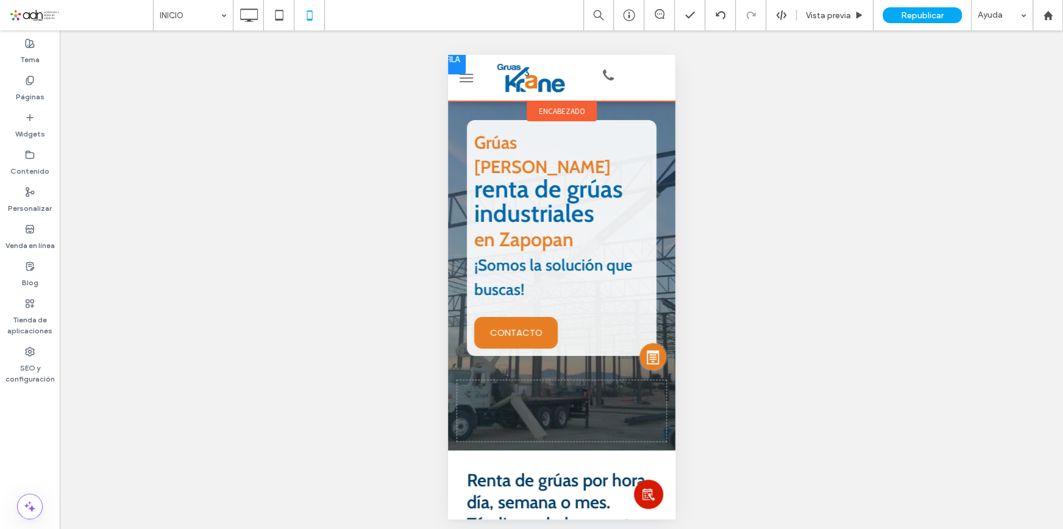
click at [633, 85] on div at bounding box center [651, 78] width 36 height 34
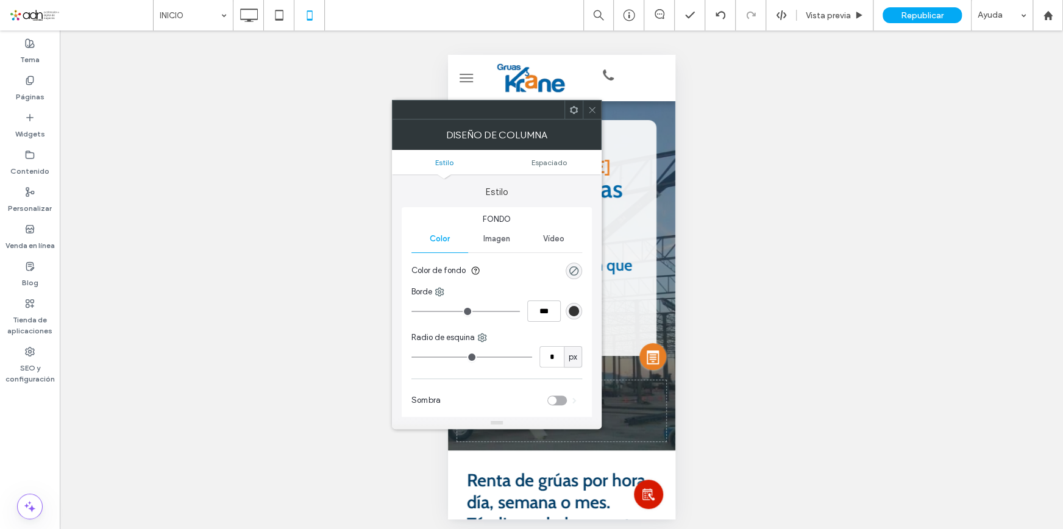
click at [591, 112] on icon at bounding box center [592, 109] width 9 height 9
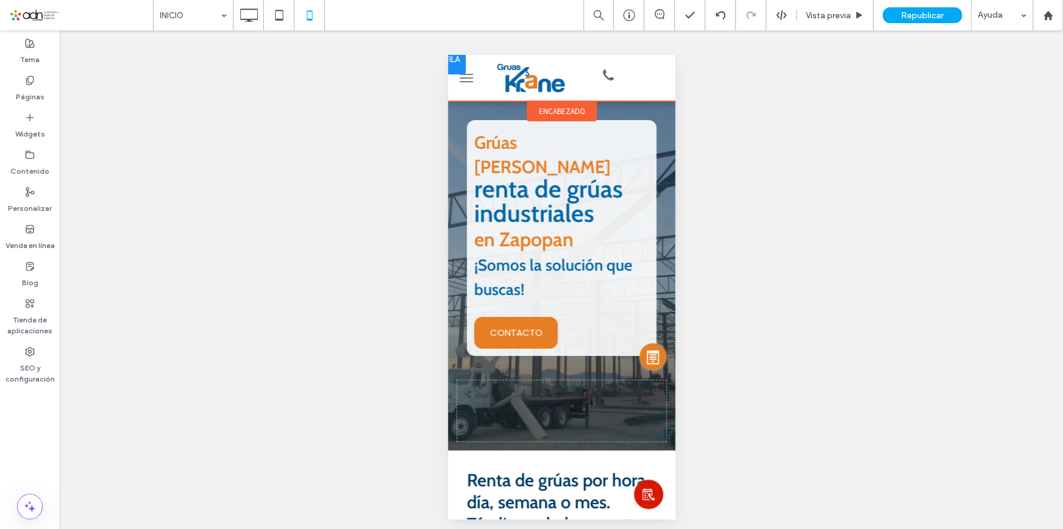
click at [574, 79] on div at bounding box center [543, 78] width 108 height 34
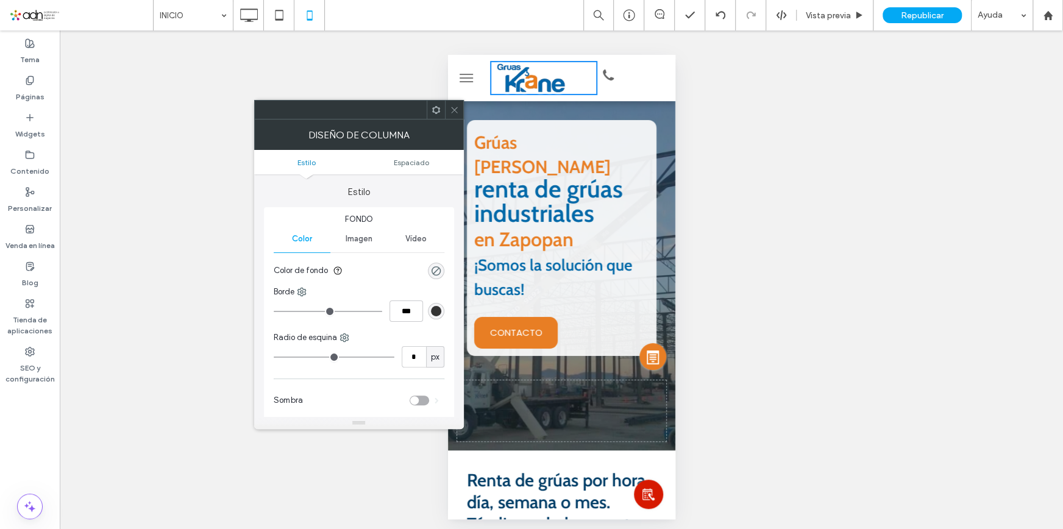
click at [456, 109] on icon at bounding box center [454, 109] width 9 height 9
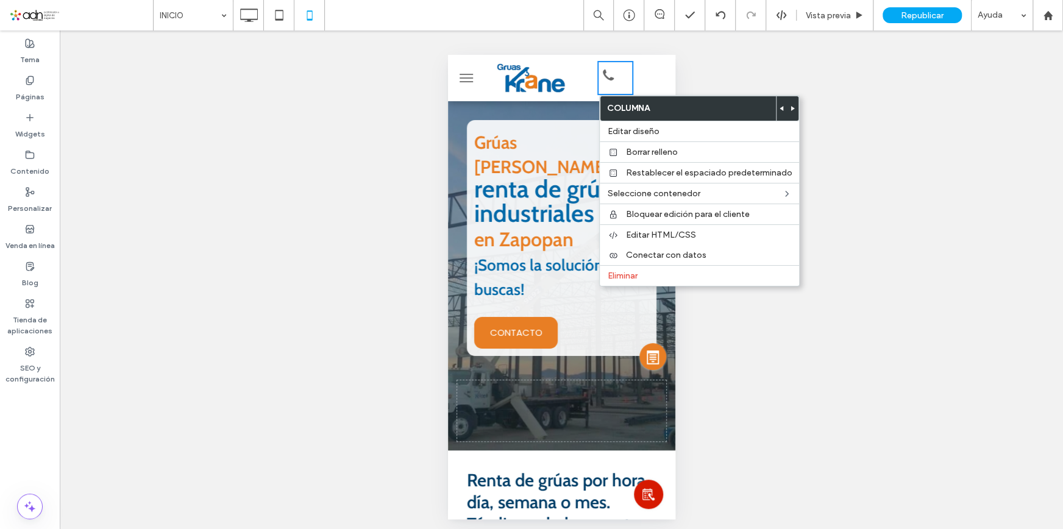
click at [582, 94] on div at bounding box center [543, 78] width 108 height 34
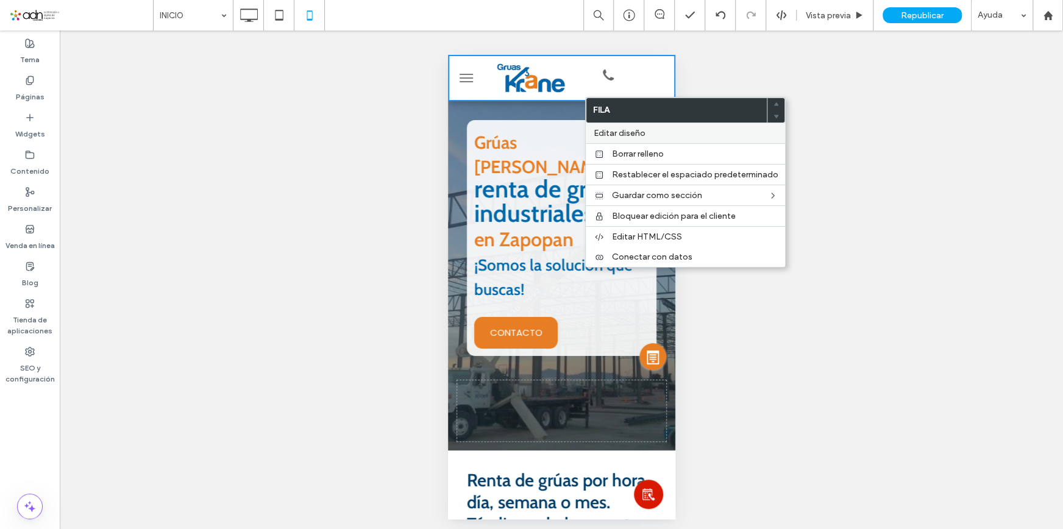
click at [624, 137] on span "Editar diseño" at bounding box center [619, 133] width 52 height 10
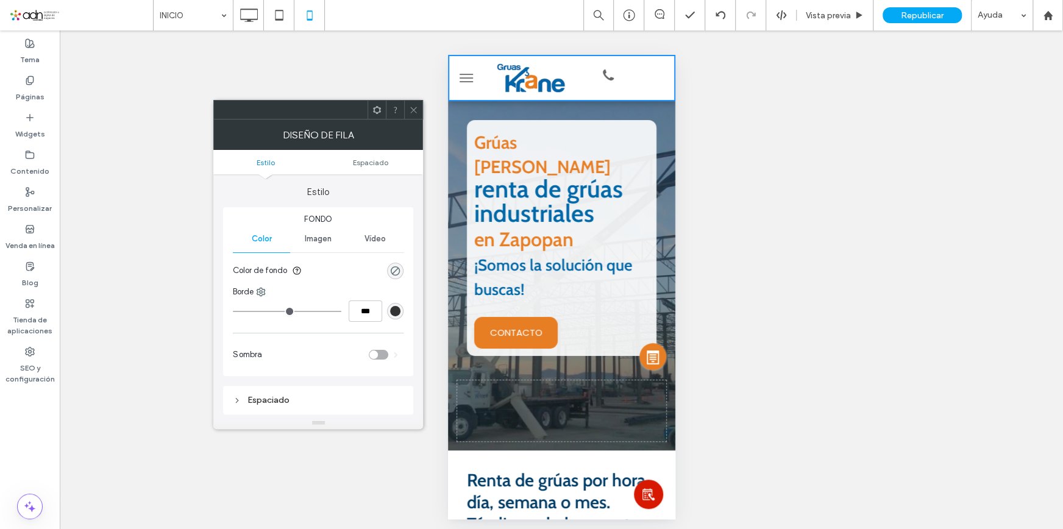
drag, startPoint x: 417, startPoint y: 109, endPoint x: 10, endPoint y: 54, distance: 410.4
click at [417, 109] on icon at bounding box center [413, 109] width 9 height 9
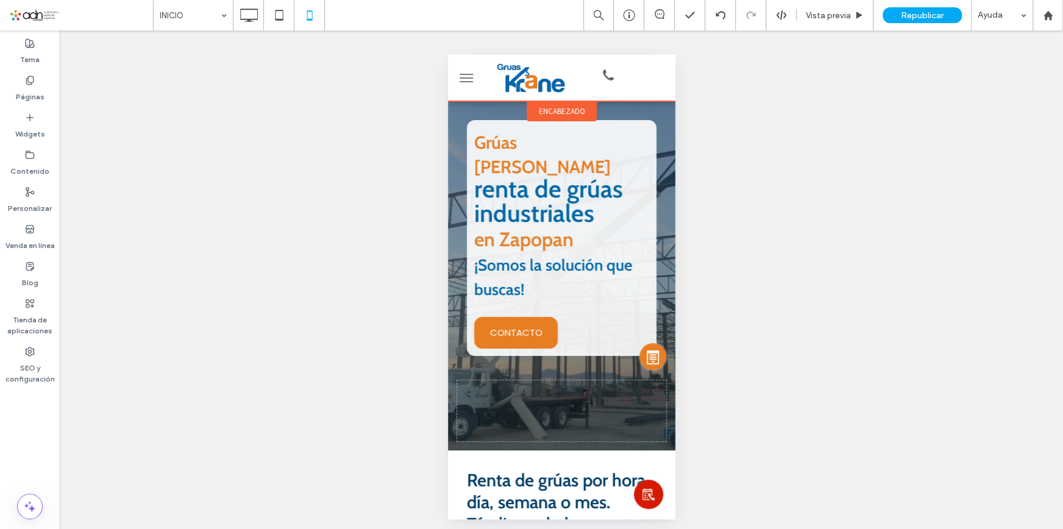
click at [564, 110] on span "encabezado" at bounding box center [561, 111] width 46 height 10
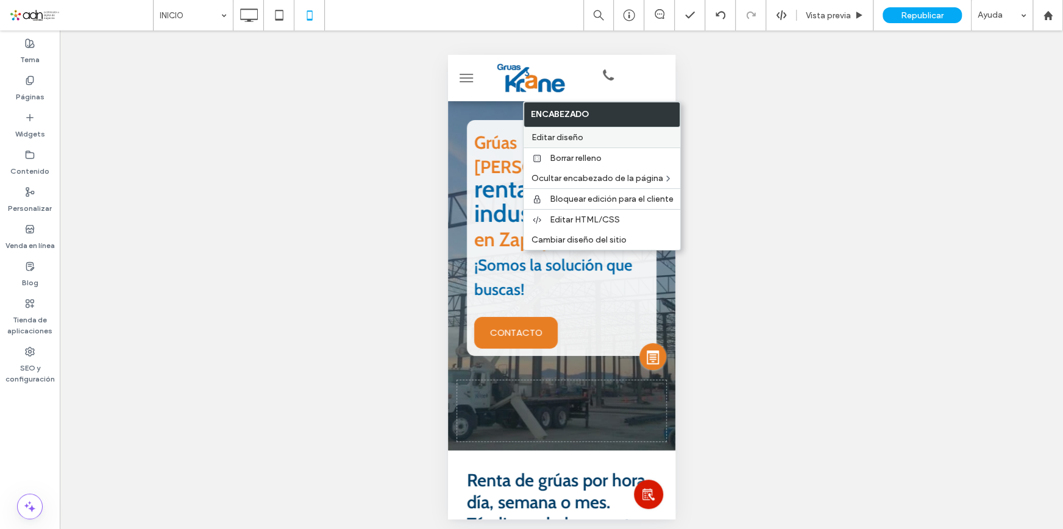
click at [573, 143] on div "Editar diseño" at bounding box center [602, 137] width 157 height 20
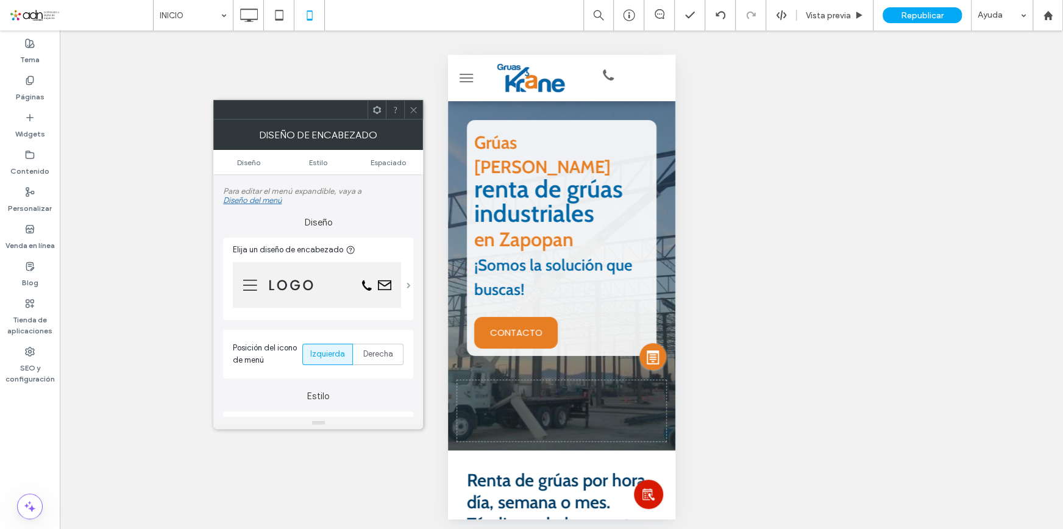
click at [407, 282] on span at bounding box center [409, 285] width 4 height 6
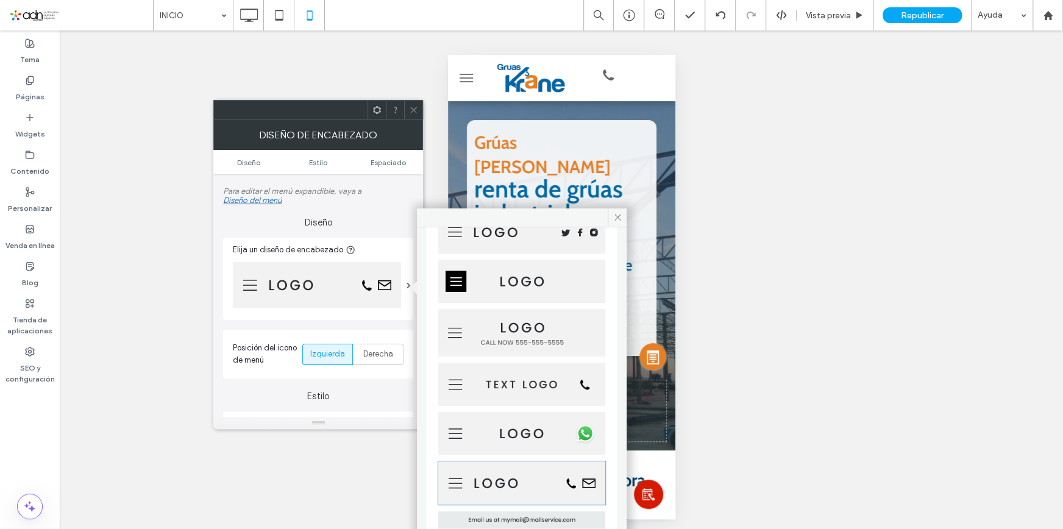
scroll to position [268, 0]
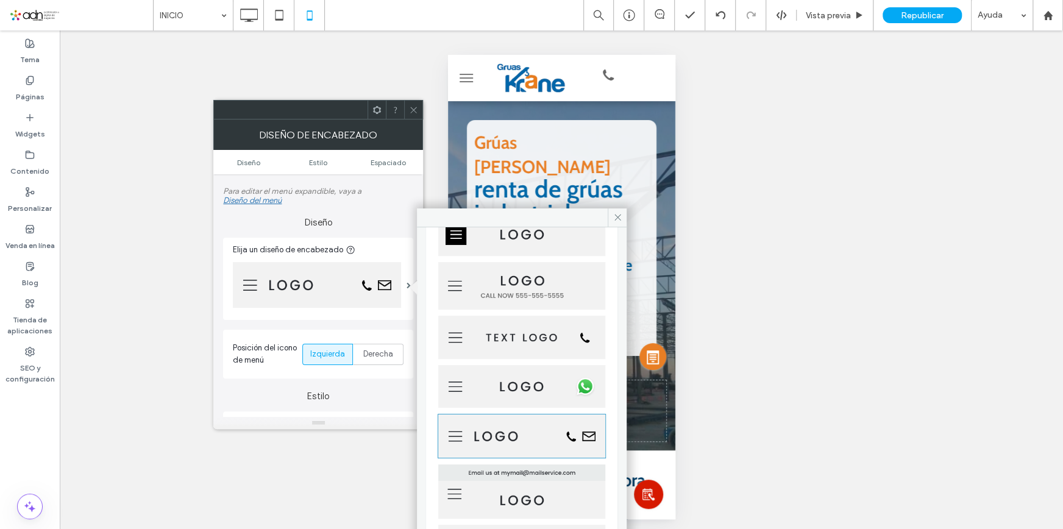
click at [562, 424] on img at bounding box center [522, 436] width 168 height 44
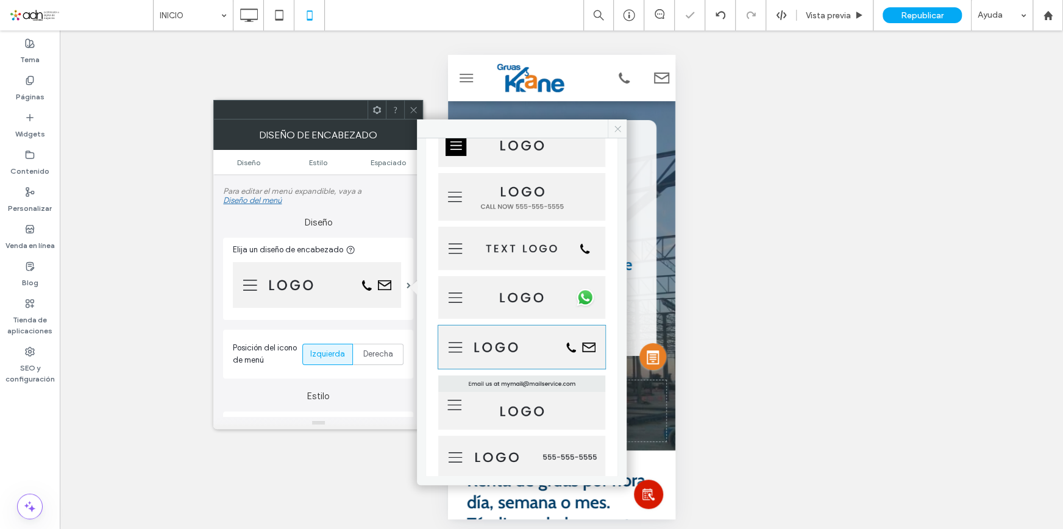
drag, startPoint x: 616, startPoint y: 127, endPoint x: 172, endPoint y: 65, distance: 448.1
click at [616, 127] on use at bounding box center [617, 129] width 6 height 6
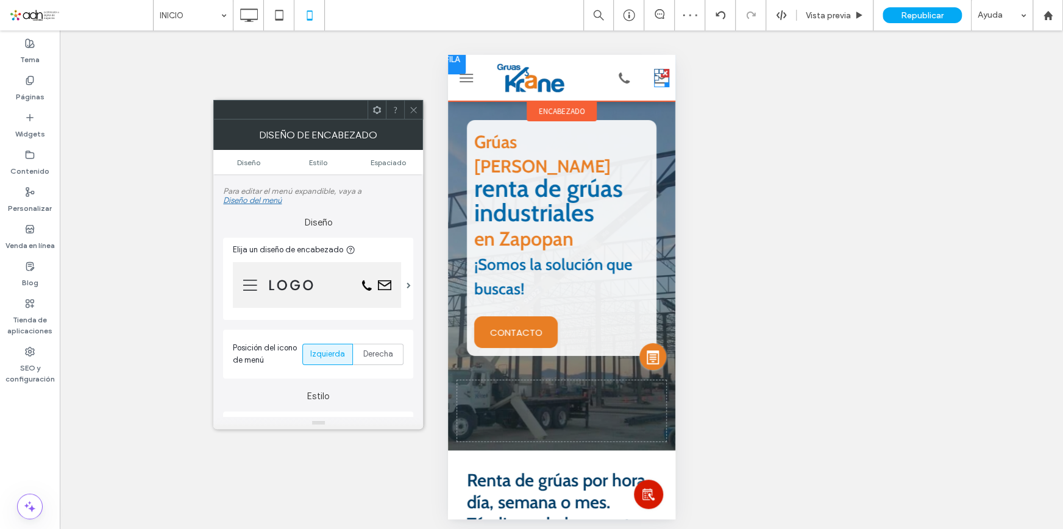
click at [660, 80] on div at bounding box center [664, 82] width 9 height 9
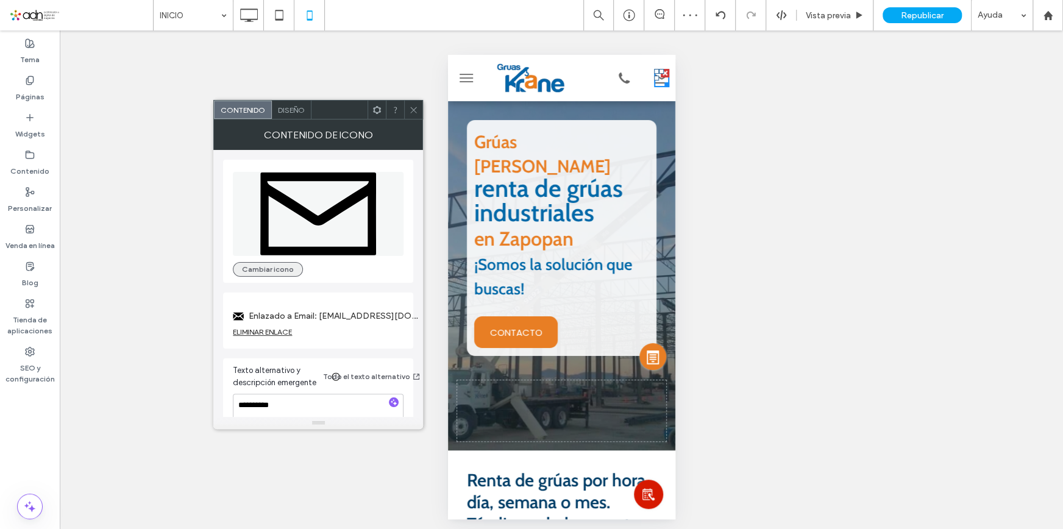
click at [262, 268] on button "Cambiar icono" at bounding box center [268, 269] width 70 height 15
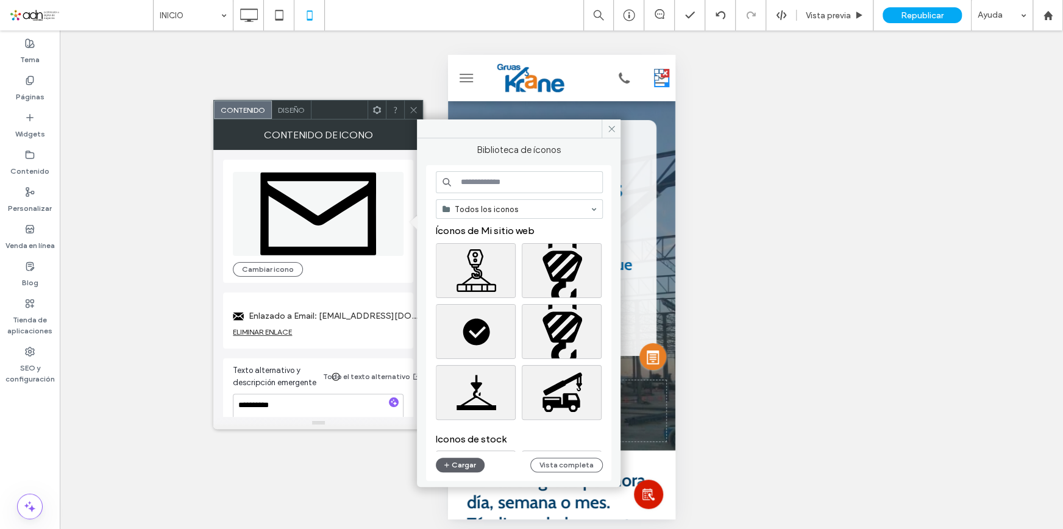
click at [491, 185] on input at bounding box center [519, 182] width 167 height 22
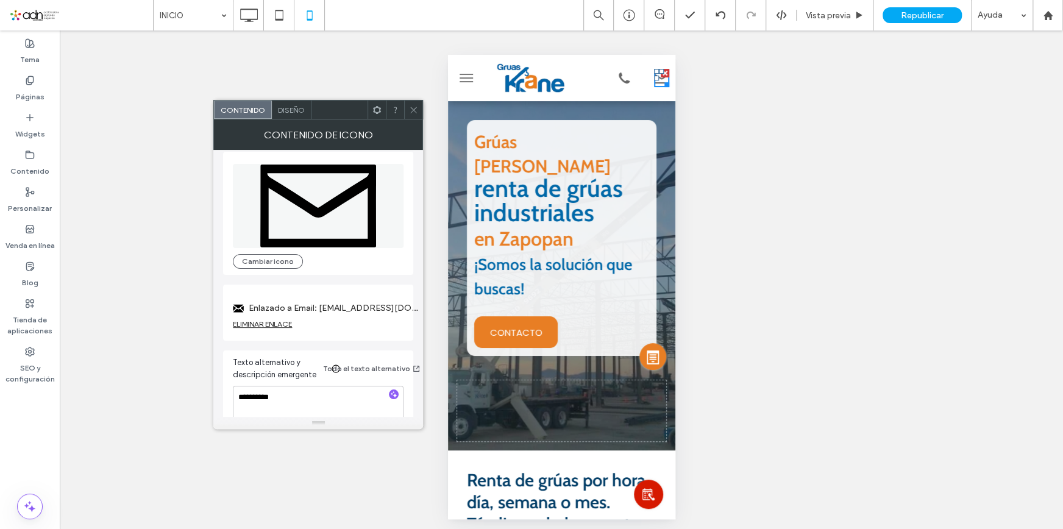
scroll to position [21, 0]
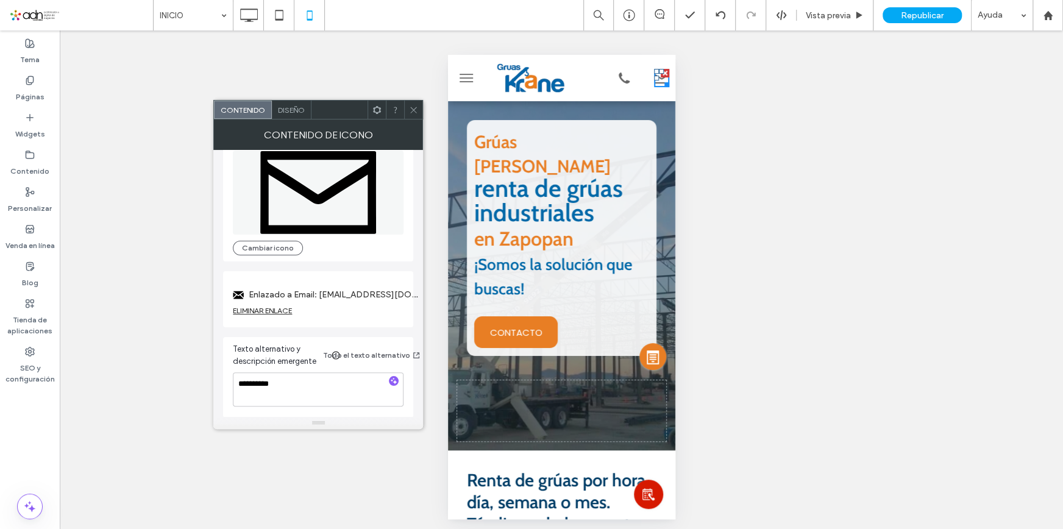
click at [274, 309] on div "ELIMINAR ENLACE" at bounding box center [262, 310] width 59 height 9
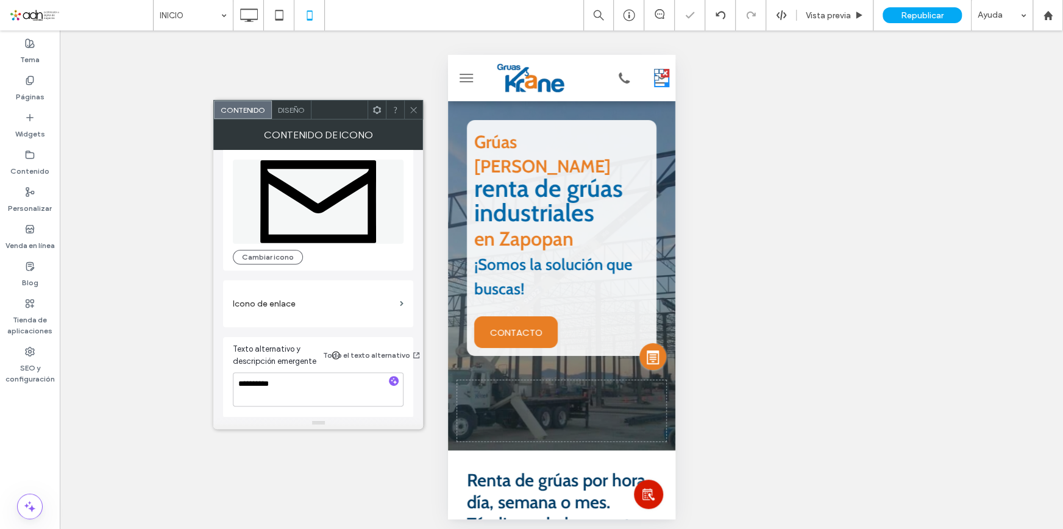
click at [308, 301] on label "Icono de enlace" at bounding box center [314, 304] width 162 height 23
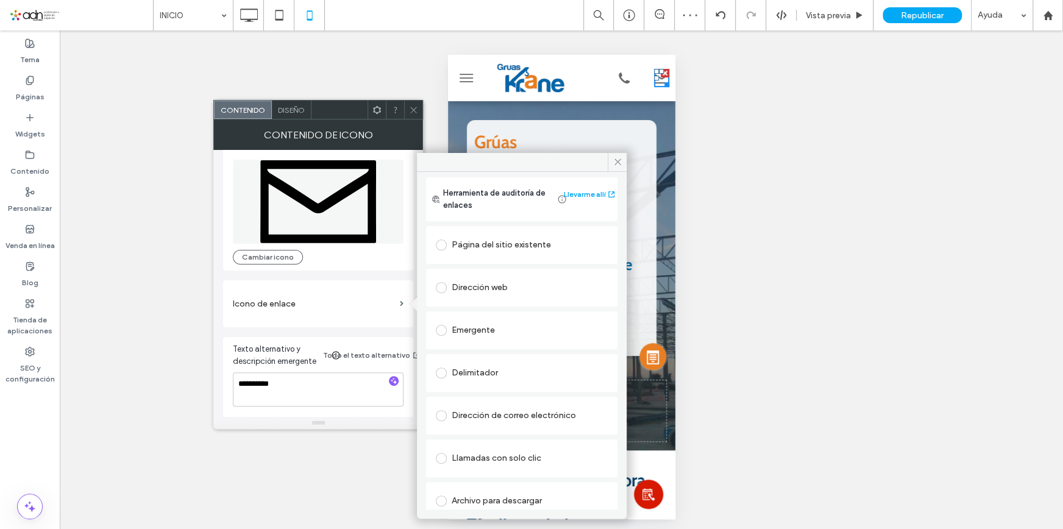
scroll to position [29, 0]
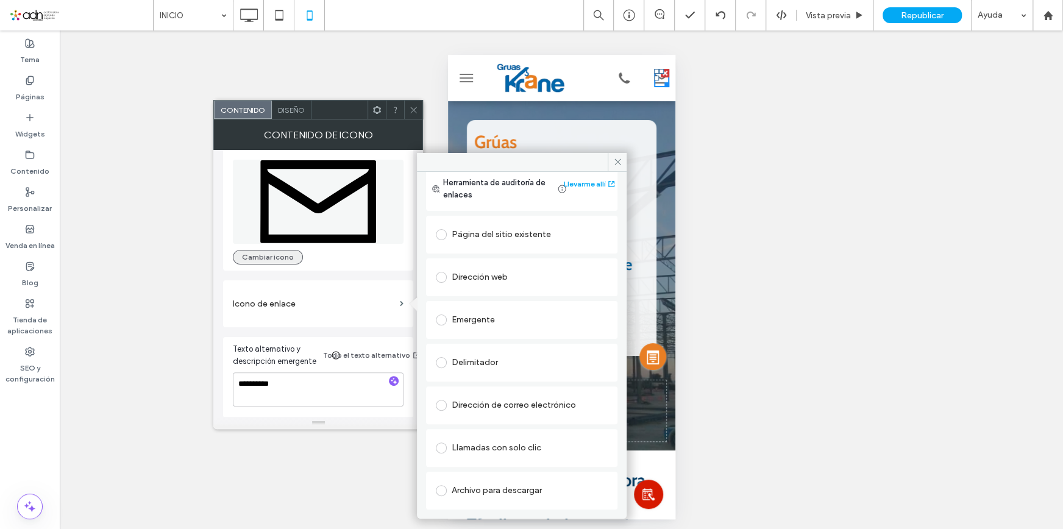
click at [284, 250] on button "Cambiar icono" at bounding box center [268, 257] width 70 height 15
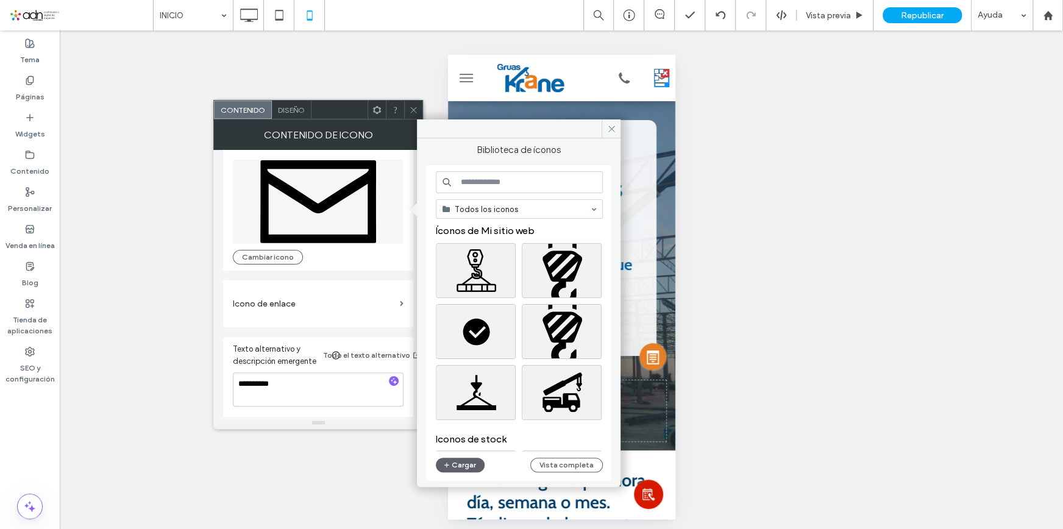
click at [482, 176] on input at bounding box center [519, 182] width 167 height 22
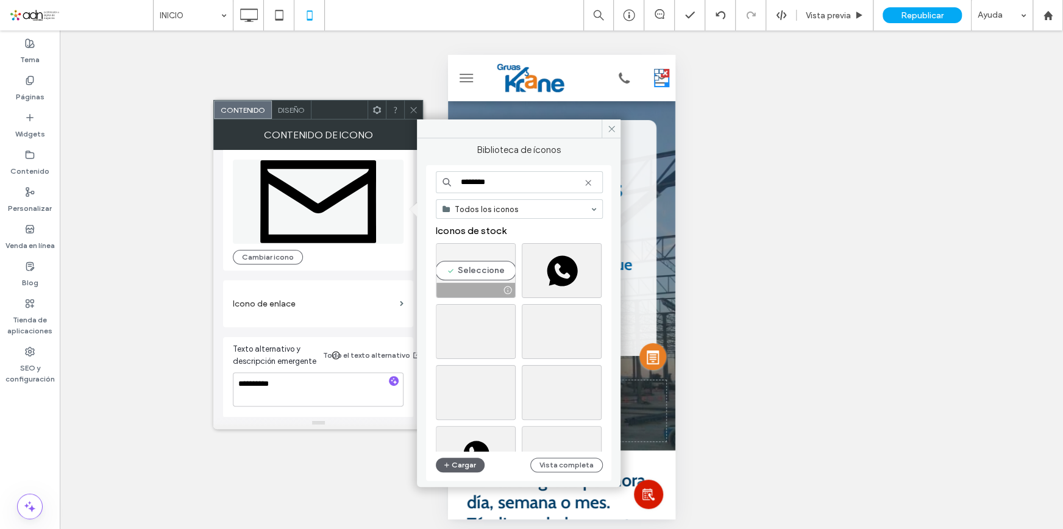
type input "********"
click at [476, 268] on div "Seleccione" at bounding box center [476, 270] width 80 height 55
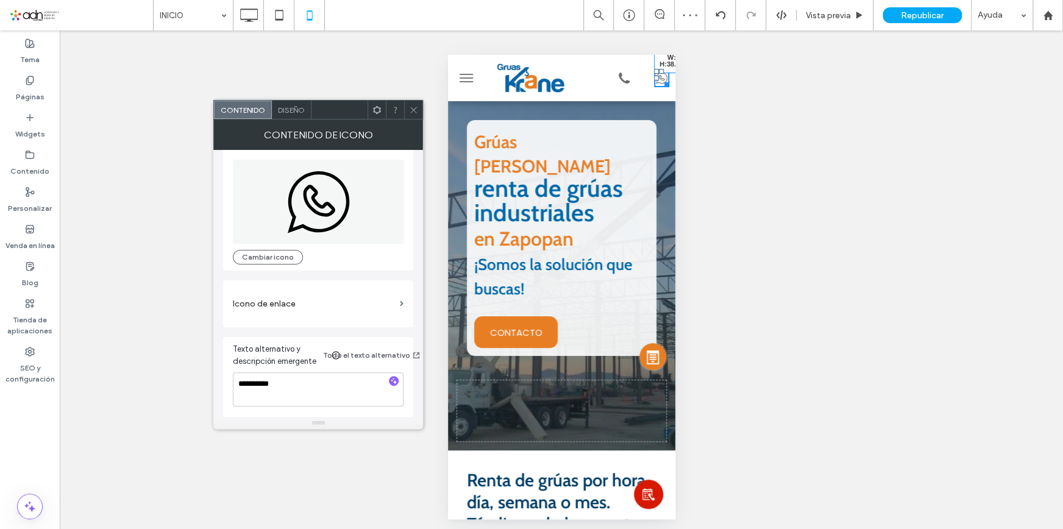
drag, startPoint x: 656, startPoint y: 83, endPoint x: 1110, endPoint y: 143, distance: 458.1
click at [662, 88] on div "W:25 H:38.9915" at bounding box center [560, 78] width 227 height 46
click at [278, 253] on button "Cambiar icono" at bounding box center [268, 257] width 70 height 15
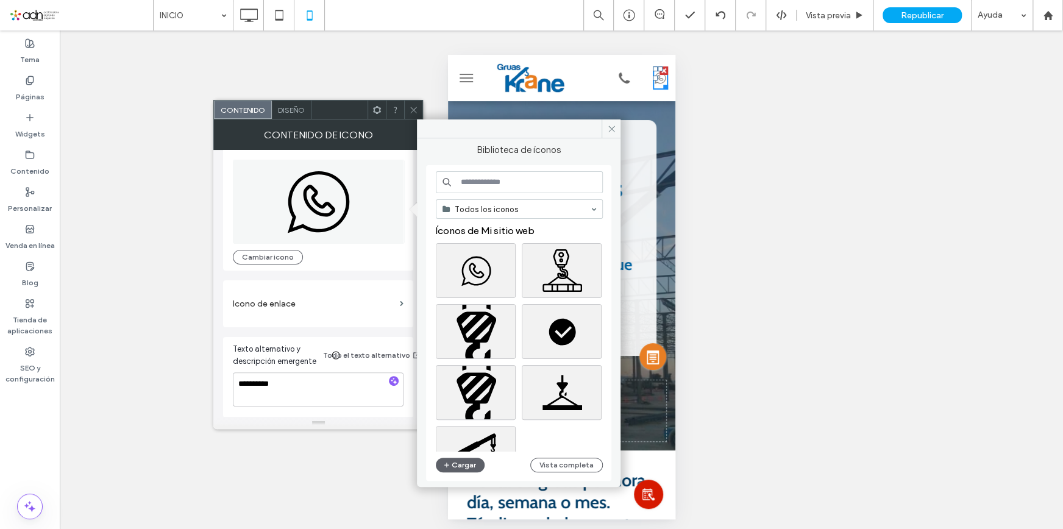
click at [503, 185] on input at bounding box center [519, 182] width 167 height 22
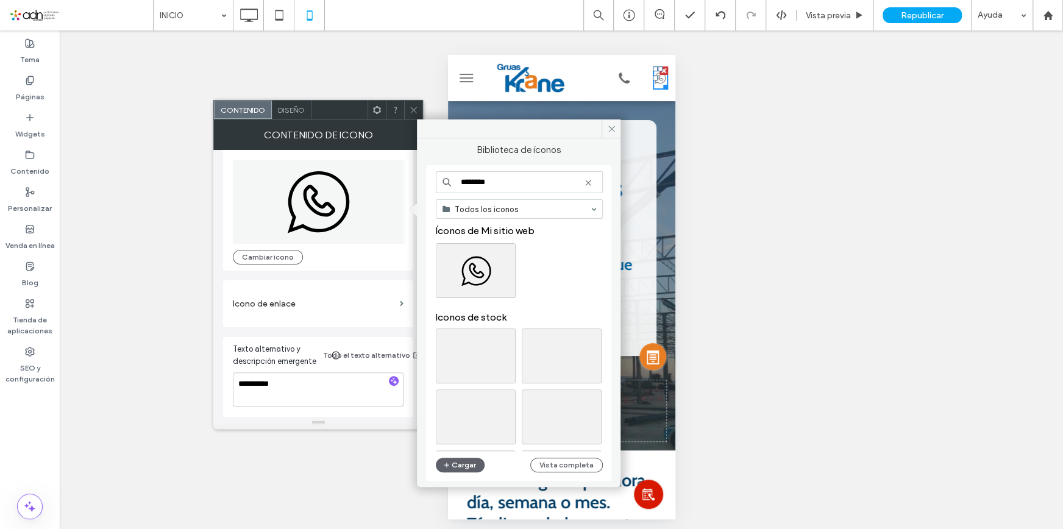
scroll to position [55, 0]
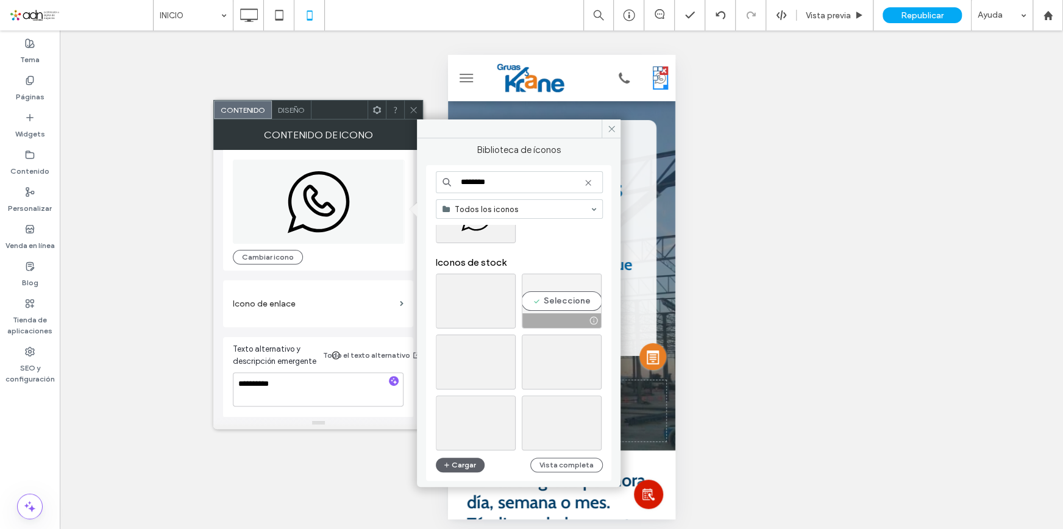
type input "********"
click at [567, 304] on div "Seleccione" at bounding box center [562, 301] width 80 height 55
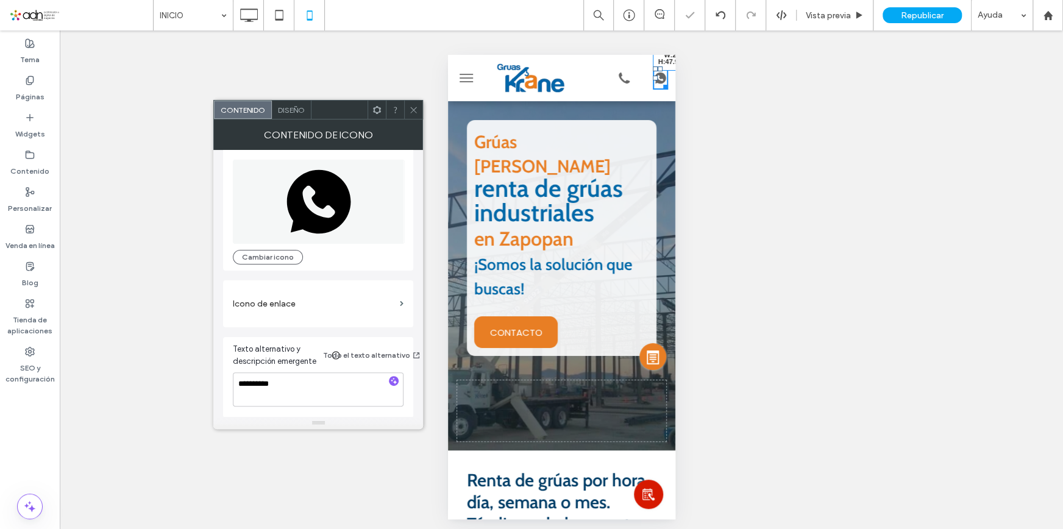
drag, startPoint x: 657, startPoint y: 86, endPoint x: 667, endPoint y: 91, distance: 11.7
drag, startPoint x: 646, startPoint y: 78, endPoint x: 637, endPoint y: 77, distance: 9.2
click at [652, 77] on div at bounding box center [654, 78] width 5 height 5
drag, startPoint x: 648, startPoint y: 88, endPoint x: 1100, endPoint y: 144, distance: 455.1
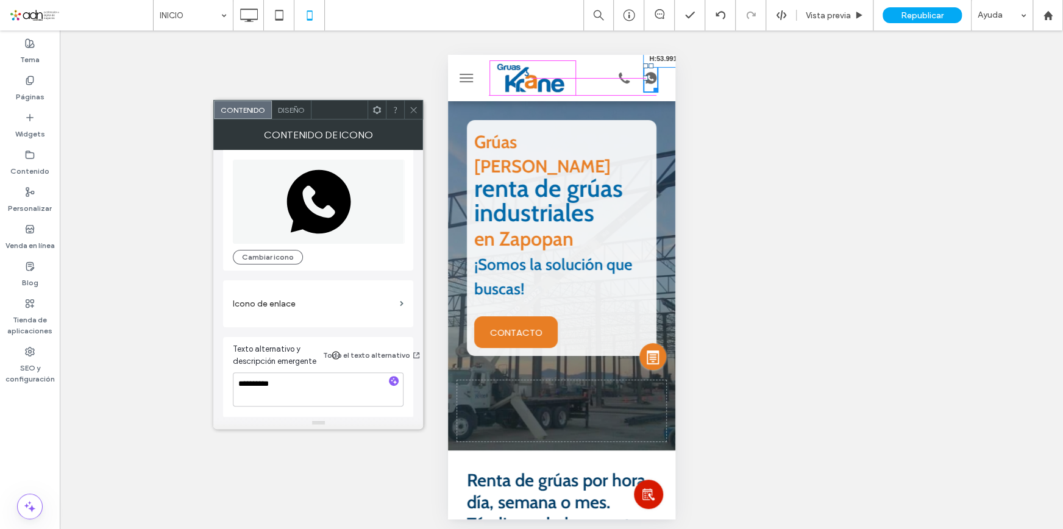
click at [653, 89] on div at bounding box center [653, 88] width 9 height 9
click at [299, 303] on label "Icono de enlace" at bounding box center [314, 304] width 162 height 23
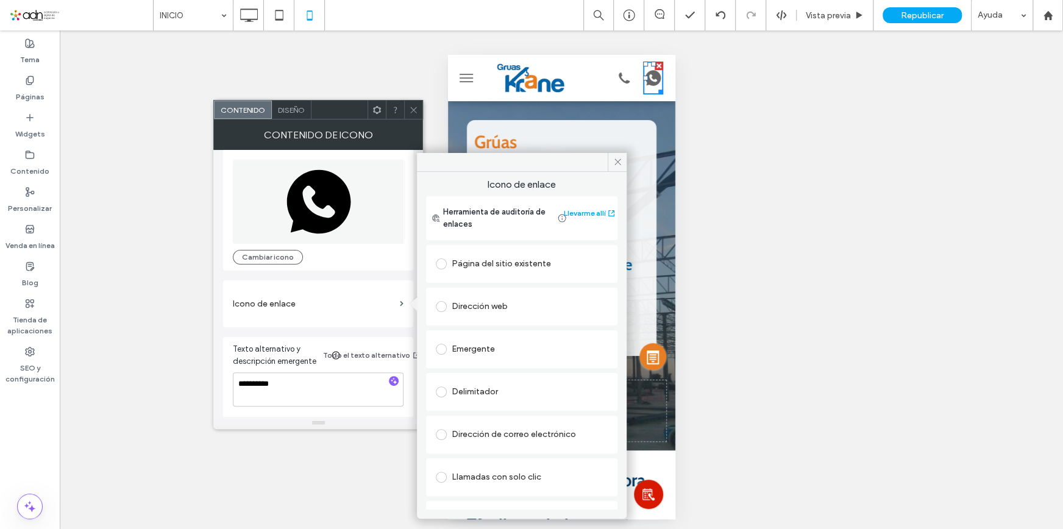
click at [449, 263] on label at bounding box center [444, 263] width 16 height 11
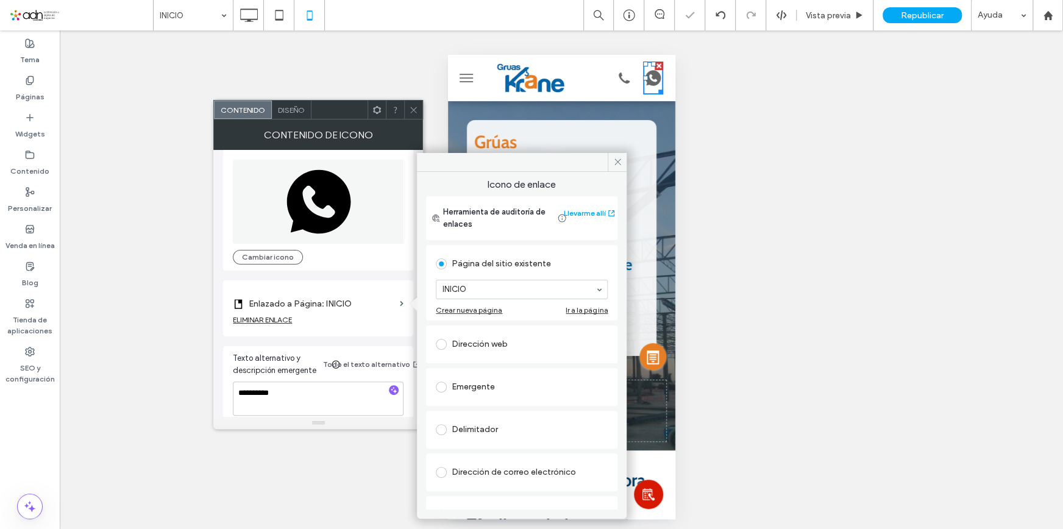
click at [439, 255] on div at bounding box center [444, 264] width 16 height 20
click at [442, 262] on span at bounding box center [441, 263] width 11 height 11
click at [455, 337] on div "Dirección web" at bounding box center [522, 345] width 172 height 20
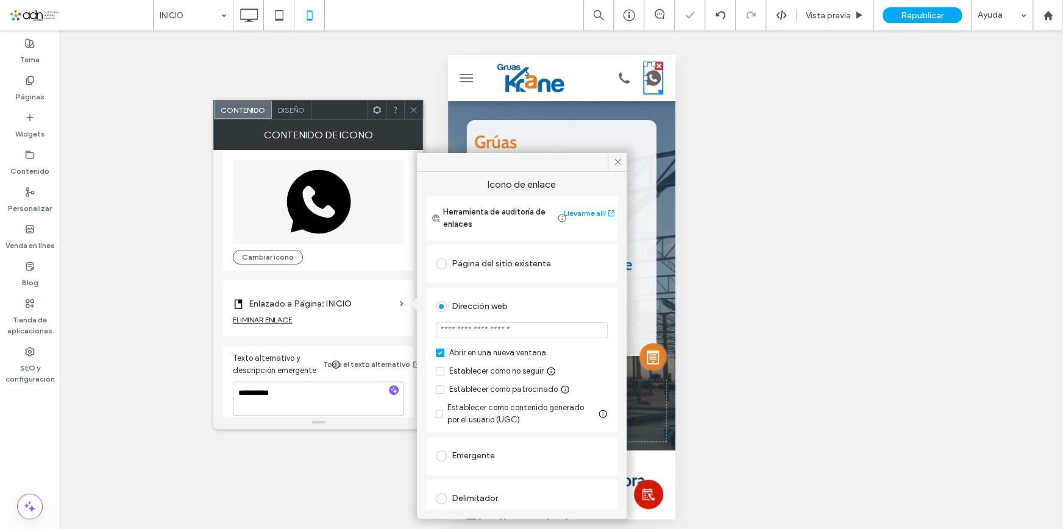
click at [484, 331] on input "url" at bounding box center [522, 330] width 172 height 16
paste input "**********"
type input "**********"
click at [571, 297] on div "Dirección web" at bounding box center [522, 307] width 172 height 20
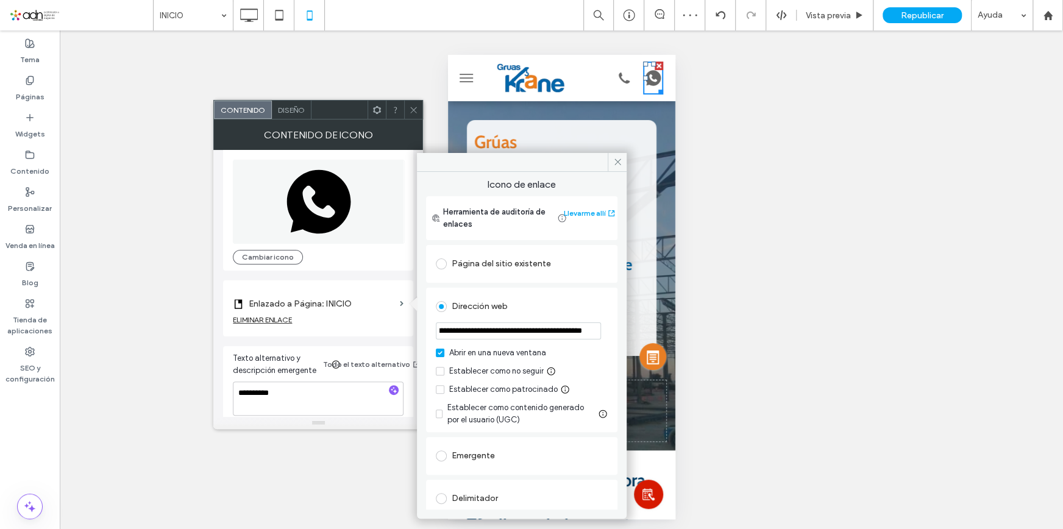
scroll to position [0, 0]
click at [617, 159] on icon at bounding box center [617, 161] width 9 height 9
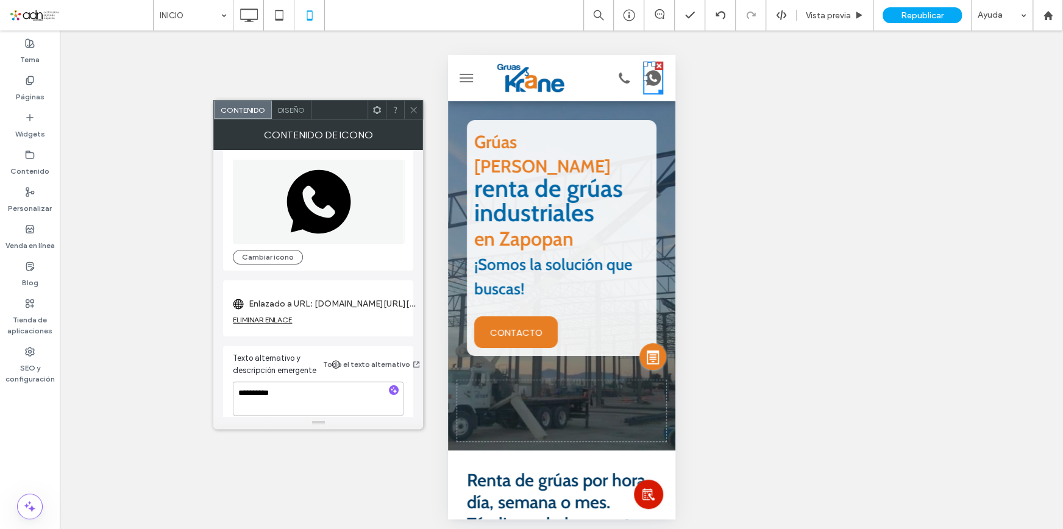
click at [415, 109] on icon at bounding box center [413, 109] width 9 height 9
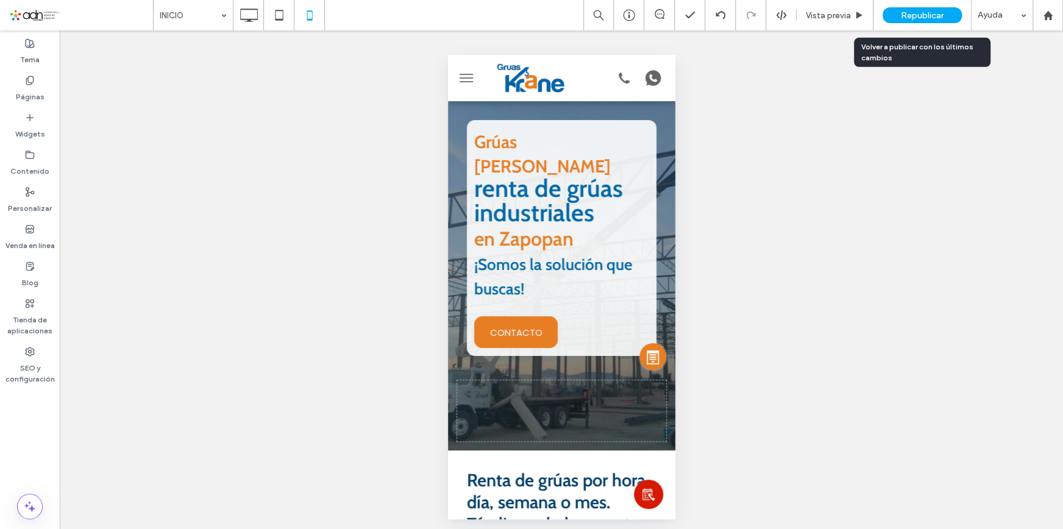
click at [908, 13] on span "Republicar" at bounding box center [922, 15] width 43 height 10
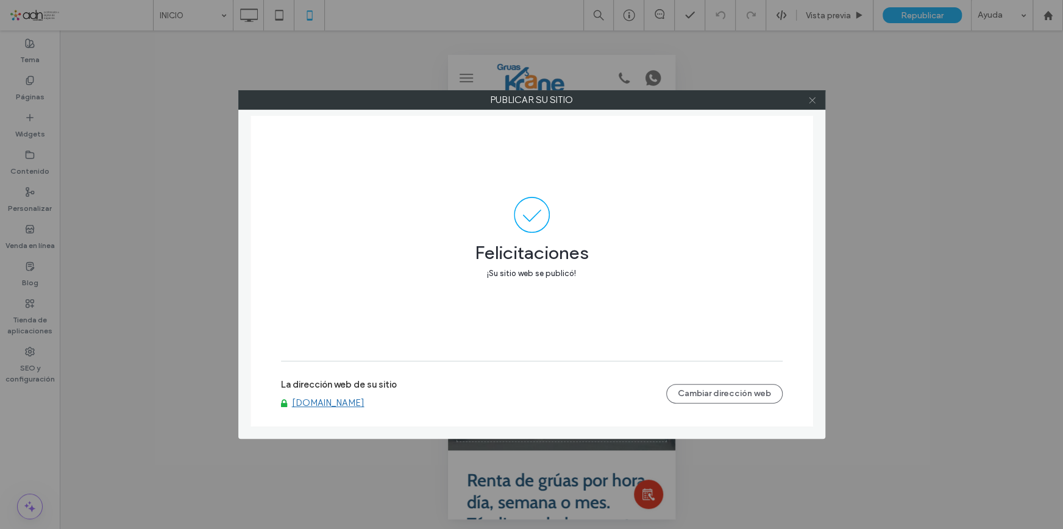
click at [814, 101] on icon at bounding box center [812, 100] width 9 height 9
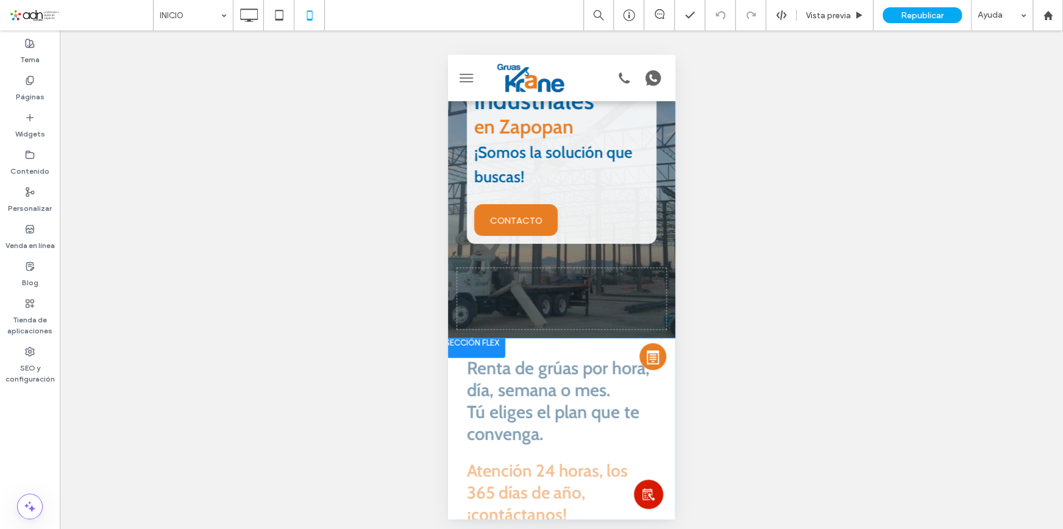
scroll to position [277, 0]
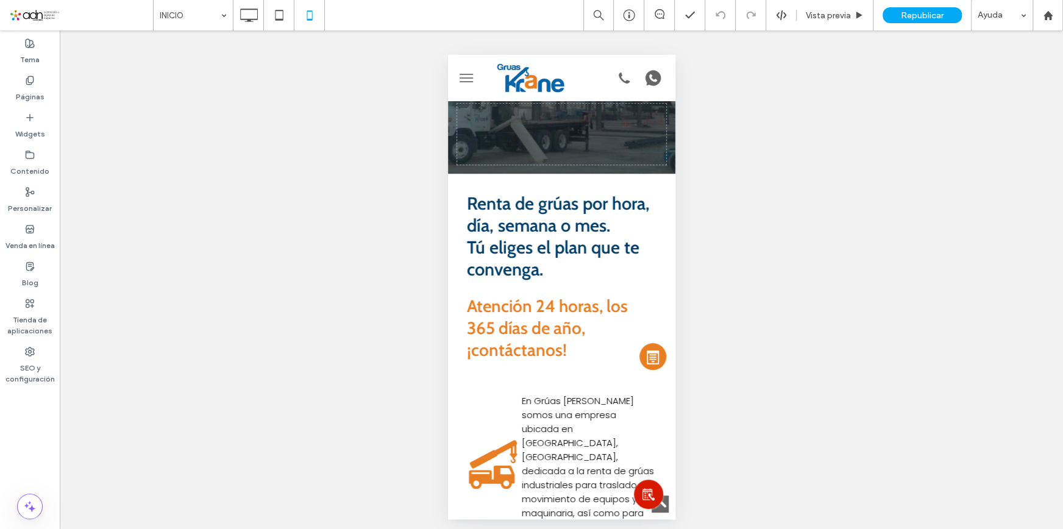
click at [644, 491] on img at bounding box center [648, 494] width 12 height 12
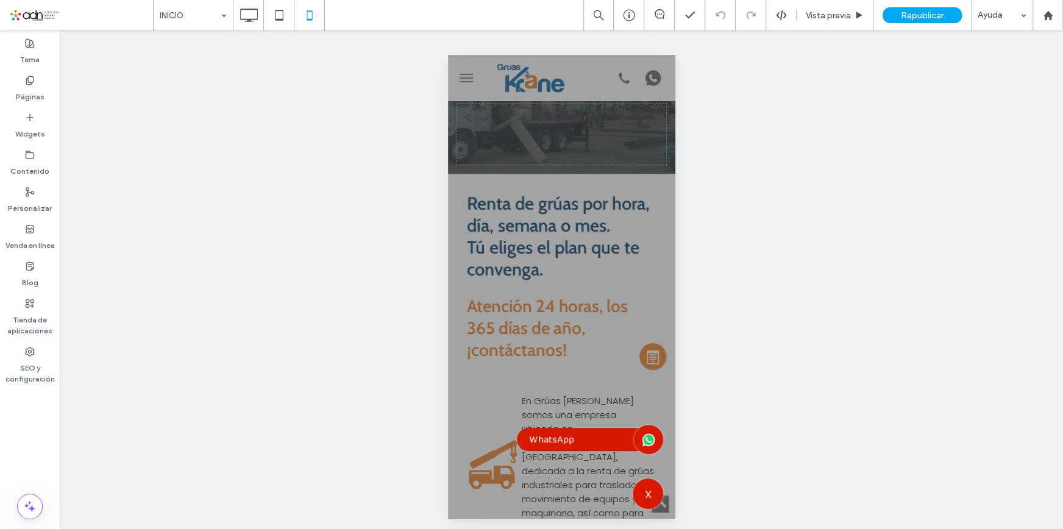
click at [643, 439] on icon at bounding box center [648, 440] width 10 height 10
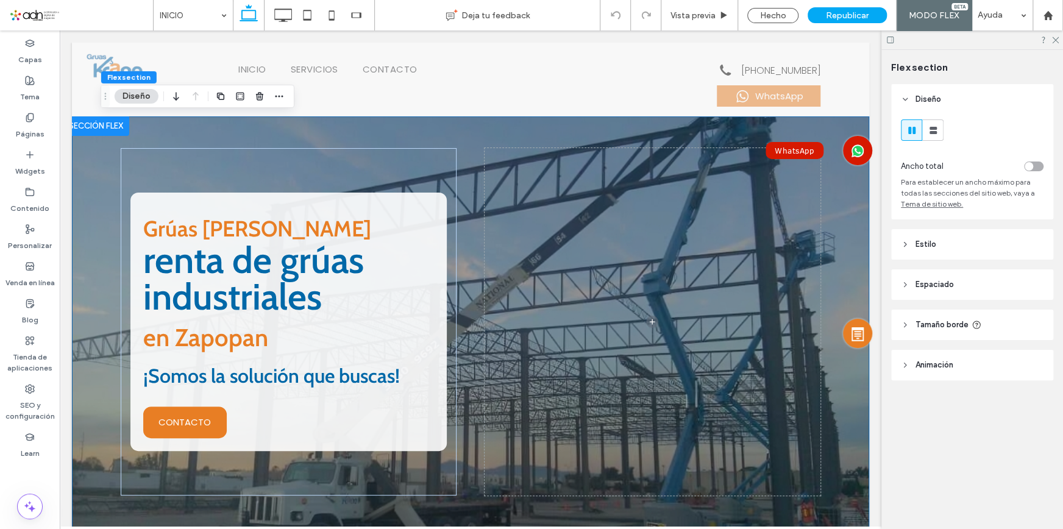
click at [853, 154] on icon at bounding box center [858, 150] width 12 height 12
click at [1055, 43] on icon at bounding box center [1055, 39] width 8 height 8
